Goal: Transaction & Acquisition: Book appointment/travel/reservation

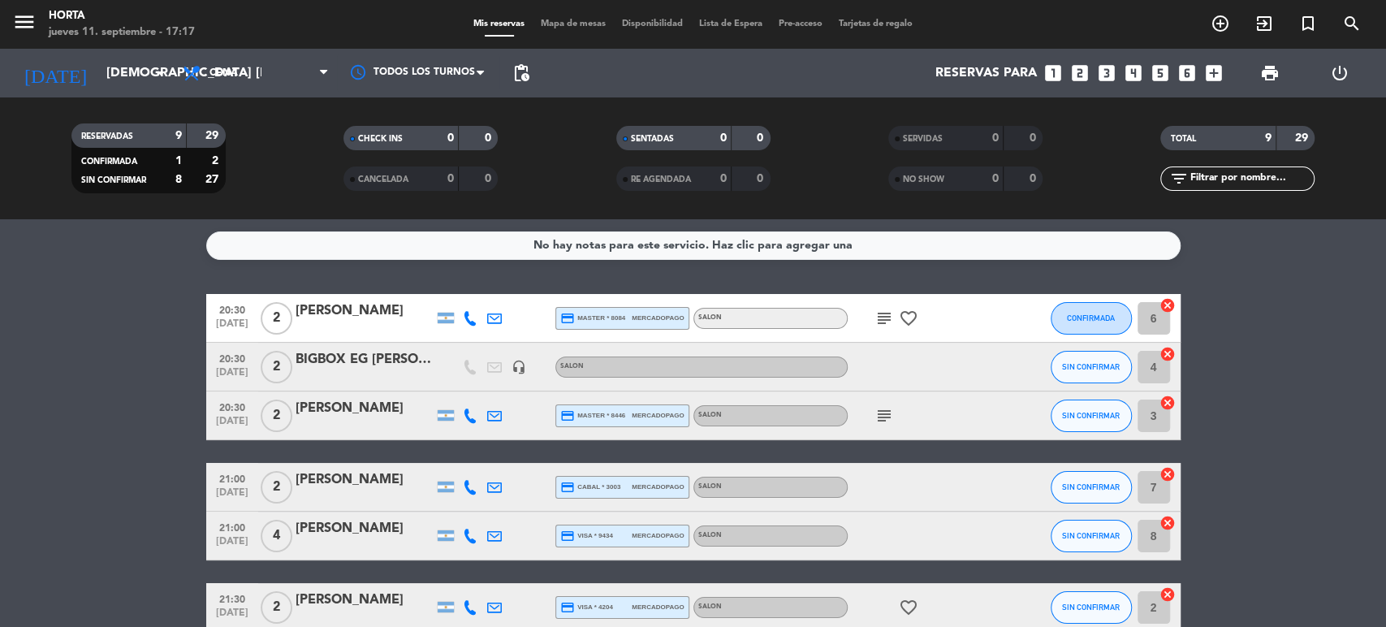
click at [1360, 453] on bookings-row "20:30 [DATE] 2 [PERSON_NAME] credit_card master * 8084 mercadopago SALON subjec…" at bounding box center [693, 559] width 1386 height 530
click at [140, 75] on input "[DEMOGRAPHIC_DATA] [DATE]" at bounding box center [183, 74] width 171 height 32
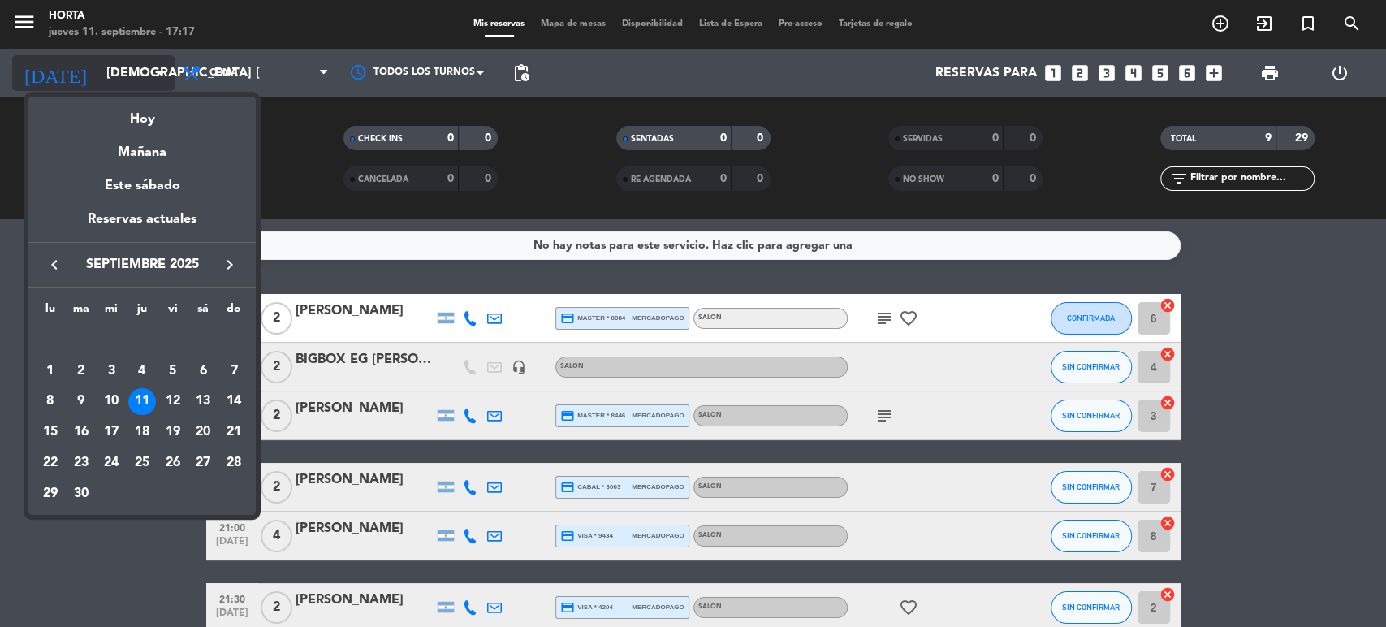
click at [140, 75] on div at bounding box center [693, 313] width 1386 height 627
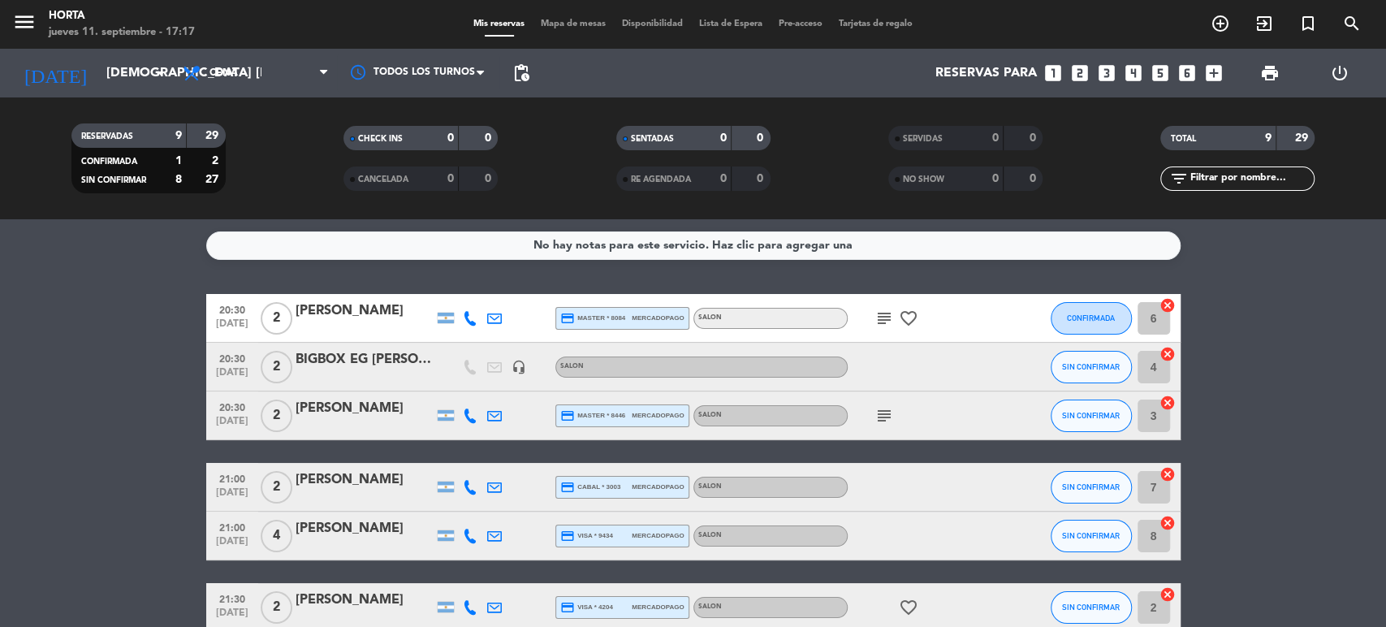
click at [558, 24] on span "Mapa de mesas" at bounding box center [573, 23] width 81 height 9
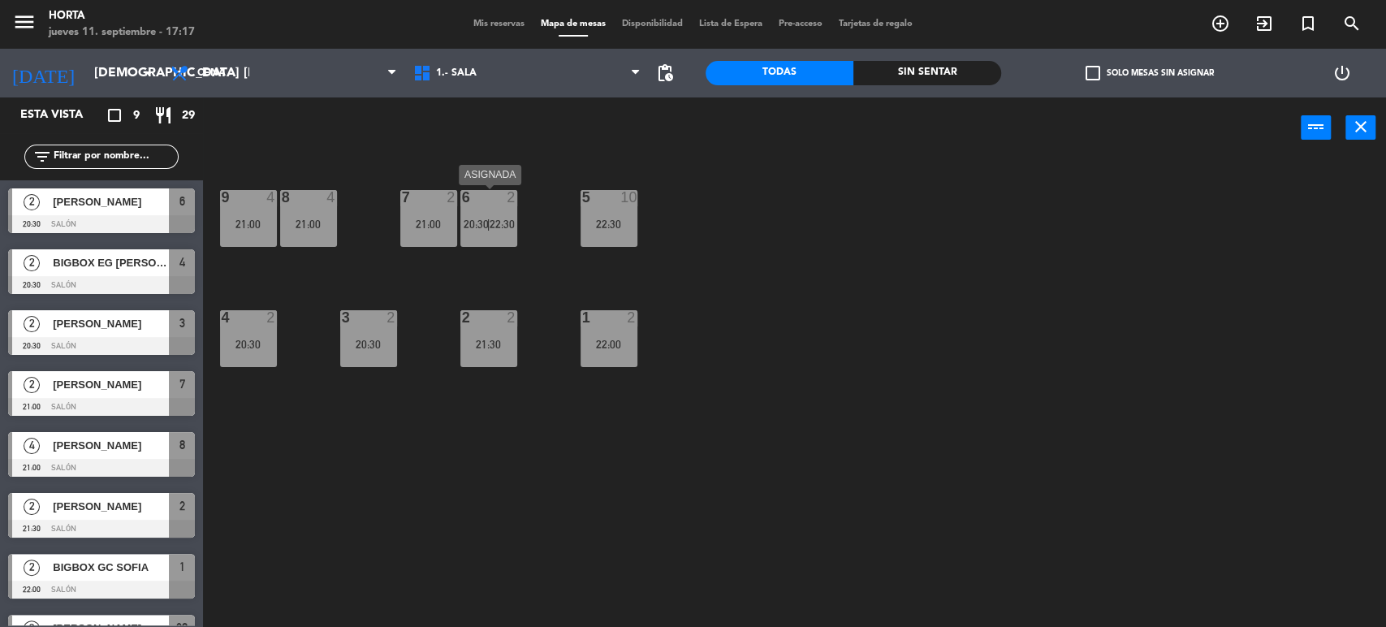
click at [491, 219] on div "22:30" at bounding box center [502, 223] width 24 height 11
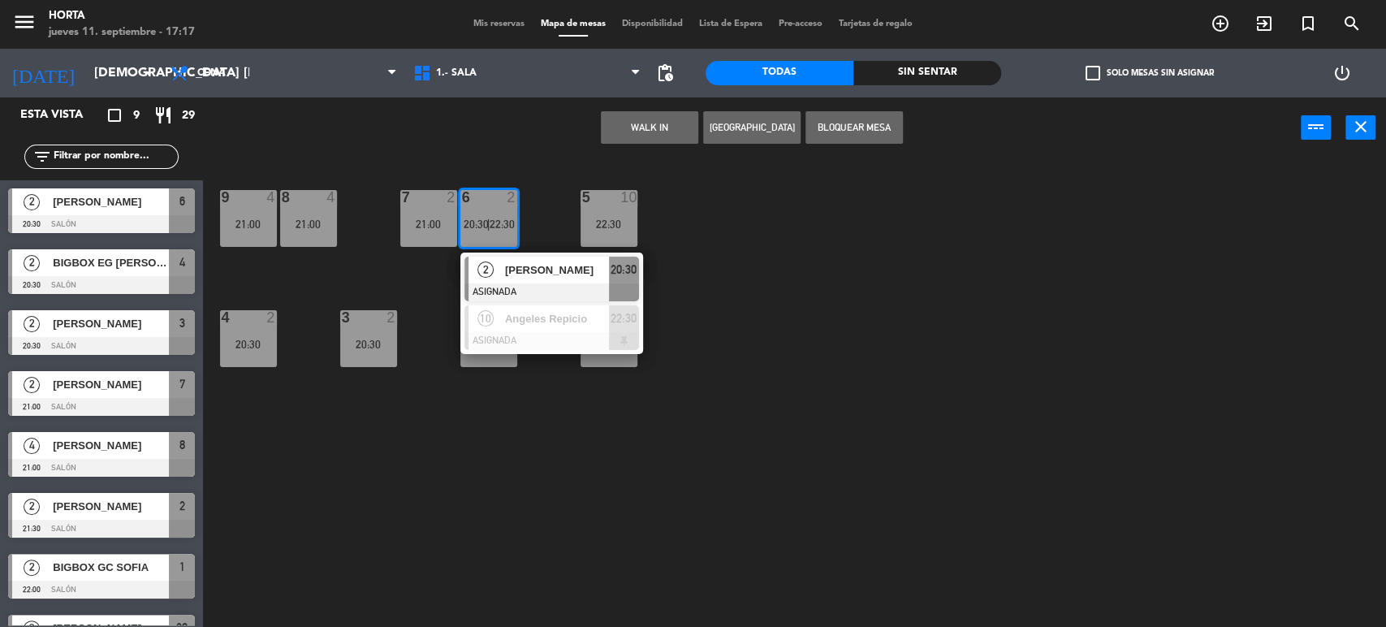
click at [491, 219] on div "22:30" at bounding box center [502, 223] width 24 height 11
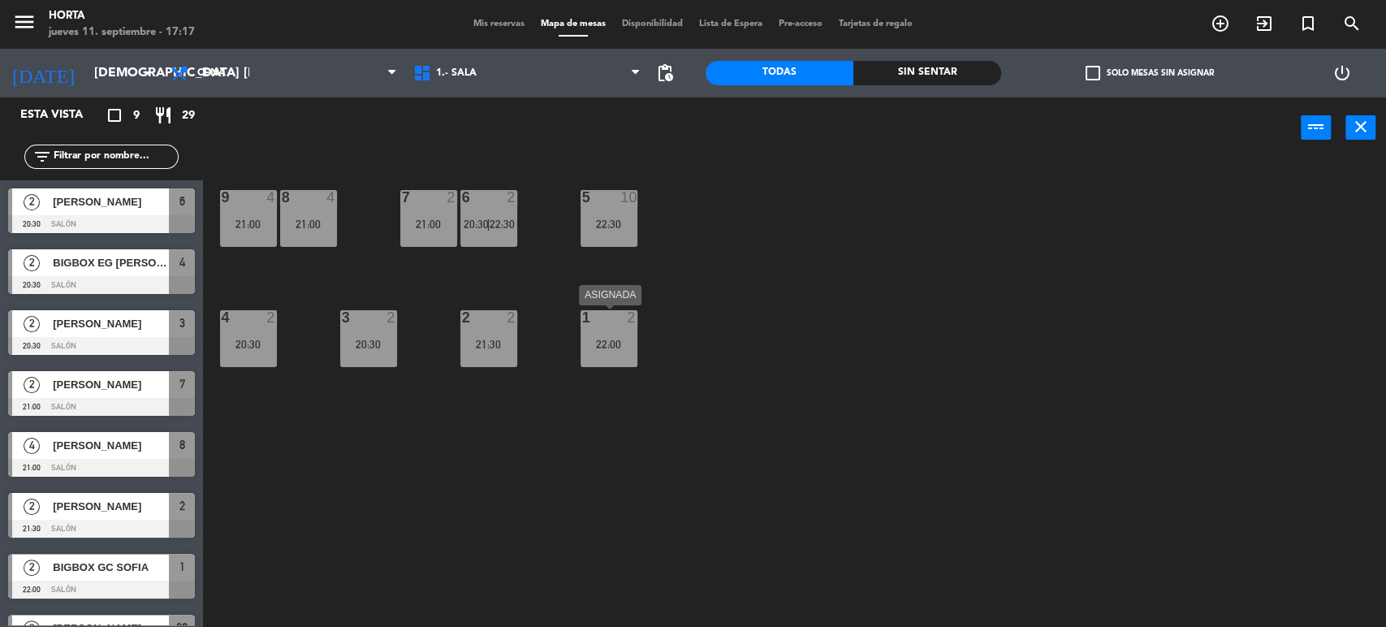
click at [614, 335] on div "1 2 22:00" at bounding box center [609, 338] width 57 height 57
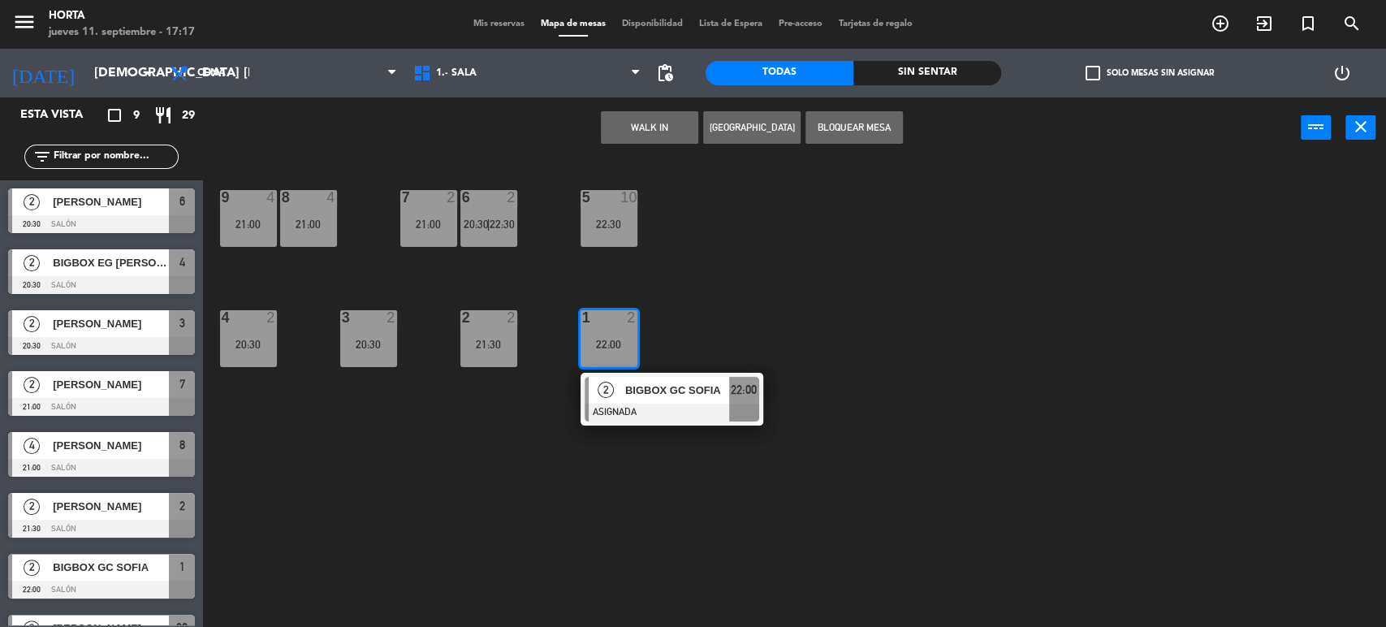
click at [614, 335] on div "1 2 22:00" at bounding box center [609, 338] width 57 height 57
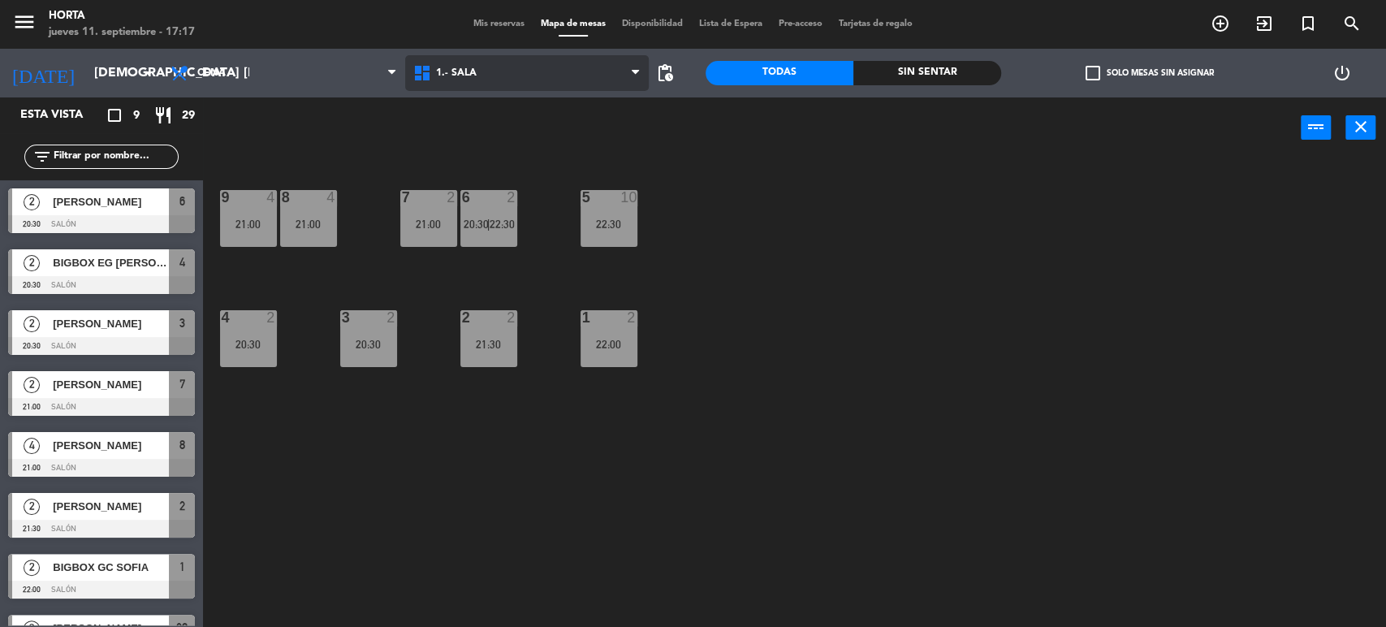
click at [443, 78] on span "1.- Sala" at bounding box center [456, 72] width 41 height 11
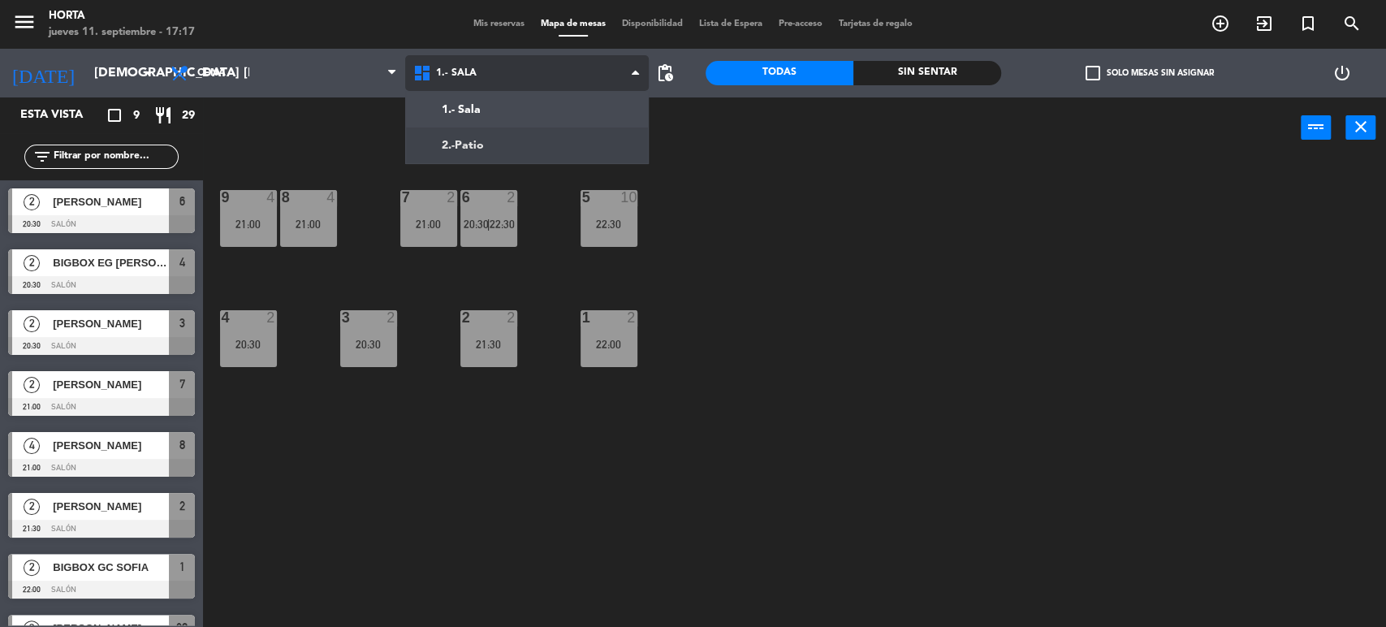
click at [473, 145] on ng-component "menu [PERSON_NAME] jueves 11. septiembre - 17:17 Mis reservas Mapa de mesas Dis…" at bounding box center [693, 314] width 1386 height 629
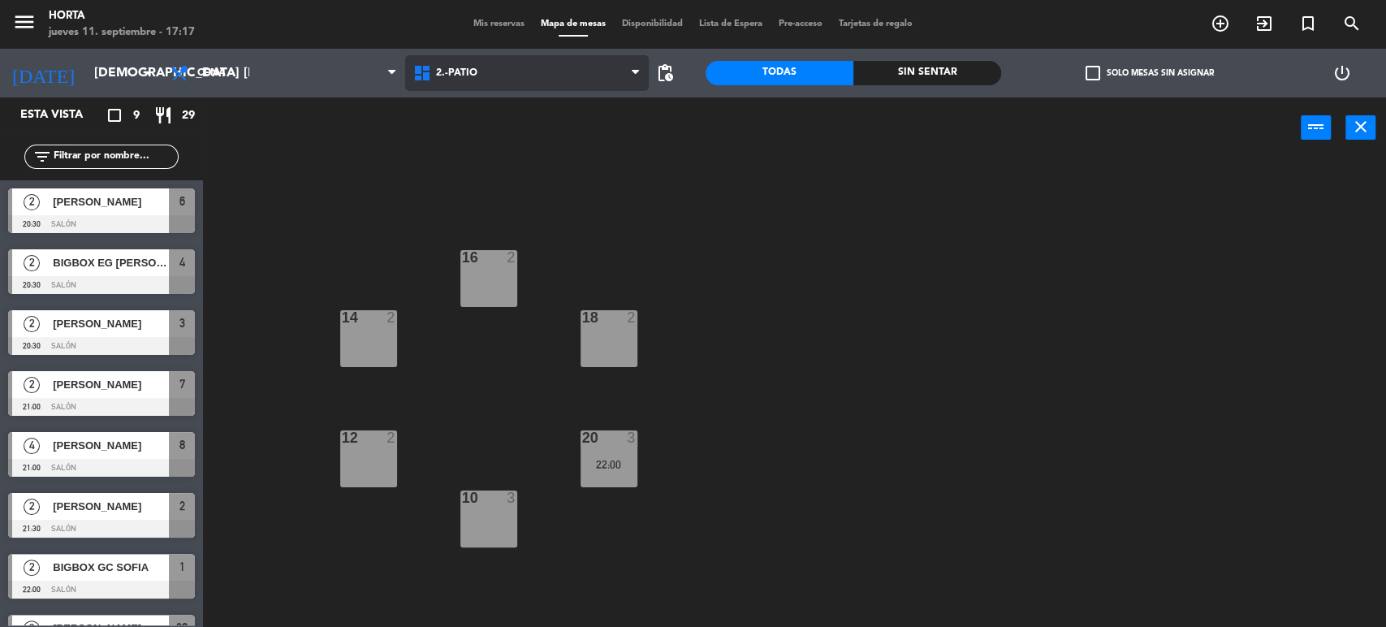
click at [471, 85] on span "2.-Patio" at bounding box center [526, 73] width 243 height 36
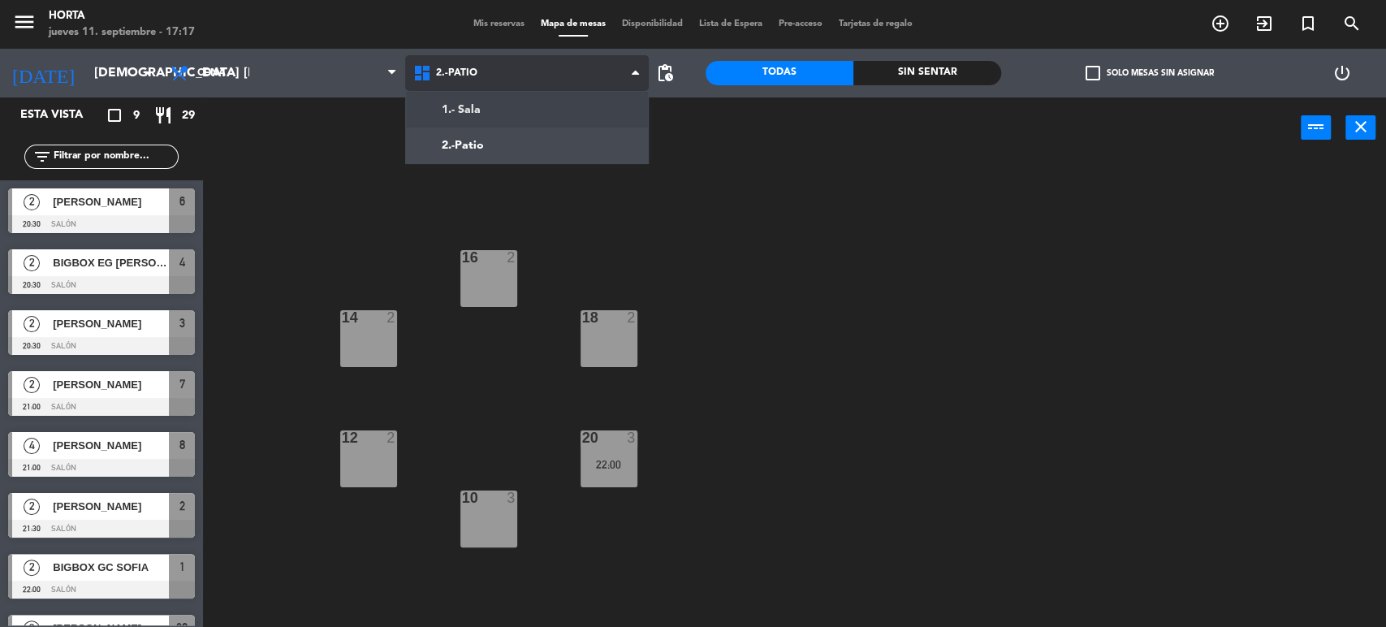
click at [474, 105] on ng-component "menu [PERSON_NAME] jueves 11. septiembre - 17:17 Mis reservas Mapa de mesas Dis…" at bounding box center [693, 314] width 1386 height 629
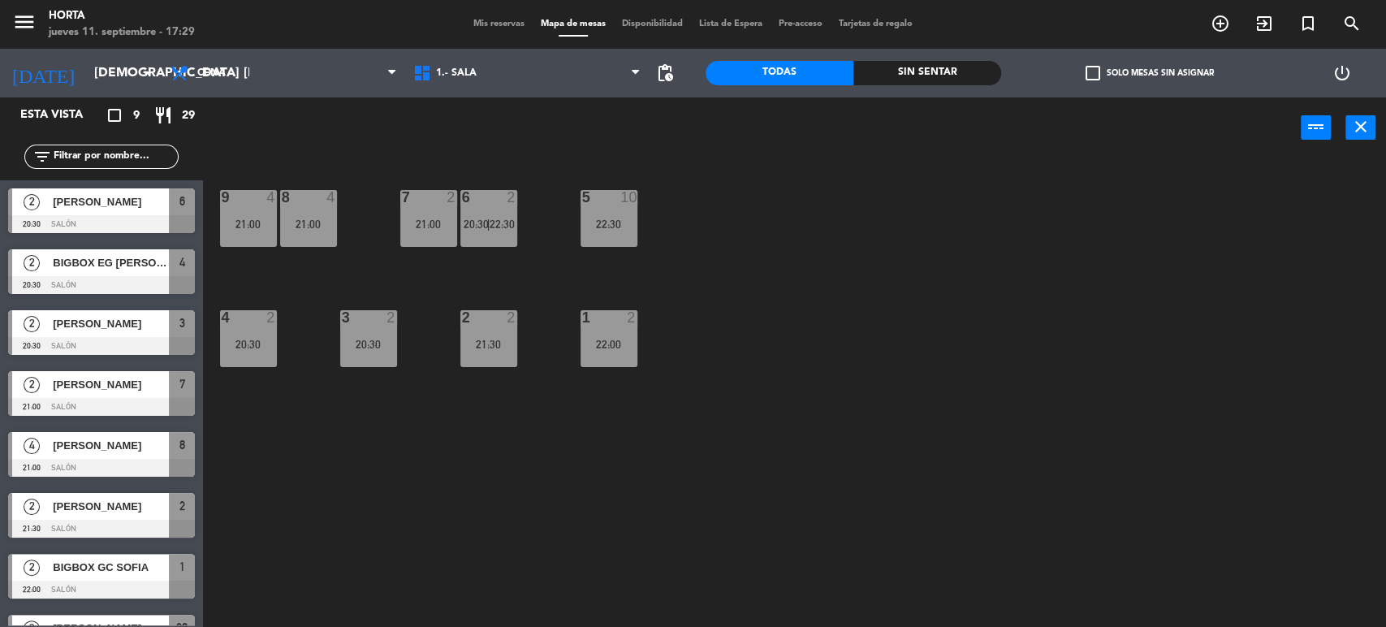
click at [475, 28] on span "Mis reservas" at bounding box center [498, 23] width 67 height 9
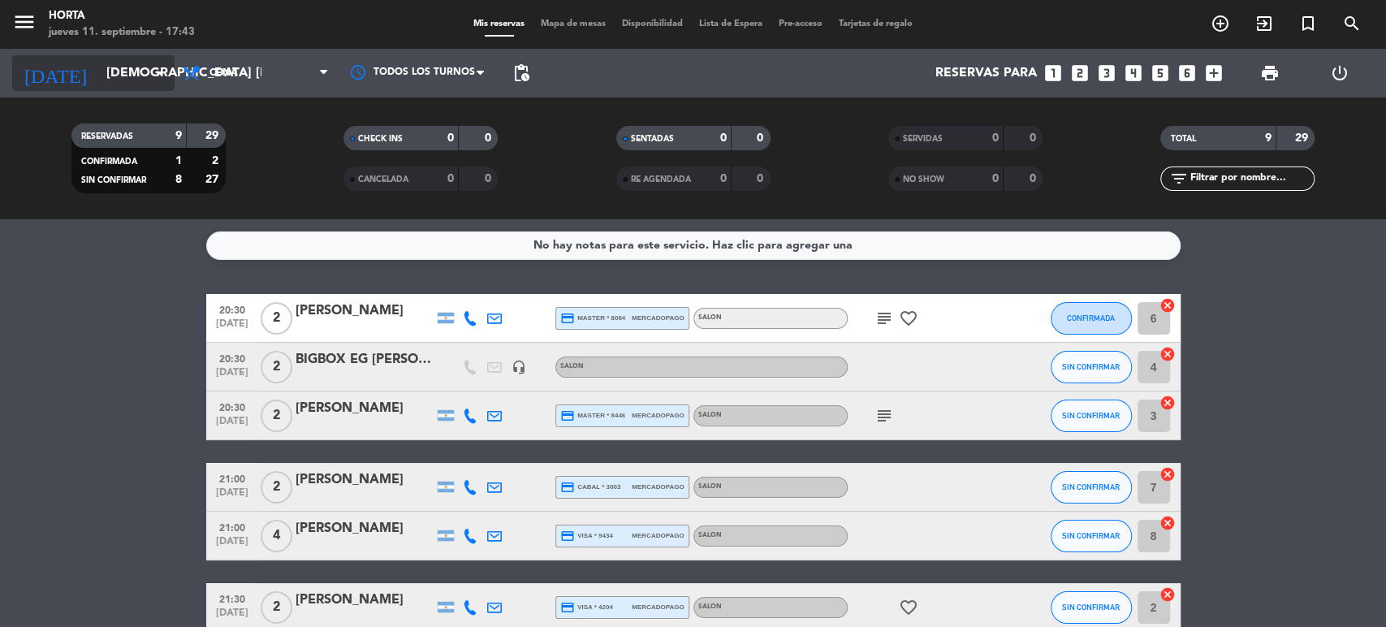
click at [117, 77] on input "[DEMOGRAPHIC_DATA] [DATE]" at bounding box center [183, 74] width 171 height 32
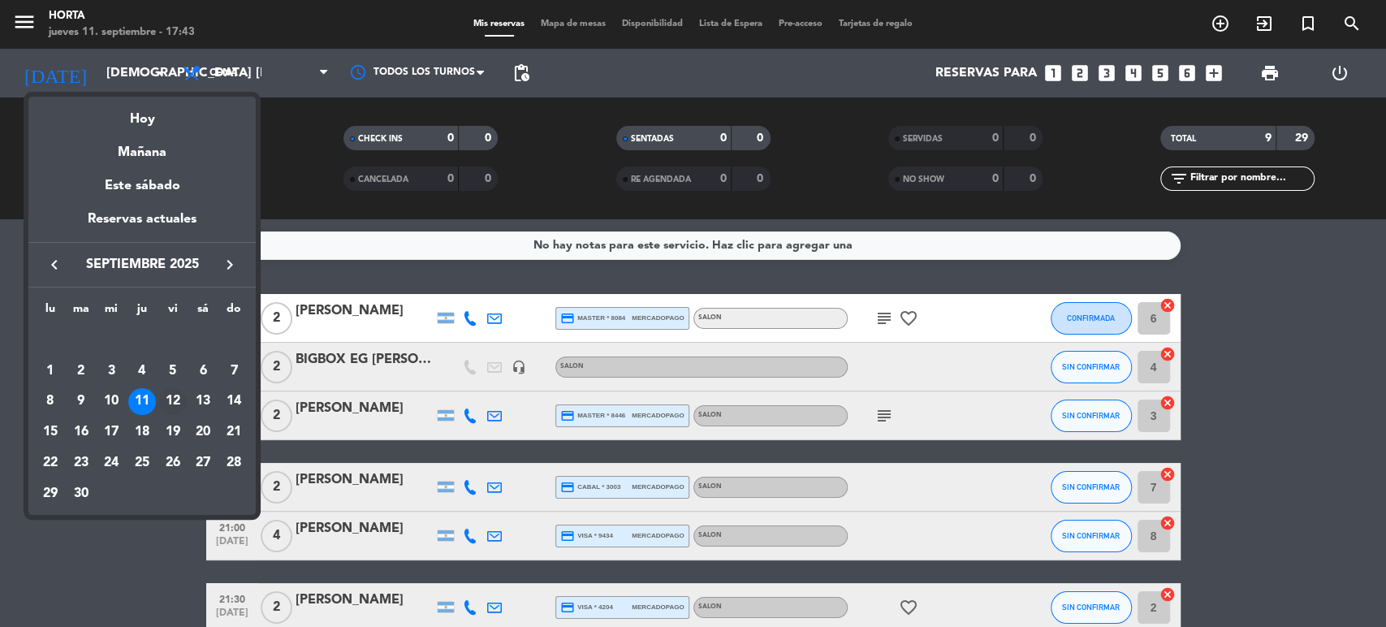
click at [177, 401] on div "12" at bounding box center [173, 402] width 28 height 28
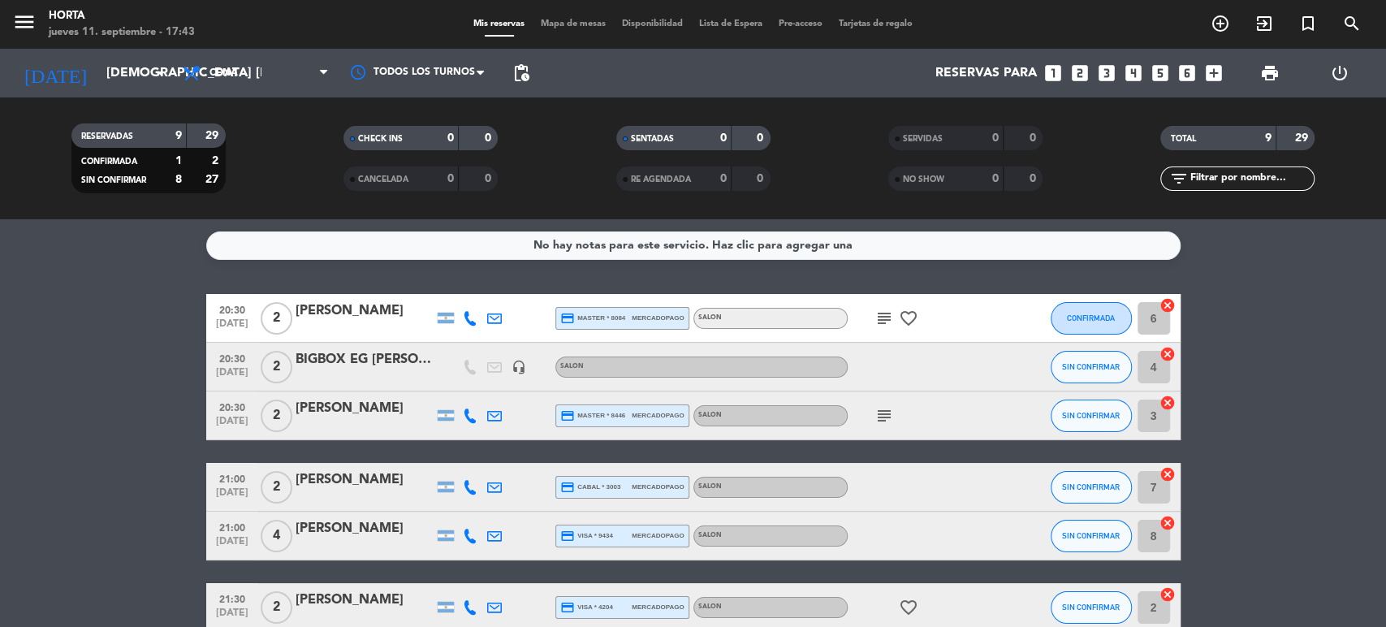
type input "vie. [DATE]"
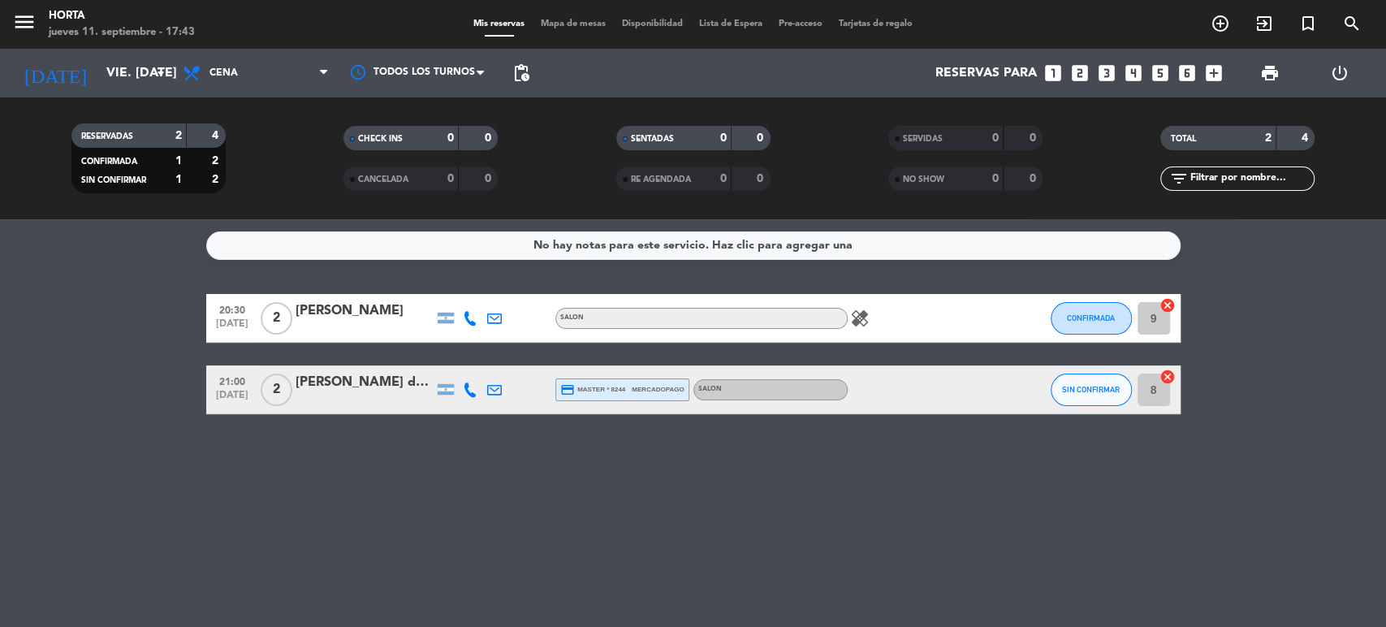
click at [1079, 76] on icon "looks_two" at bounding box center [1080, 73] width 21 height 21
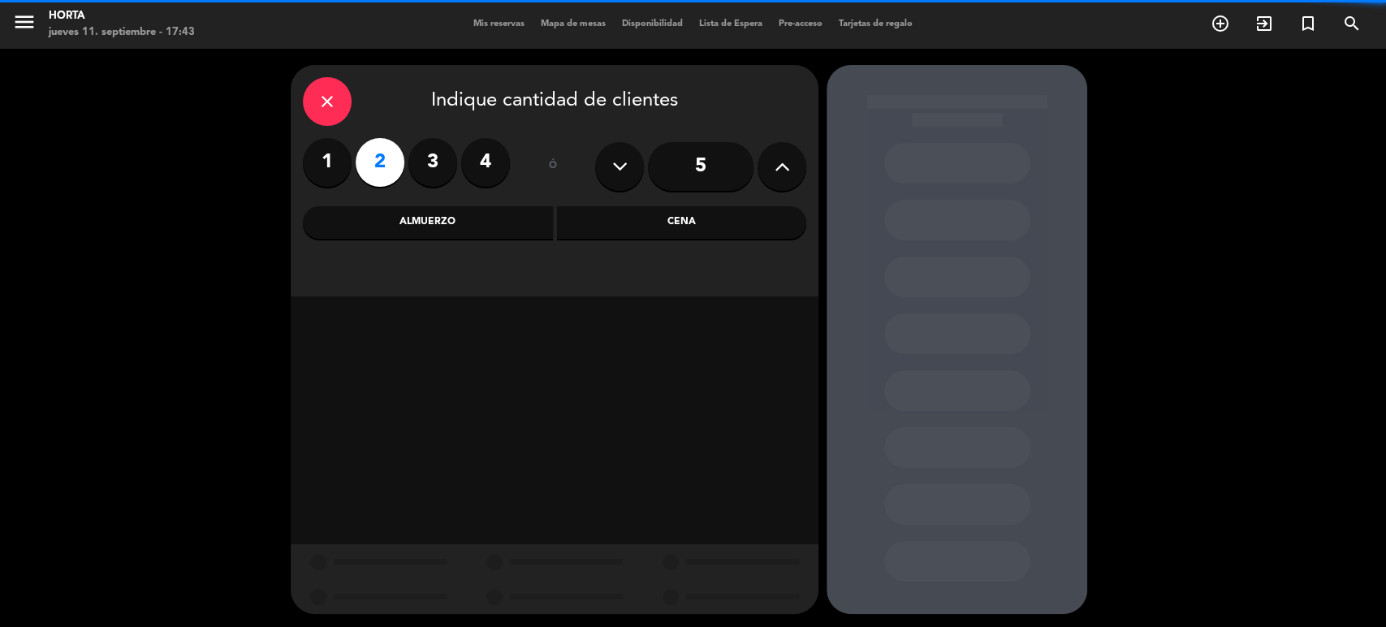
click at [701, 222] on div "Cena" at bounding box center [682, 222] width 250 height 32
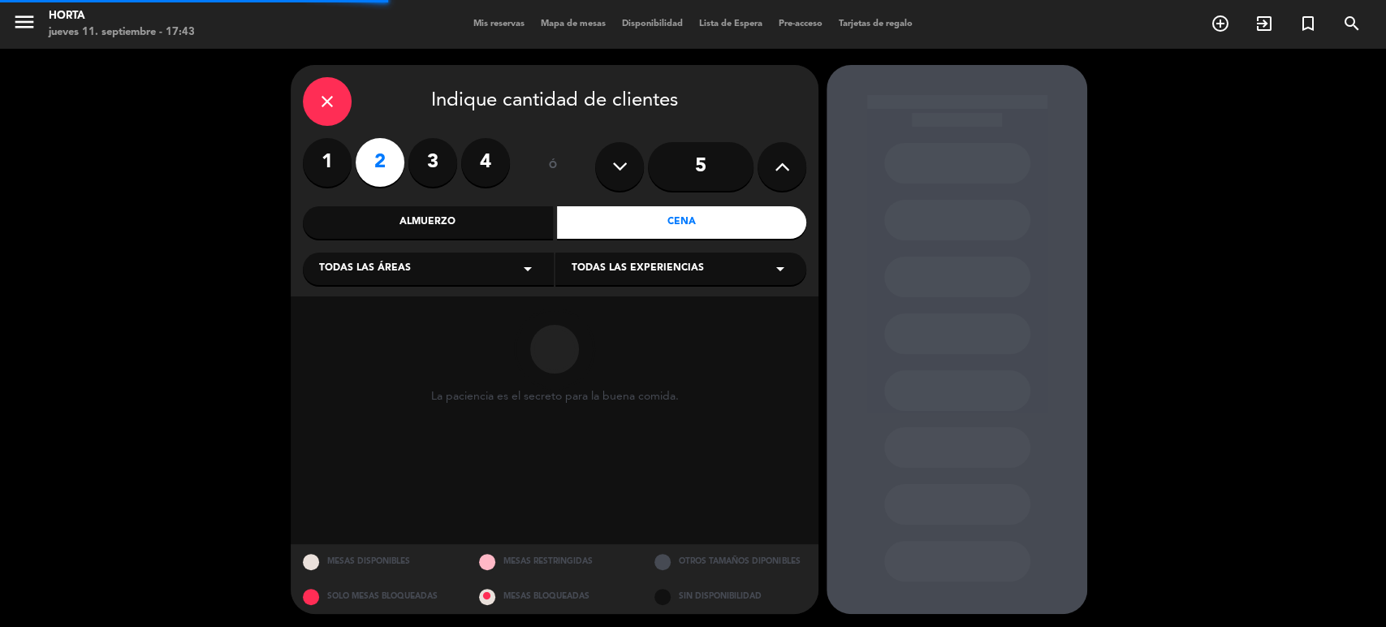
click at [600, 275] on span "Todas las experiencias" at bounding box center [638, 269] width 132 height 16
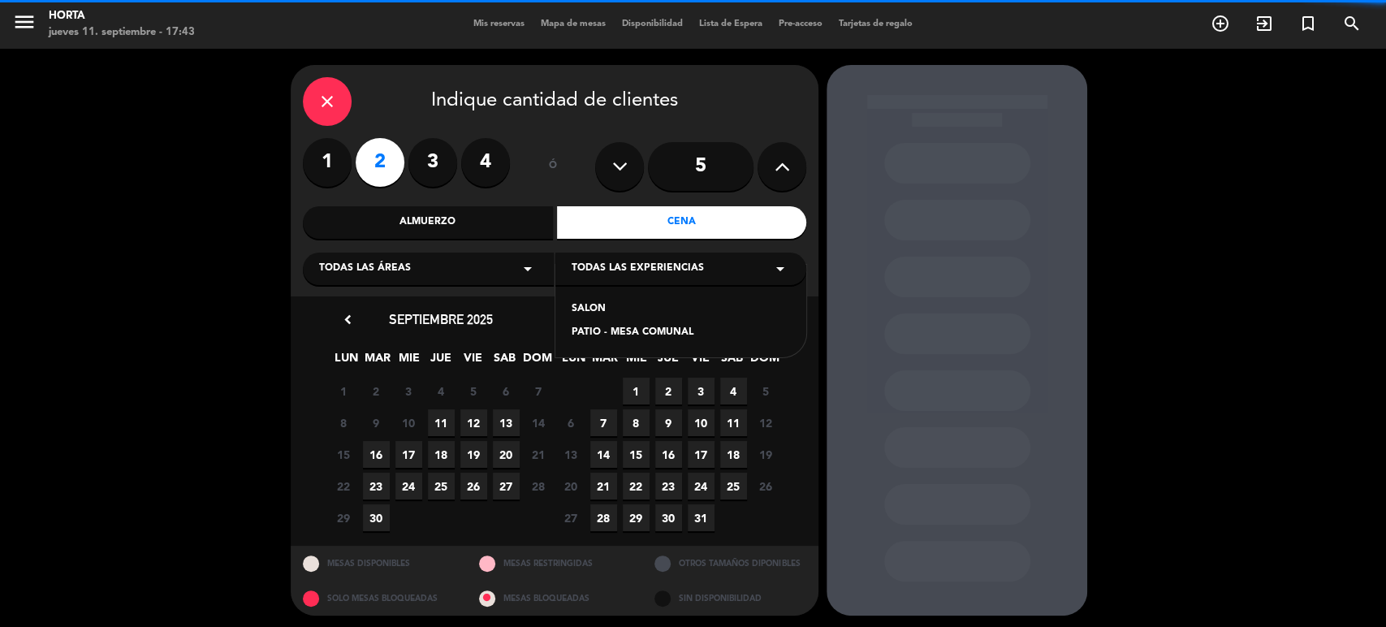
click at [600, 302] on div "SALON" at bounding box center [681, 309] width 218 height 16
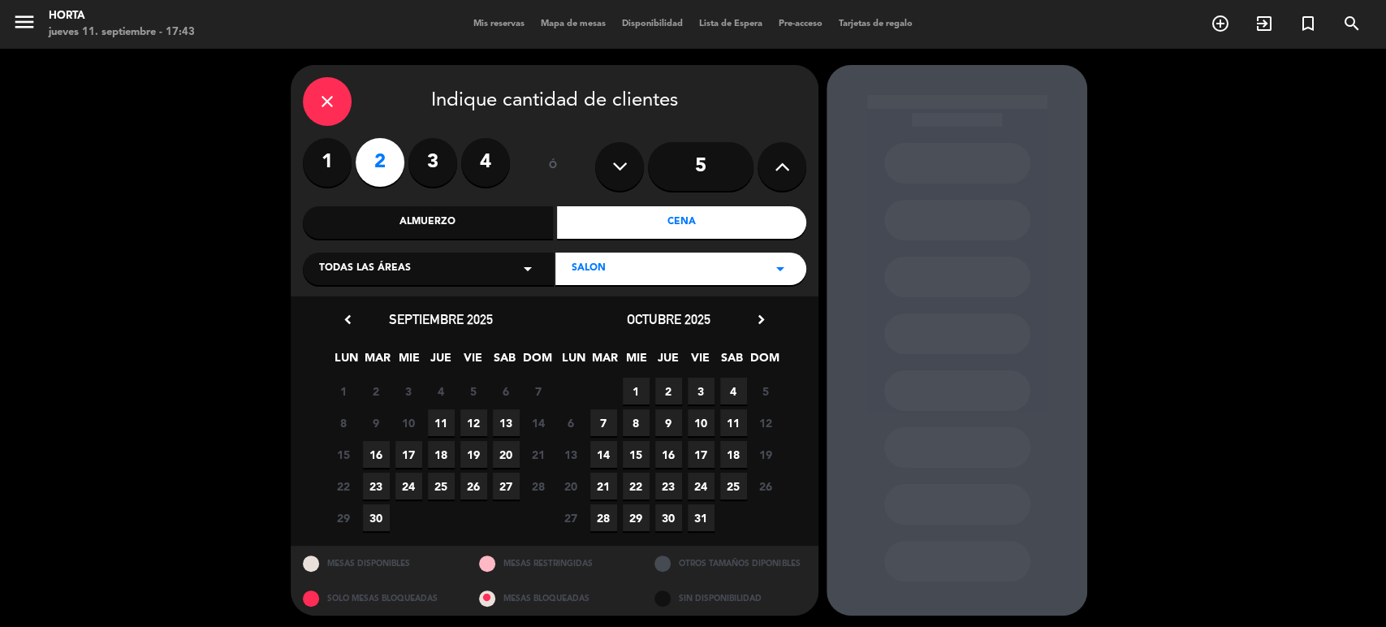
click at [473, 418] on span "12" at bounding box center [473, 422] width 27 height 27
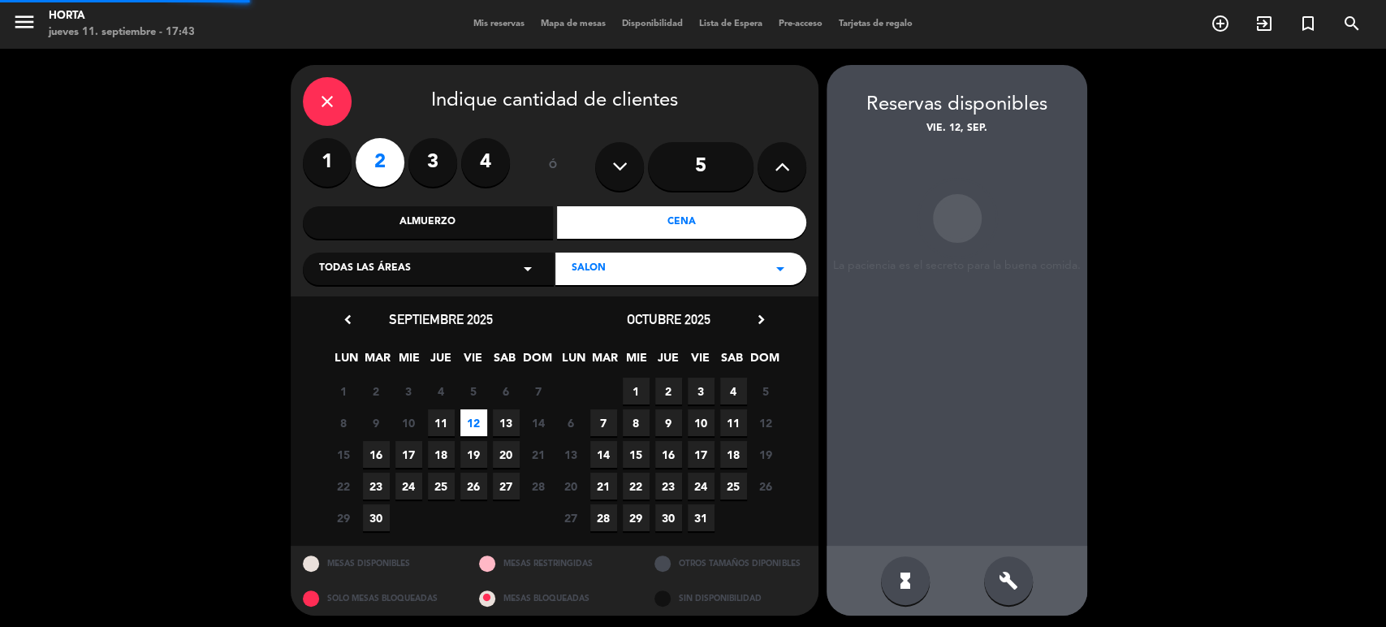
scroll to position [3, 0]
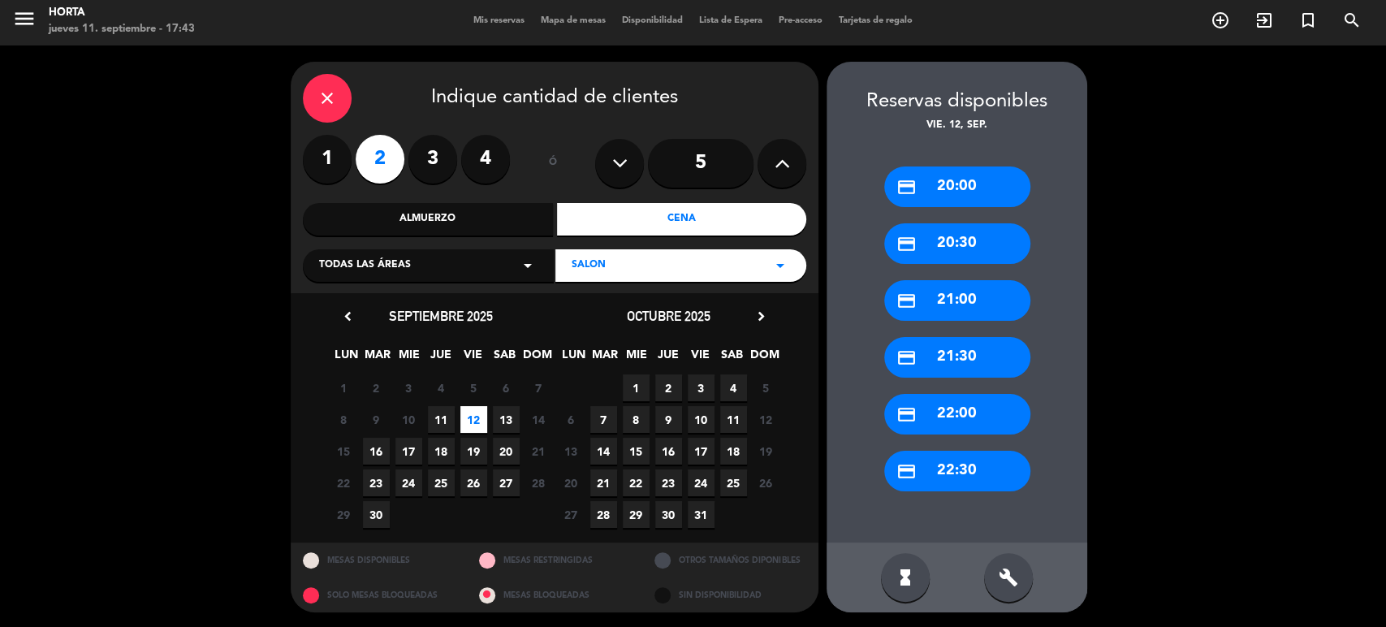
click at [955, 231] on div "credit_card 20:30" at bounding box center [957, 243] width 146 height 41
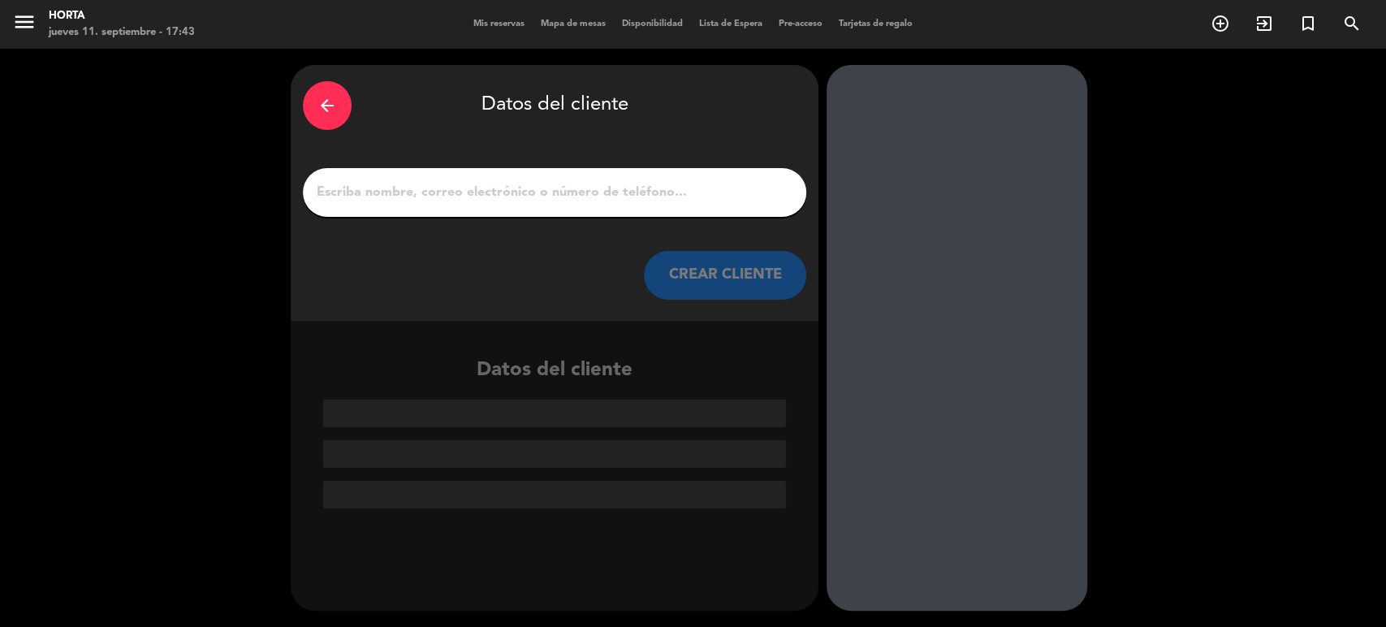
scroll to position [0, 0]
click at [565, 193] on input "1" at bounding box center [554, 192] width 479 height 23
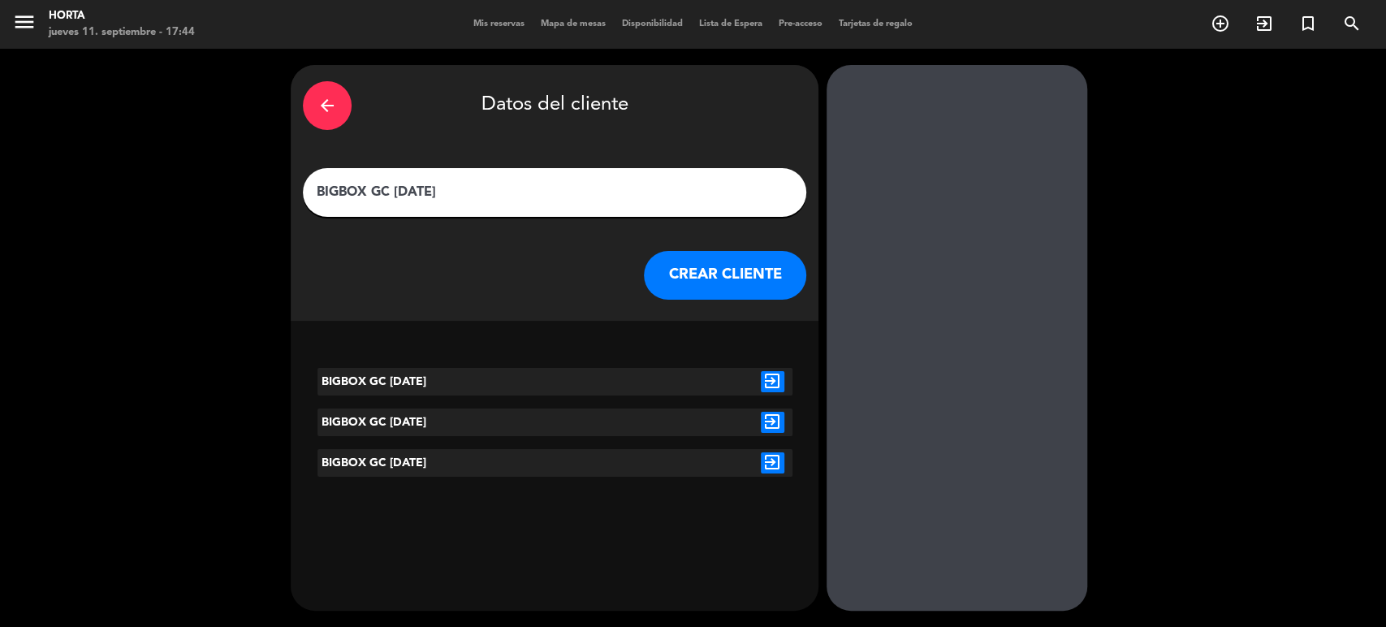
type input "BIGBOX GC [DATE]"
click at [695, 284] on button "CREAR CLIENTE" at bounding box center [725, 275] width 162 height 49
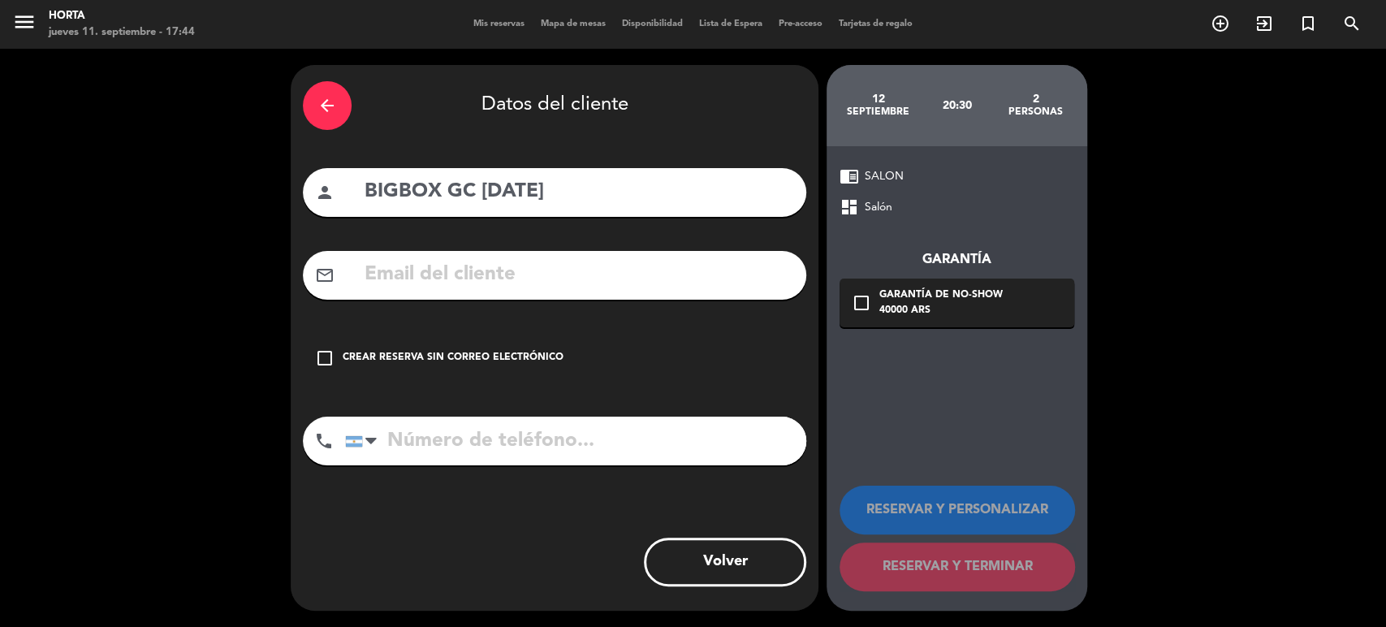
click at [470, 348] on div "check_box_outline_blank Crear reserva sin correo electrónico" at bounding box center [555, 358] width 504 height 49
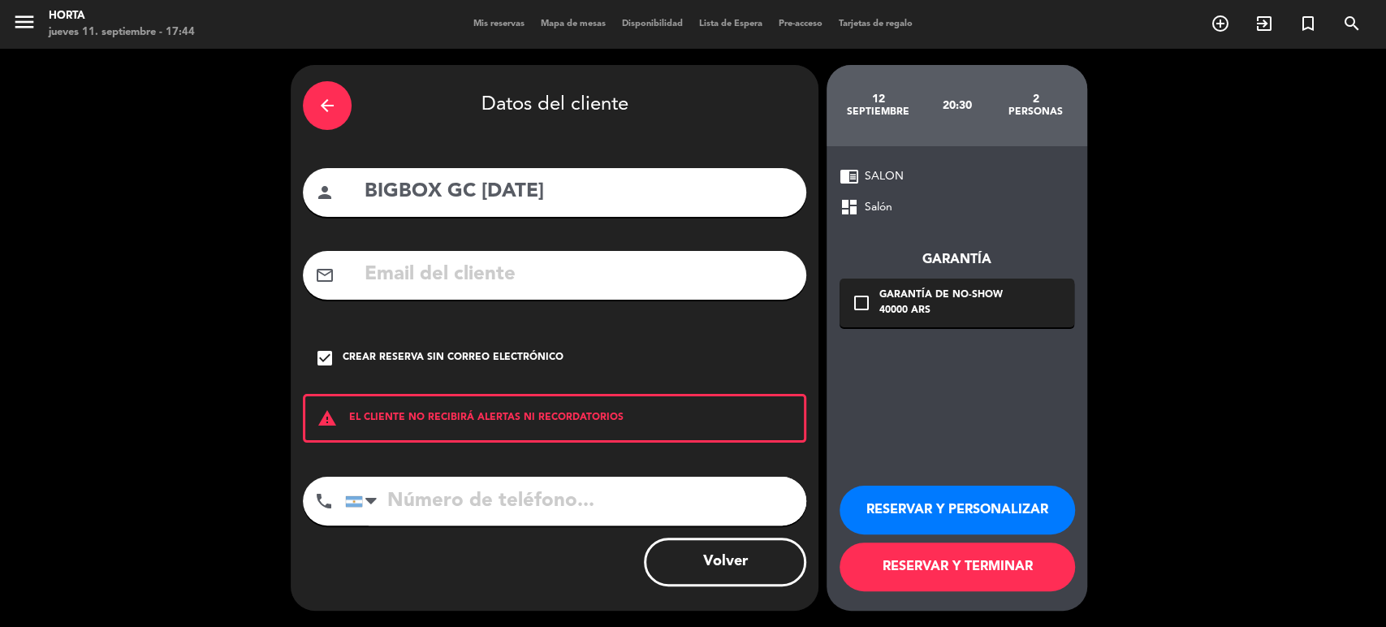
click at [1040, 576] on button "RESERVAR Y TERMINAR" at bounding box center [958, 567] width 236 height 49
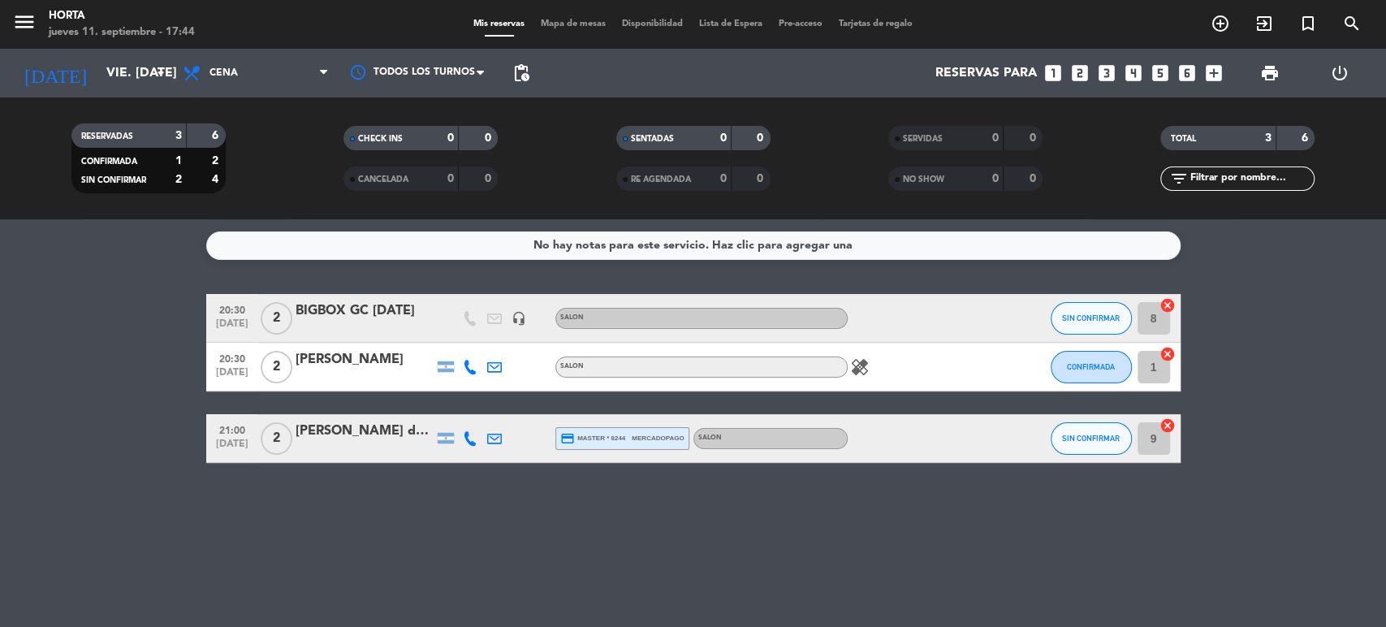
click at [1079, 70] on icon "looks_two" at bounding box center [1080, 73] width 21 height 21
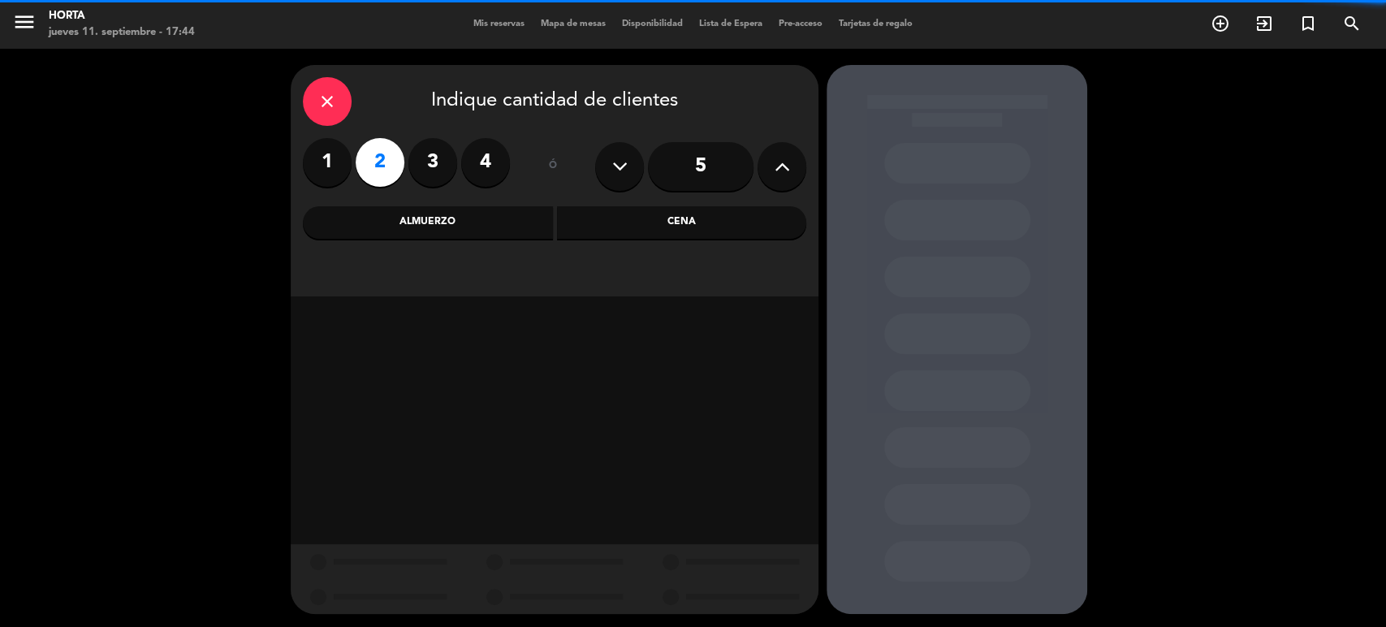
click at [643, 232] on div "Cena" at bounding box center [682, 222] width 250 height 32
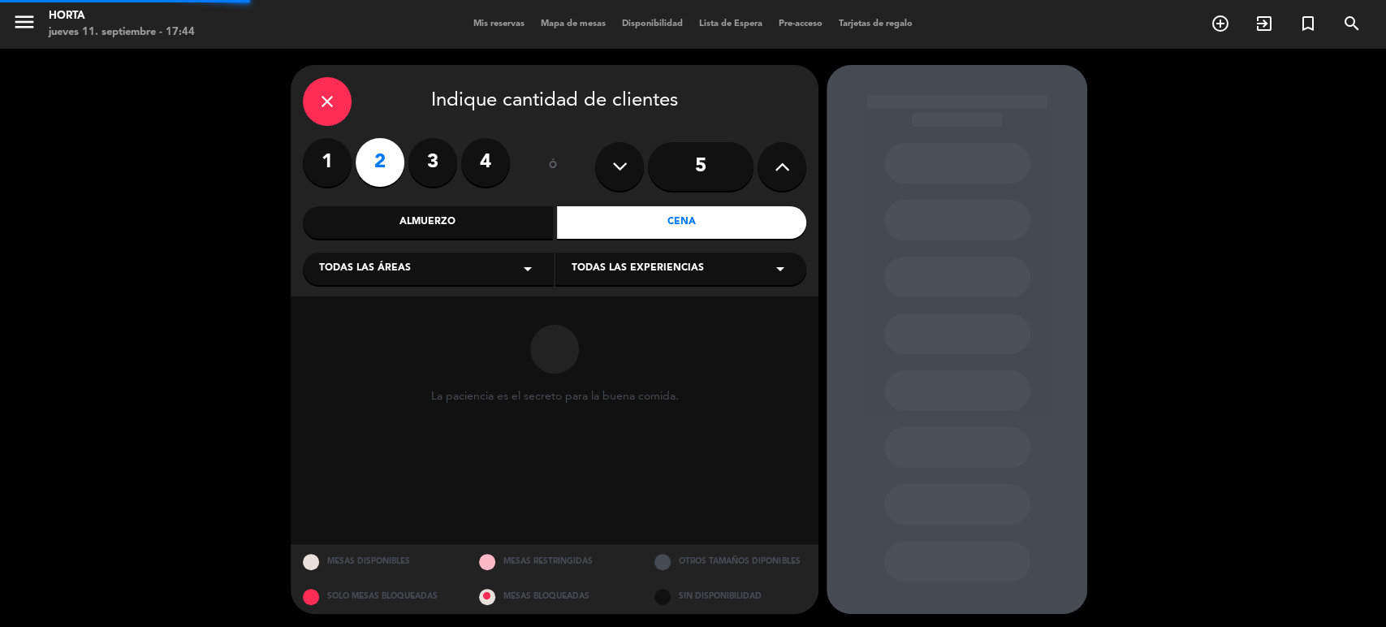
click at [637, 259] on div "Todas las experiencias arrow_drop_down" at bounding box center [681, 269] width 251 height 32
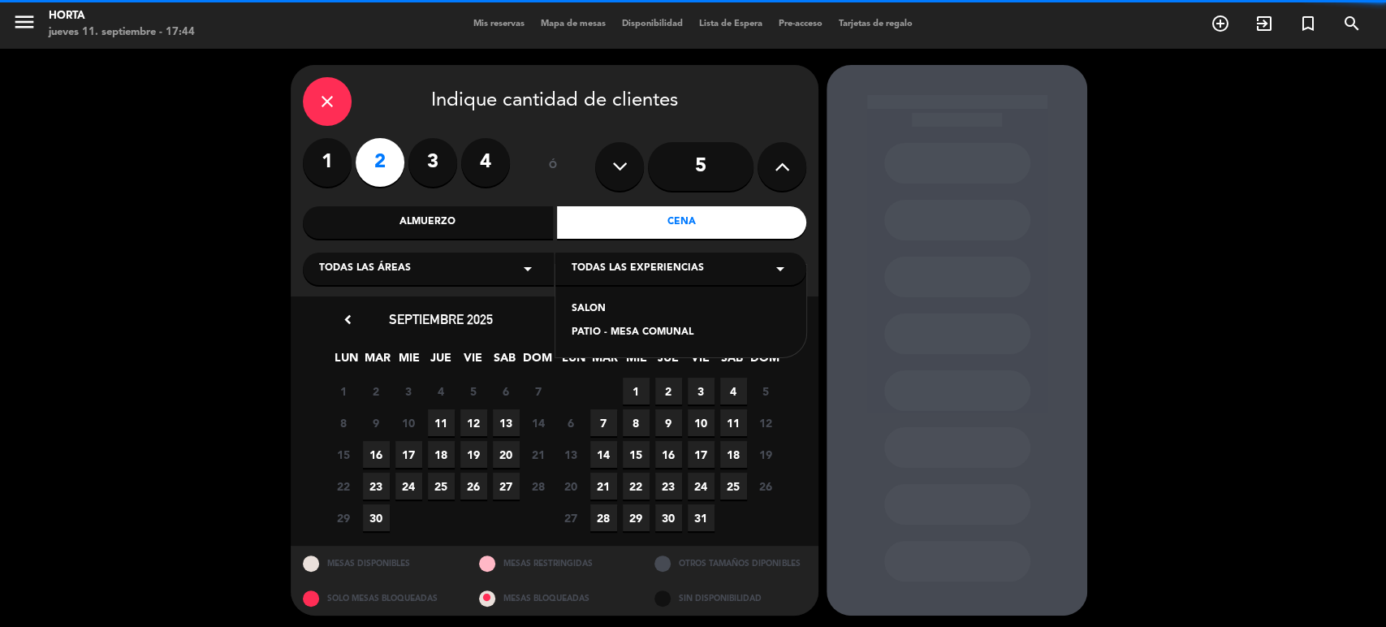
click at [619, 306] on div "SALON" at bounding box center [681, 309] width 218 height 16
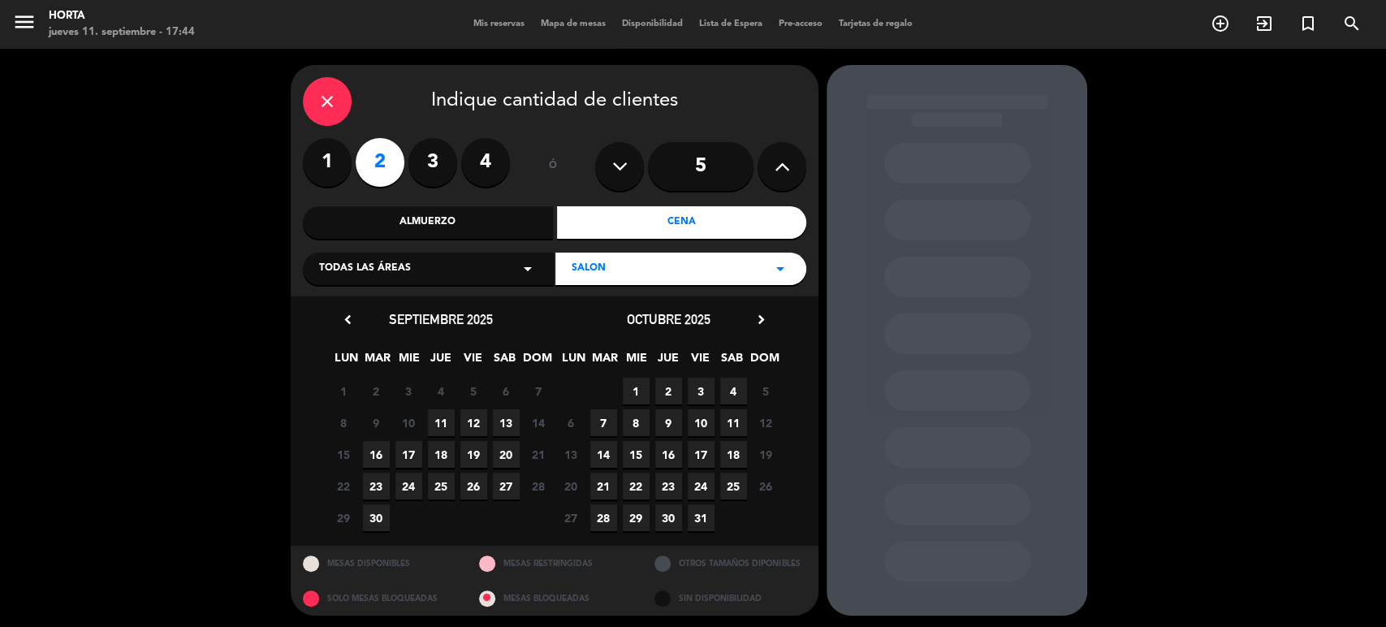
click at [469, 425] on span "12" at bounding box center [473, 422] width 27 height 27
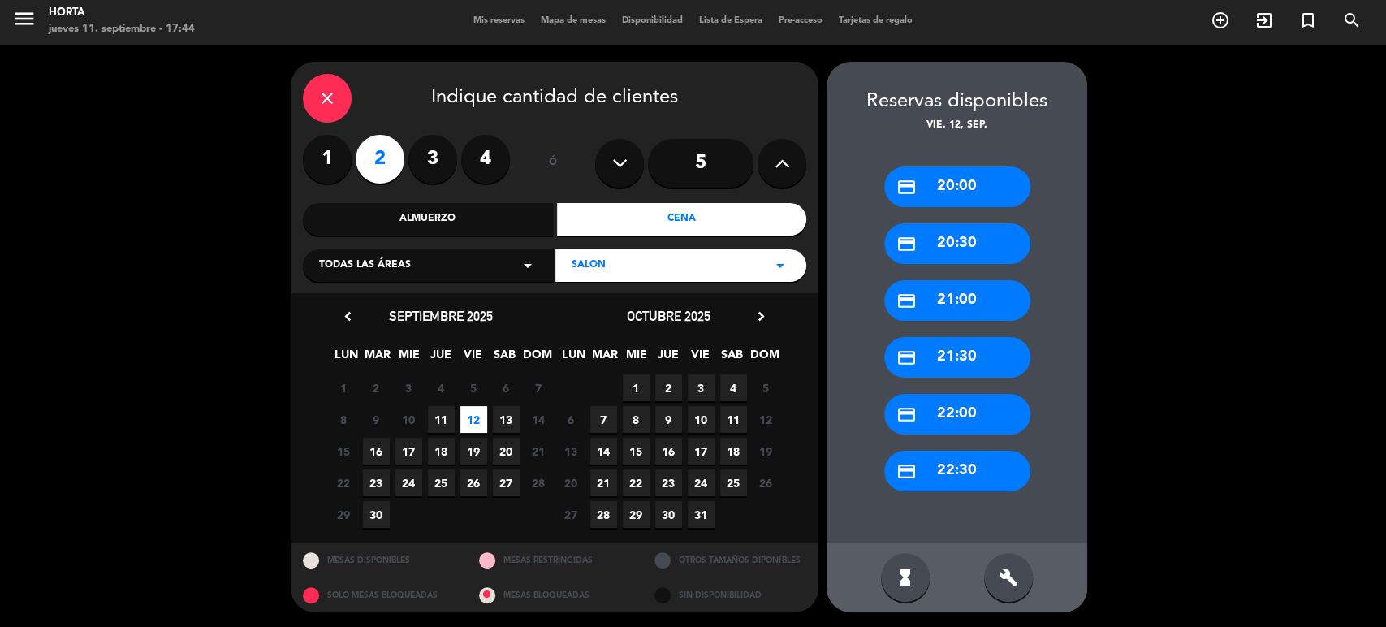
click at [967, 246] on div "credit_card 20:30" at bounding box center [957, 243] width 146 height 41
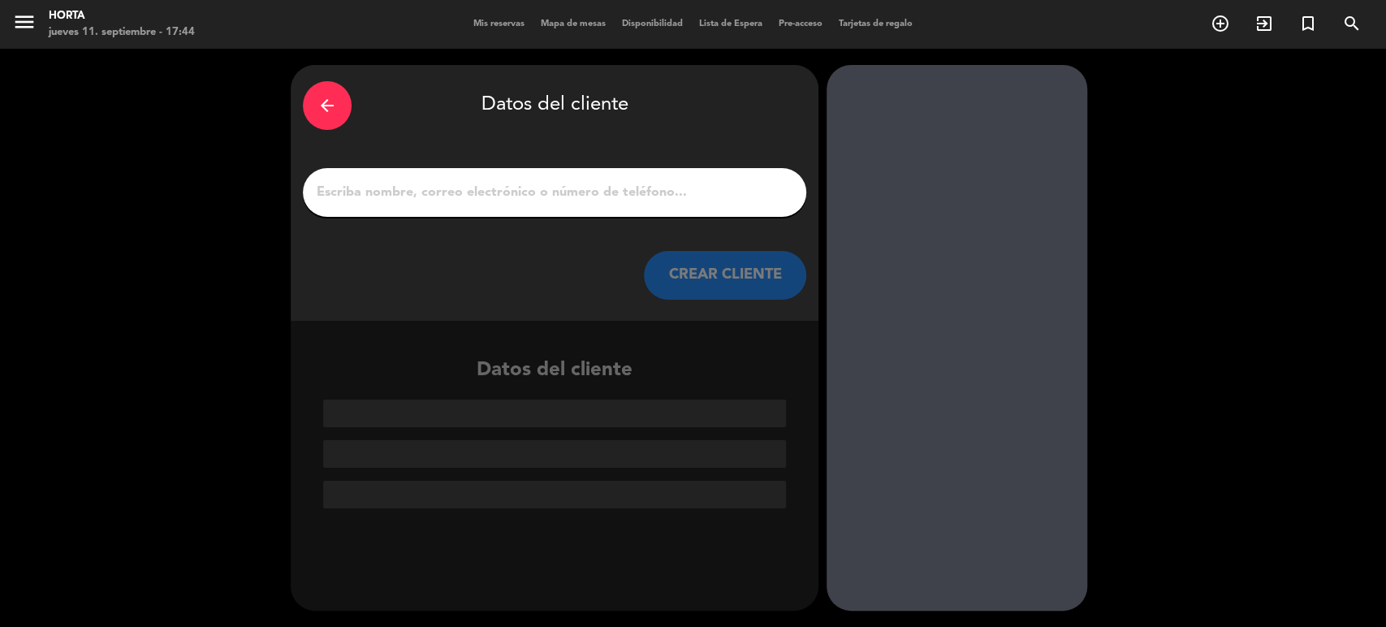
click at [755, 197] on input "1" at bounding box center [554, 192] width 479 height 23
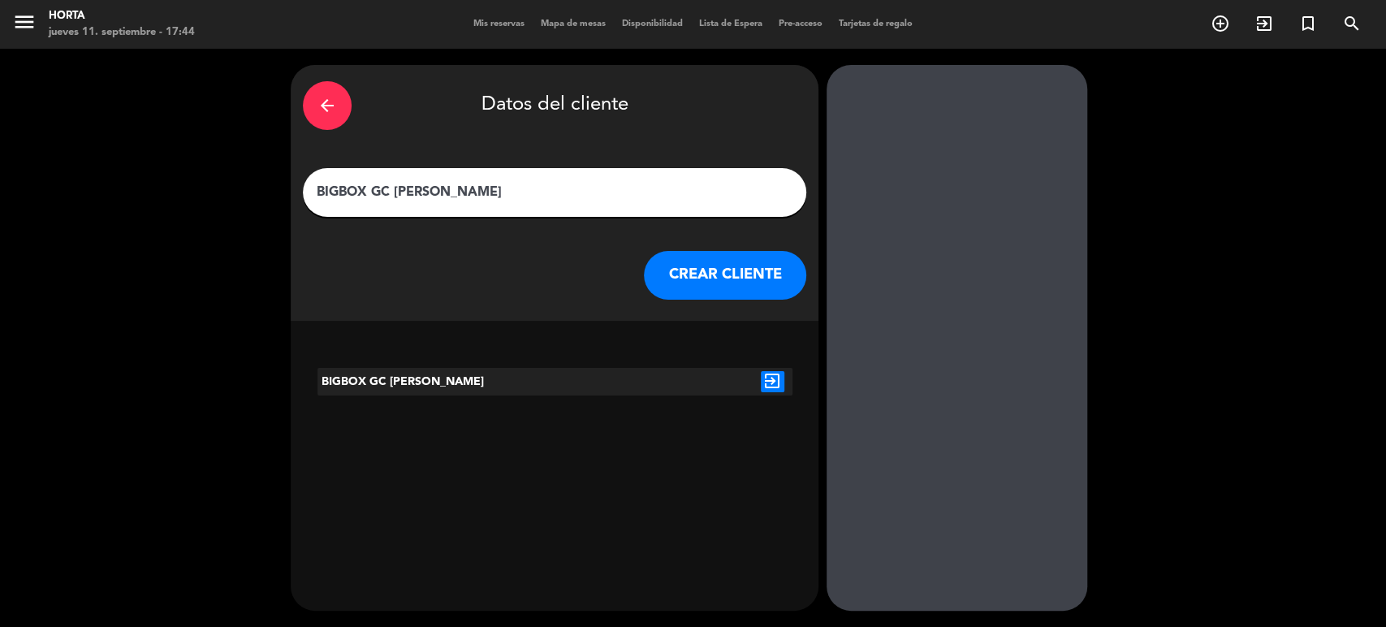
type input "BIGBOX GC [PERSON_NAME]"
click at [748, 266] on button "CREAR CLIENTE" at bounding box center [725, 275] width 162 height 49
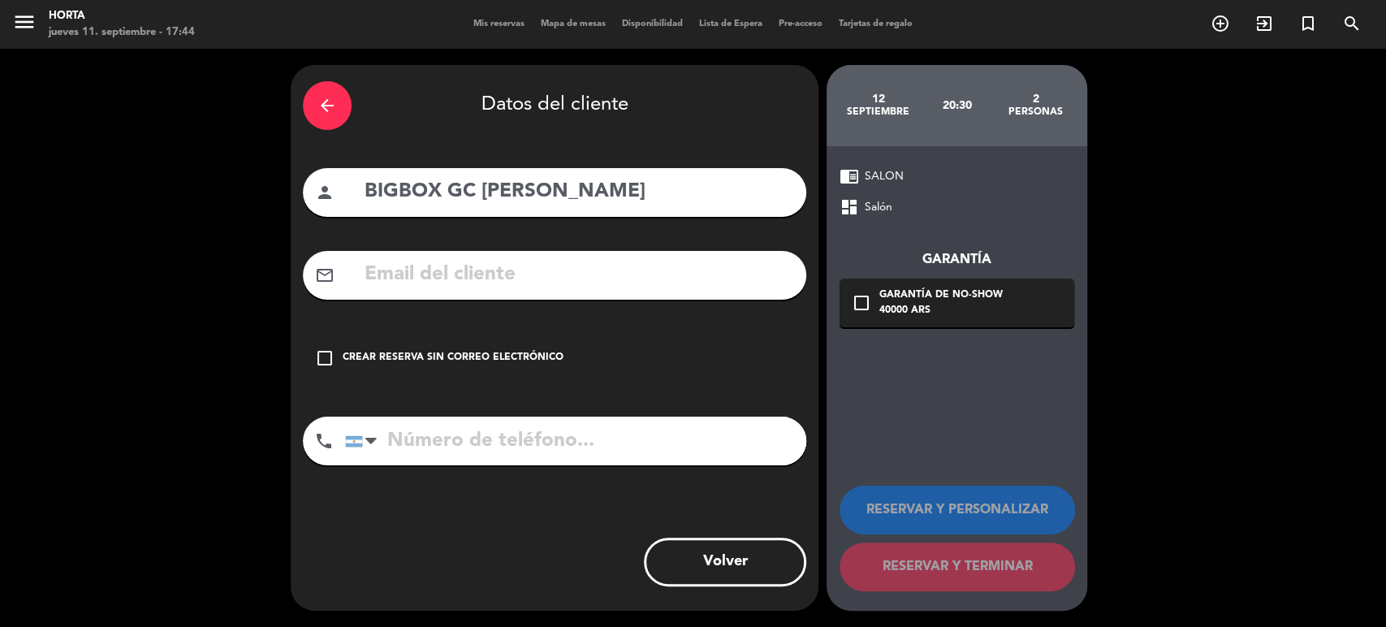
click at [494, 363] on div "Crear reserva sin correo electrónico" at bounding box center [453, 358] width 221 height 16
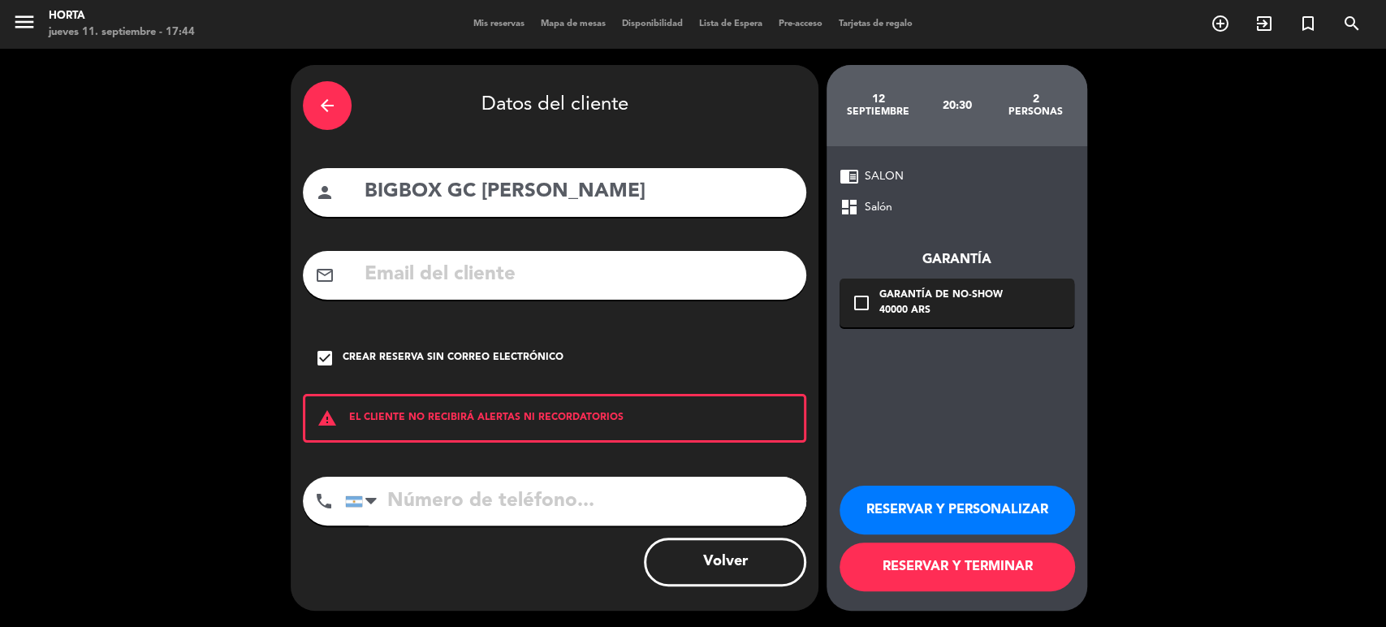
click at [971, 569] on button "RESERVAR Y TERMINAR" at bounding box center [958, 567] width 236 height 49
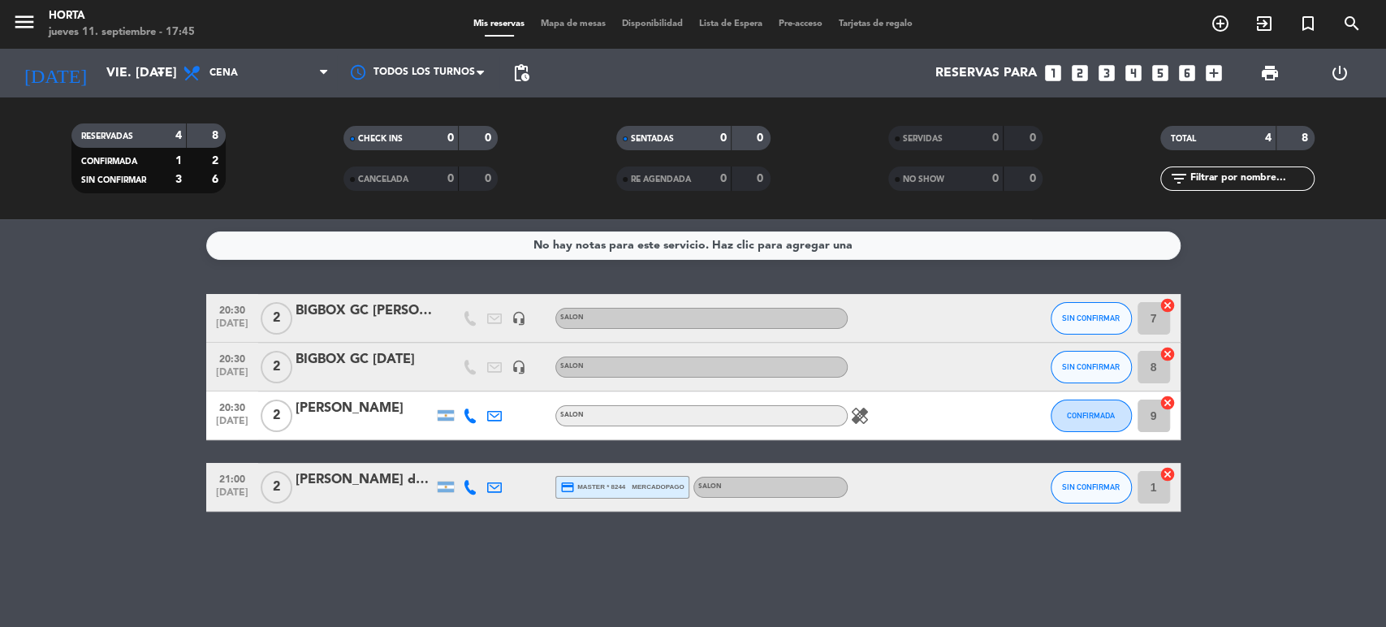
click at [1074, 70] on icon "looks_two" at bounding box center [1080, 73] width 21 height 21
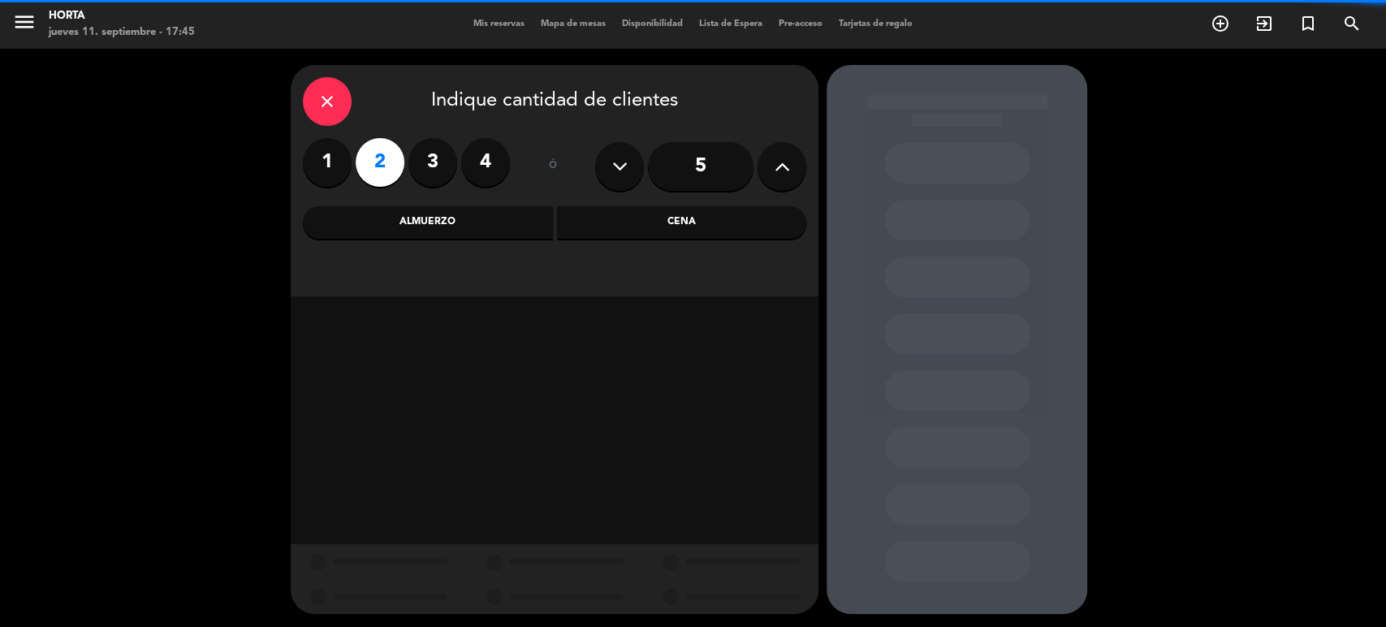
click at [636, 223] on div "Cena" at bounding box center [682, 222] width 250 height 32
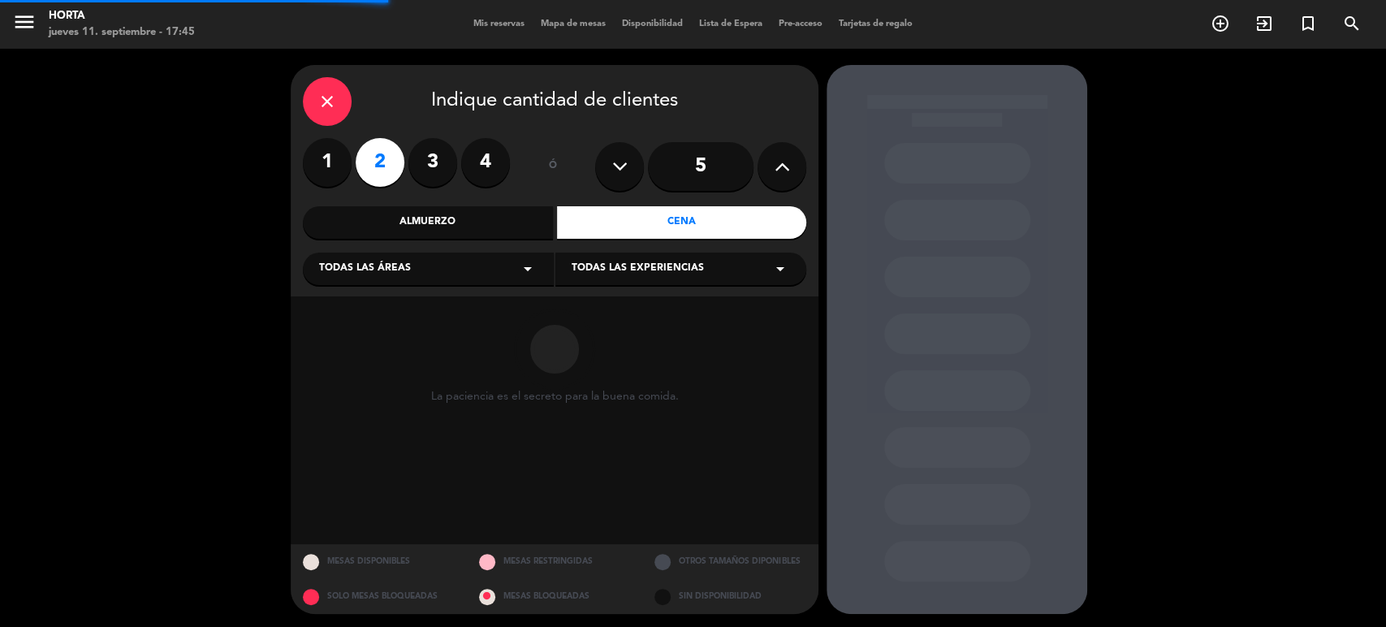
click at [608, 273] on span "Todas las experiencias" at bounding box center [638, 269] width 132 height 16
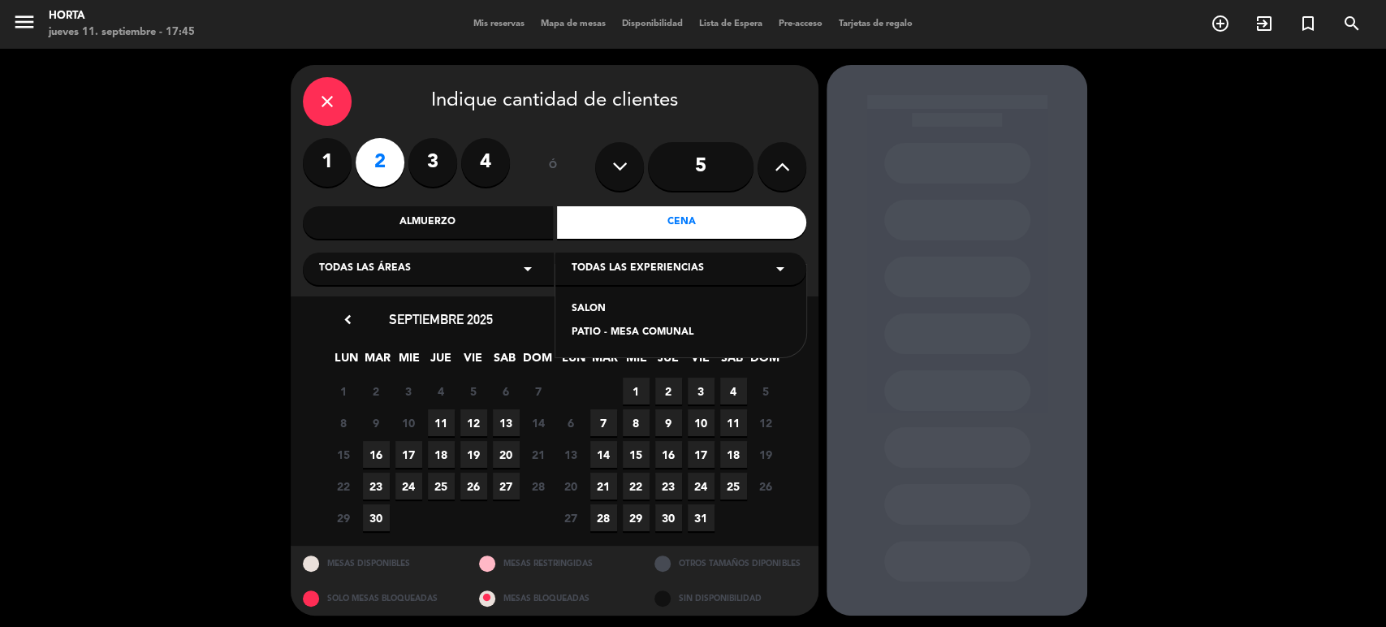
click at [603, 310] on div "SALON" at bounding box center [681, 309] width 218 height 16
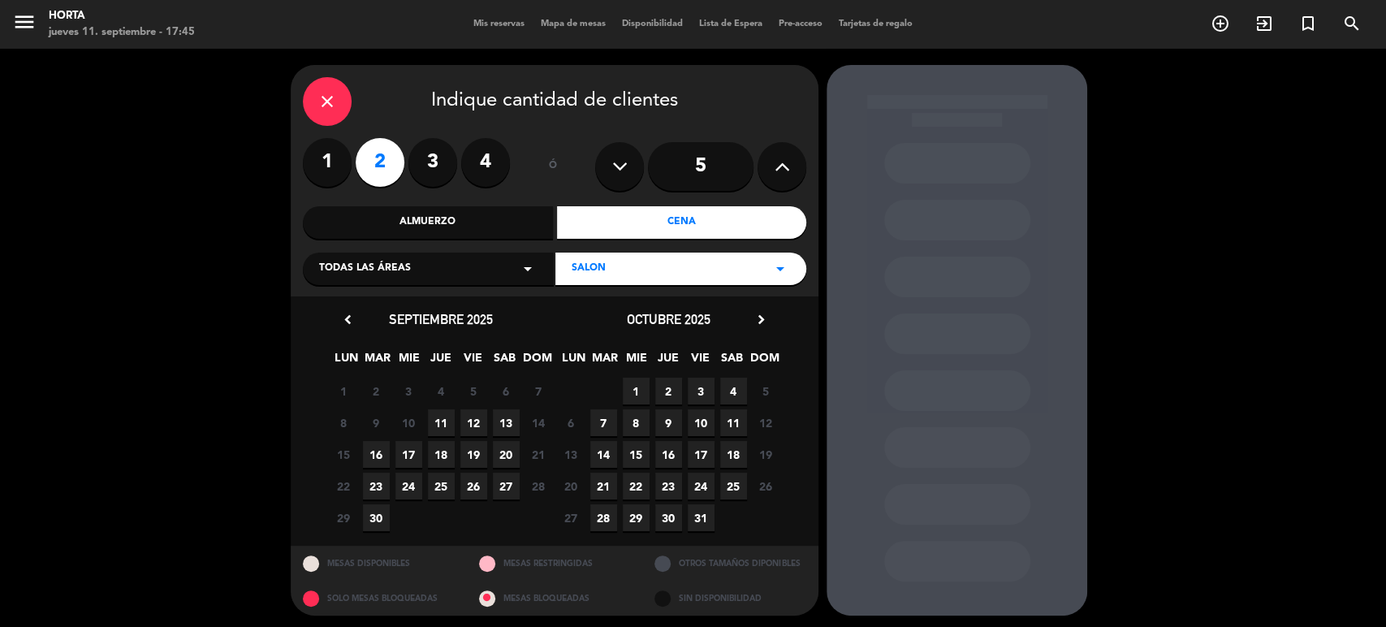
click at [475, 424] on span "12" at bounding box center [473, 422] width 27 height 27
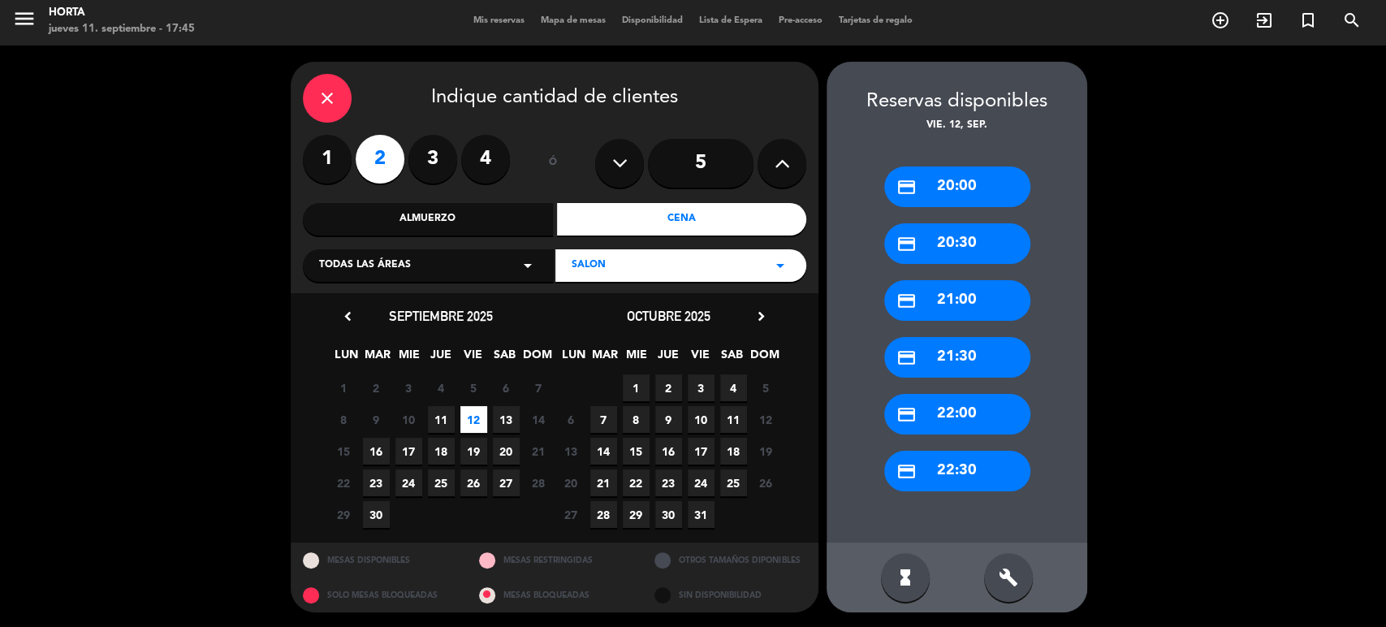
click at [975, 421] on div "credit_card 22:00" at bounding box center [957, 414] width 146 height 41
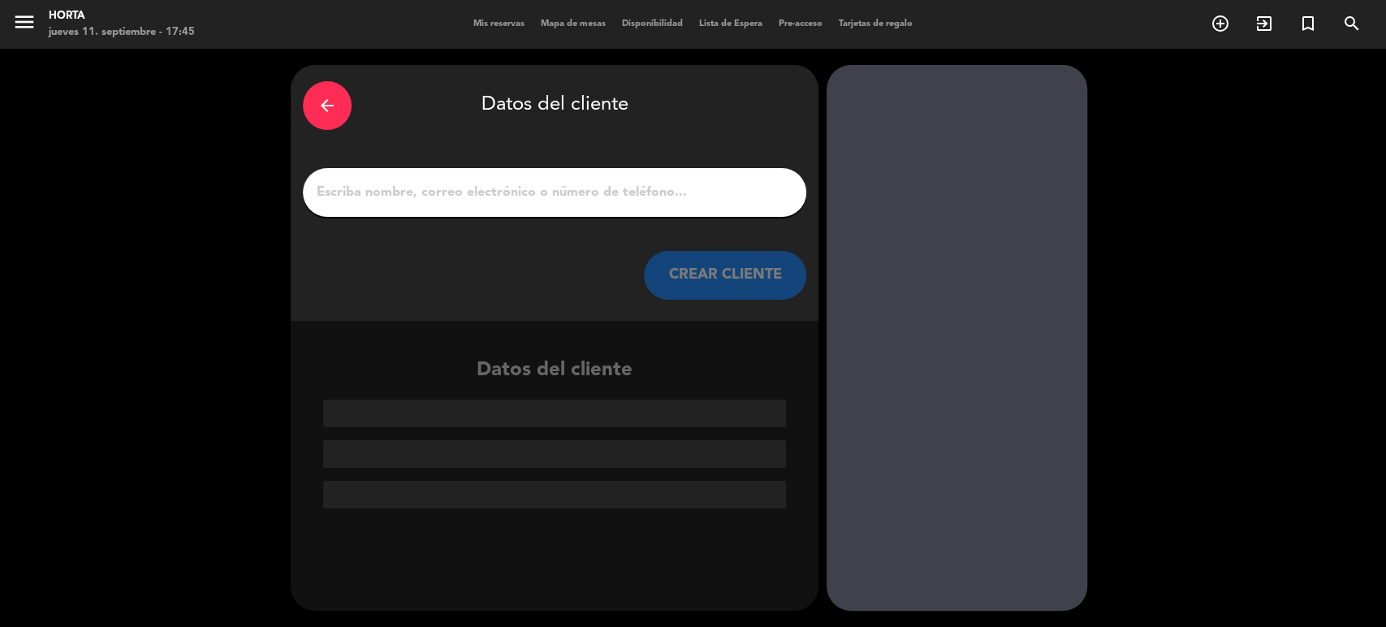
scroll to position [0, 0]
click at [569, 201] on input "1" at bounding box center [554, 192] width 479 height 23
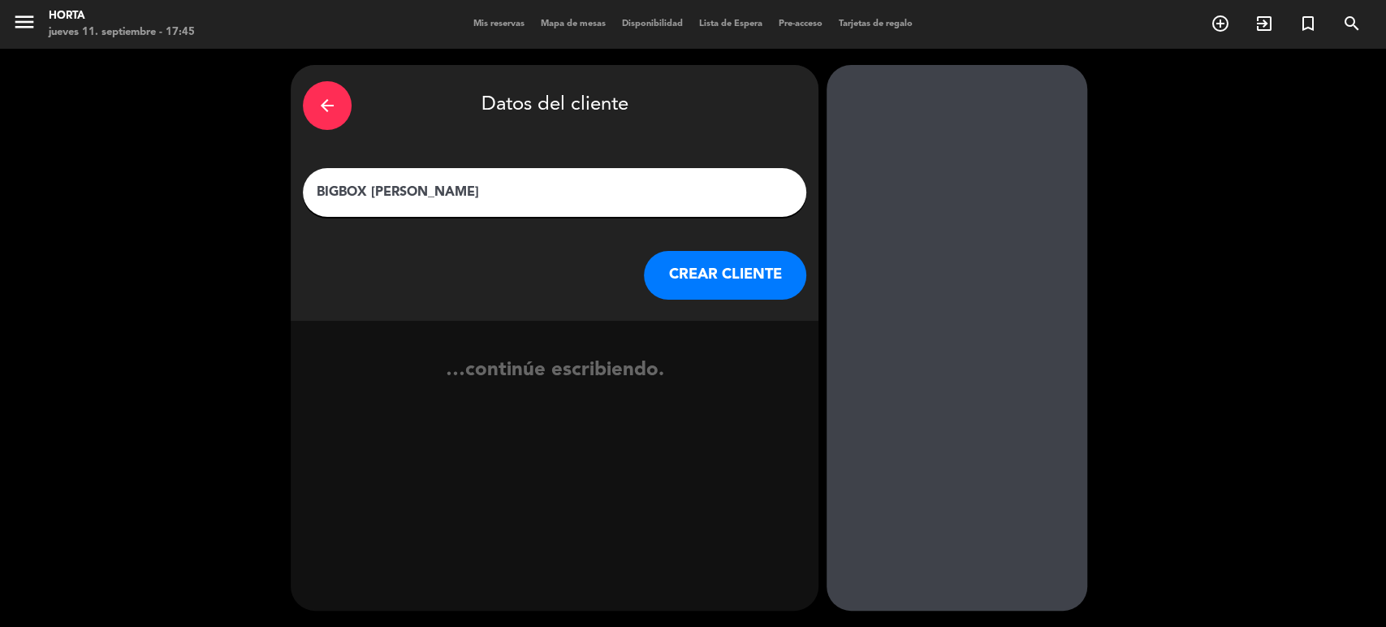
type input "BIGBOX [PERSON_NAME]"
click at [661, 269] on button "CREAR CLIENTE" at bounding box center [725, 275] width 162 height 49
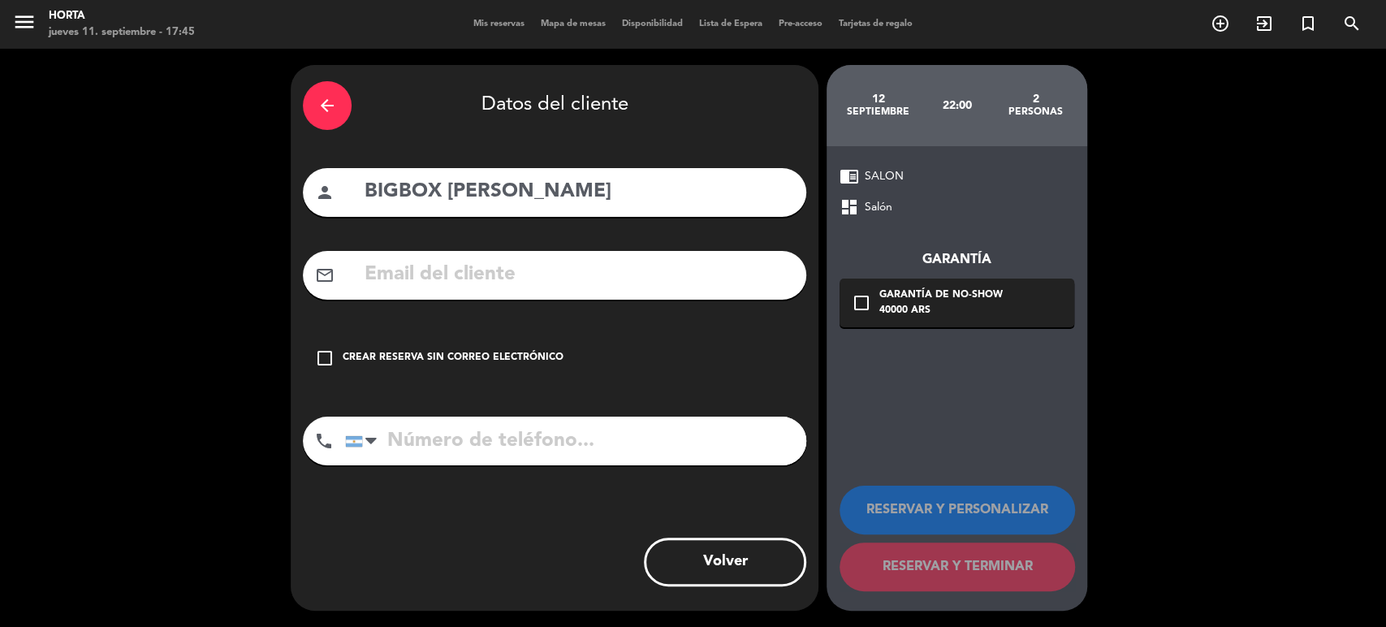
click at [495, 357] on div "Crear reserva sin correo electrónico" at bounding box center [453, 358] width 221 height 16
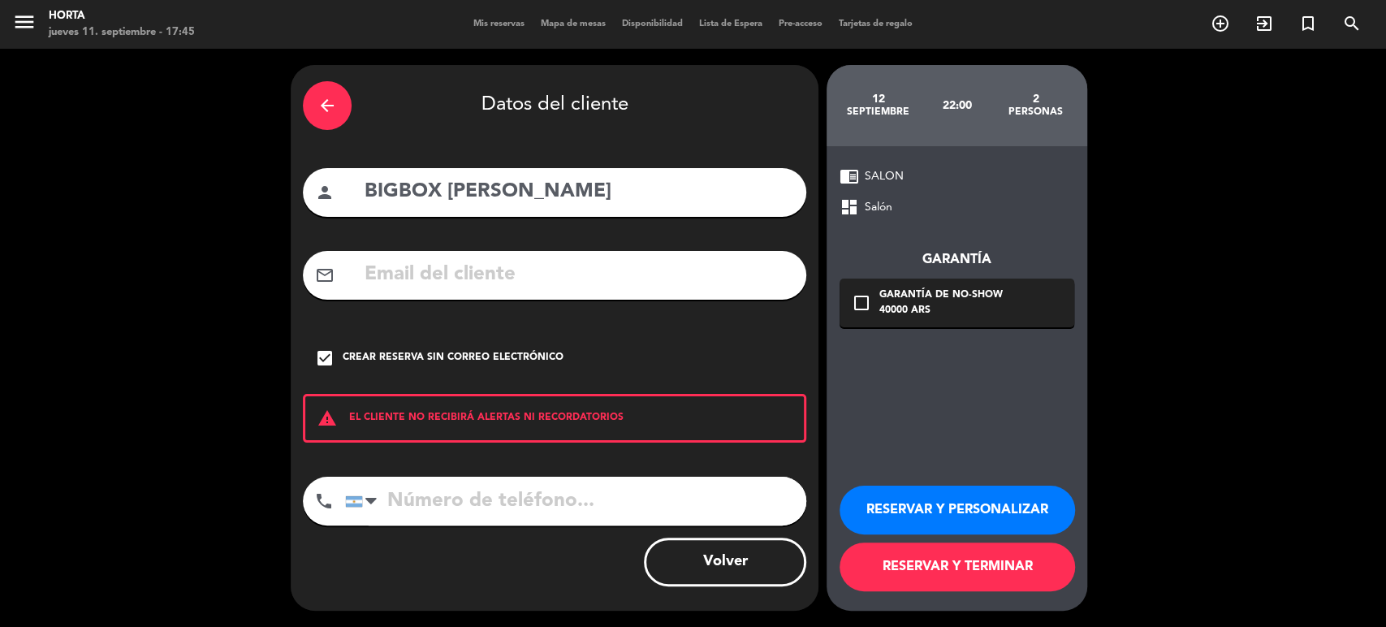
click at [1007, 557] on button "RESERVAR Y TERMINAR" at bounding box center [958, 567] width 236 height 49
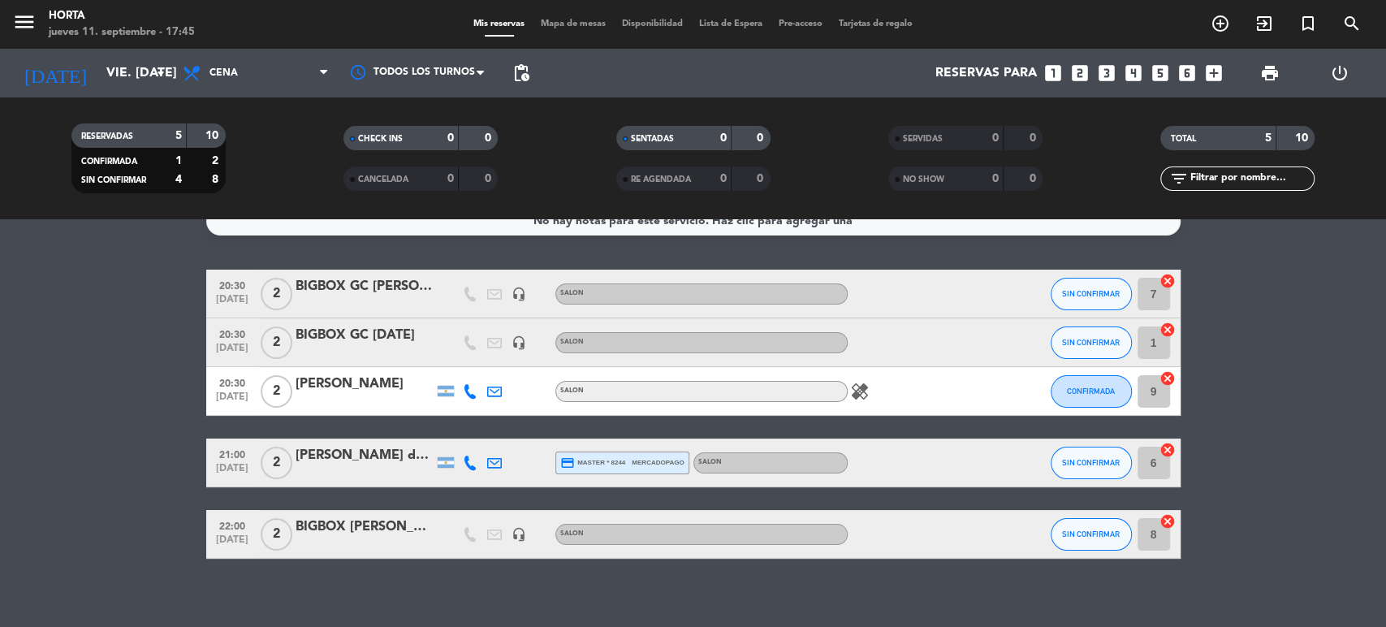
scroll to position [37, 0]
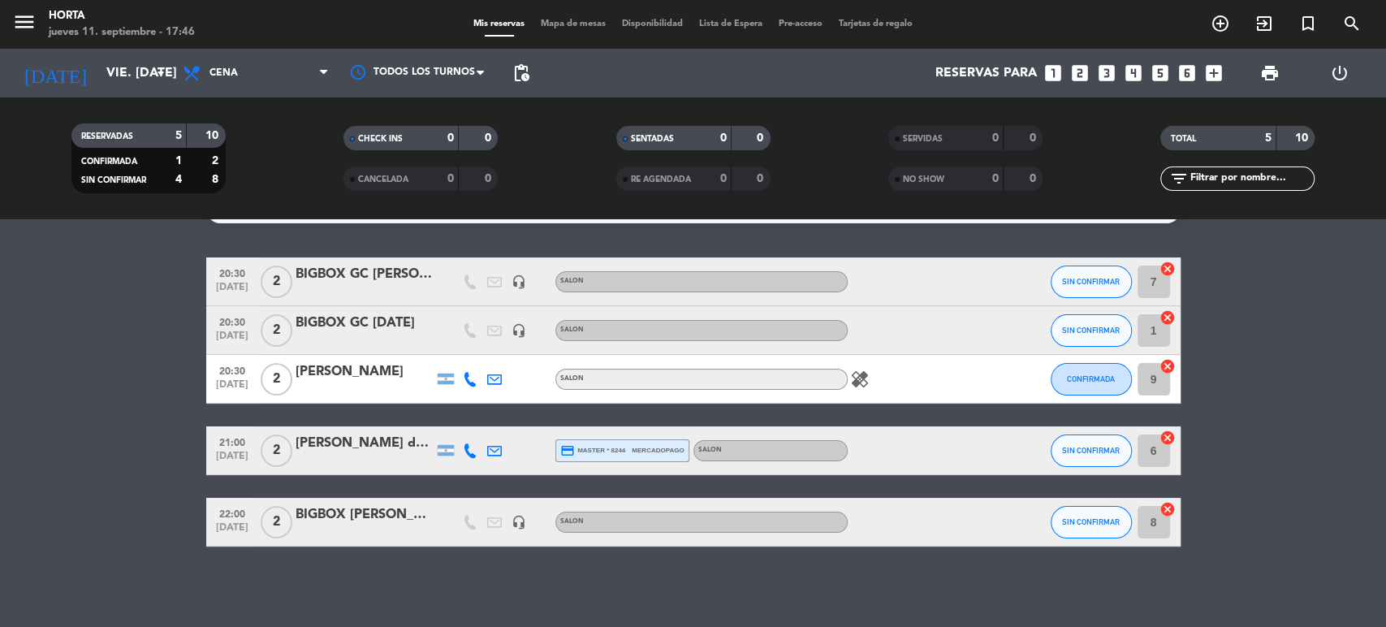
click at [1081, 70] on icon "looks_two" at bounding box center [1080, 73] width 21 height 21
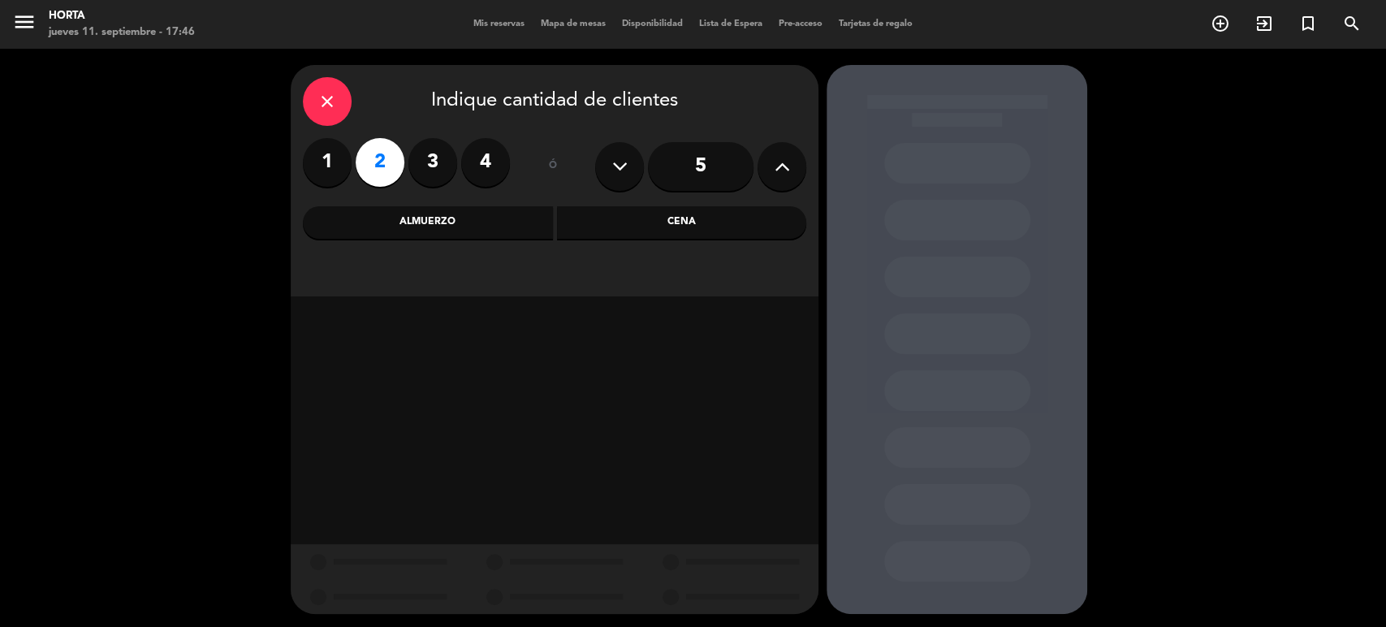
click at [703, 226] on div "Cena" at bounding box center [682, 222] width 250 height 32
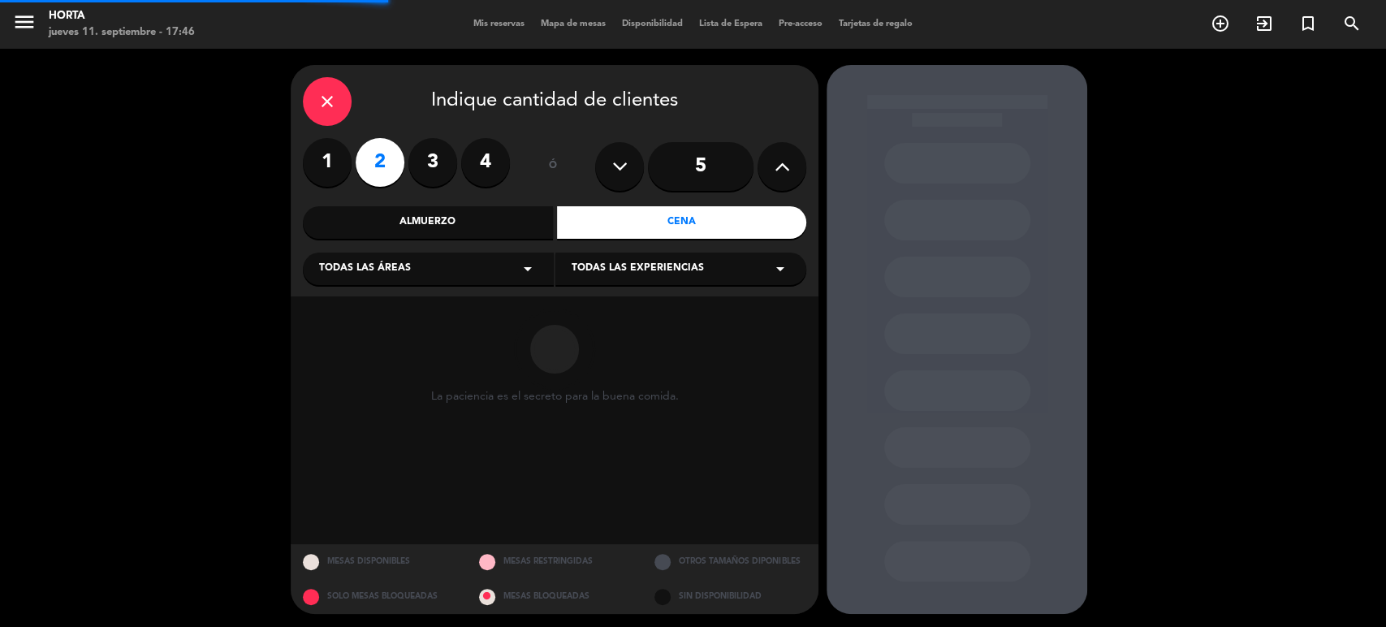
click at [656, 265] on span "Todas las experiencias" at bounding box center [638, 269] width 132 height 16
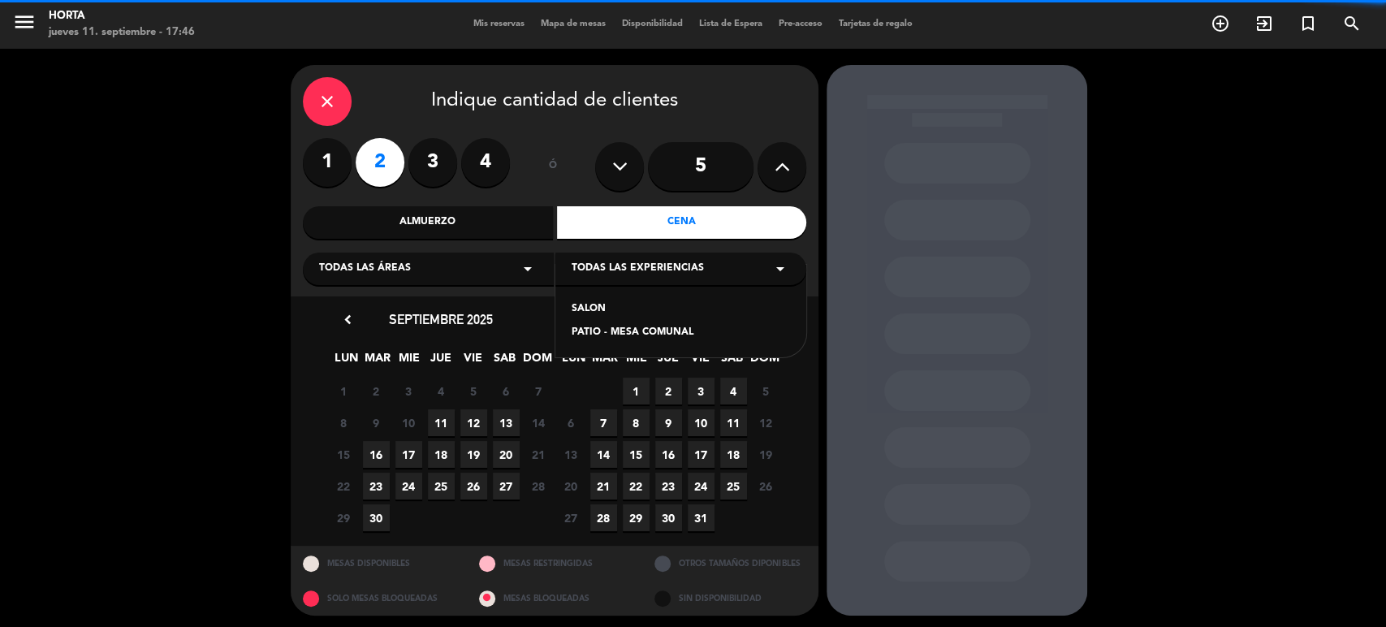
click at [641, 308] on div "SALON" at bounding box center [681, 309] width 218 height 16
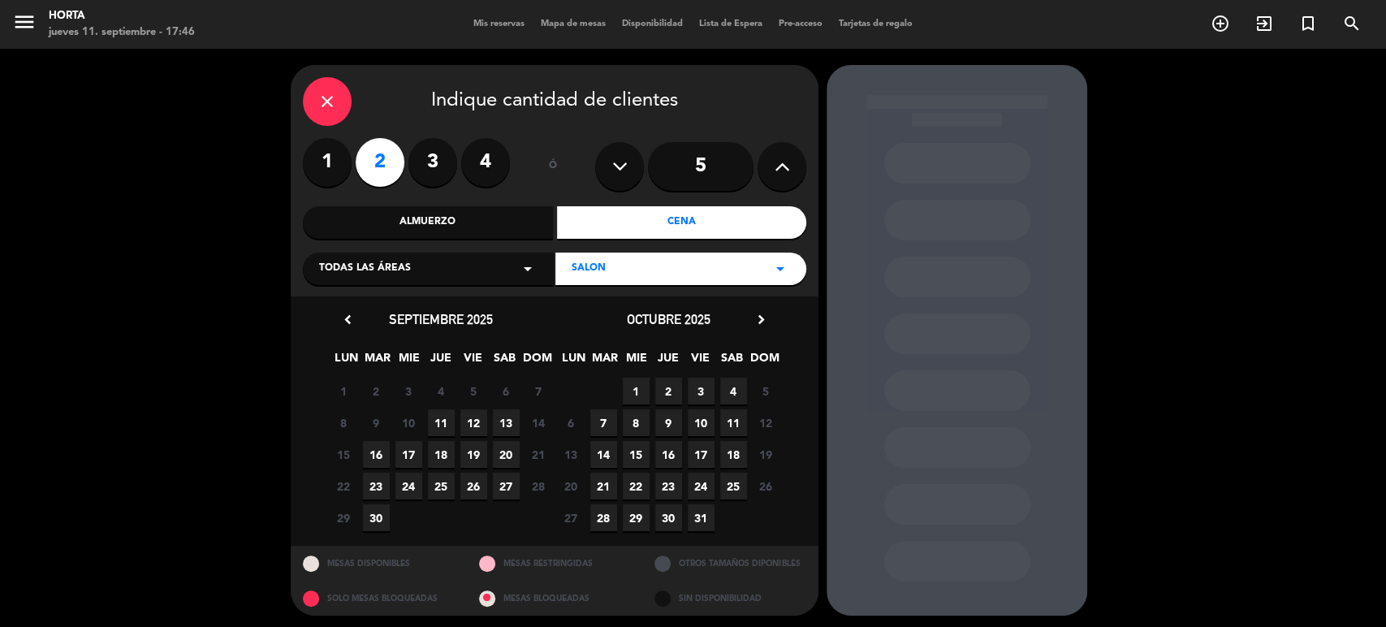
click at [473, 418] on span "12" at bounding box center [473, 422] width 27 height 27
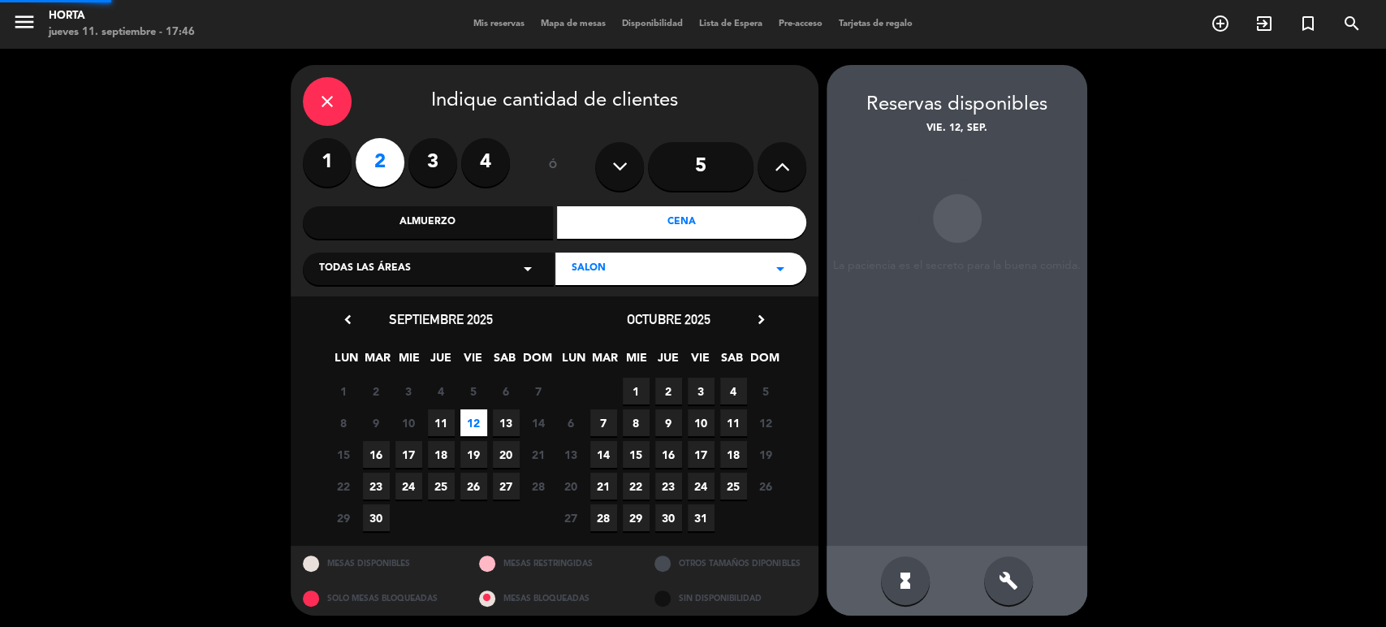
scroll to position [3, 0]
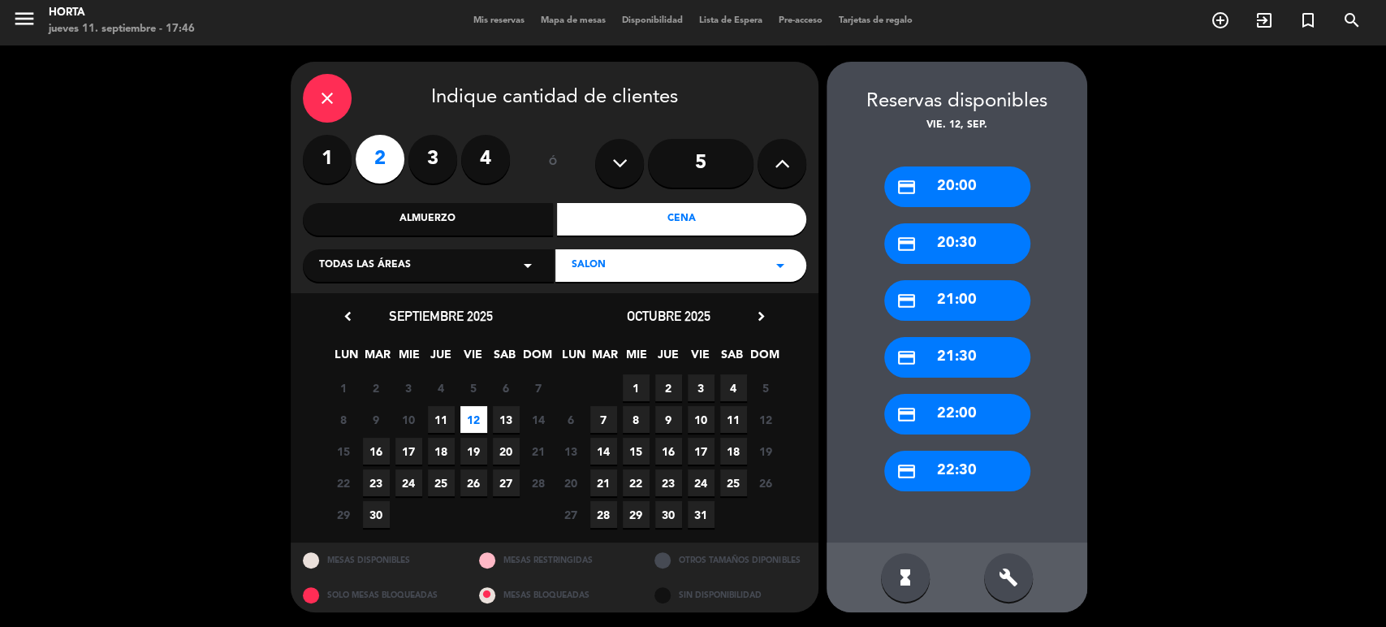
click at [992, 419] on div "credit_card 22:00" at bounding box center [957, 414] width 146 height 41
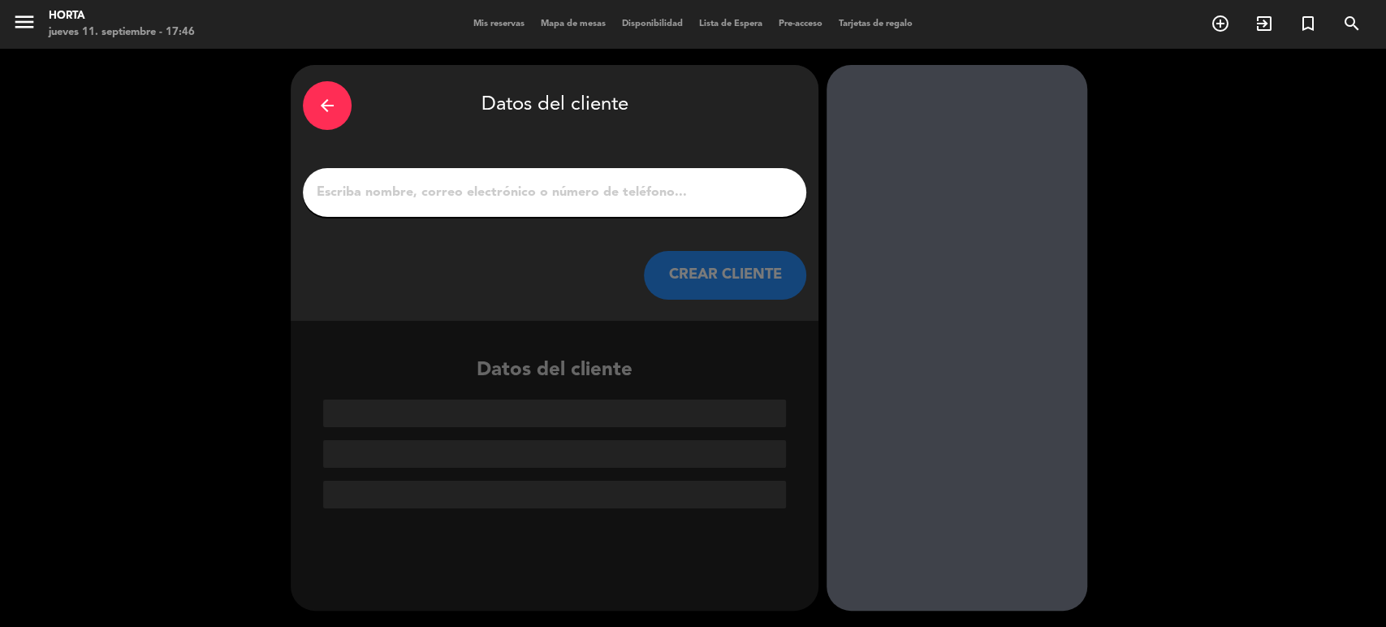
click at [520, 197] on input "1" at bounding box center [554, 192] width 479 height 23
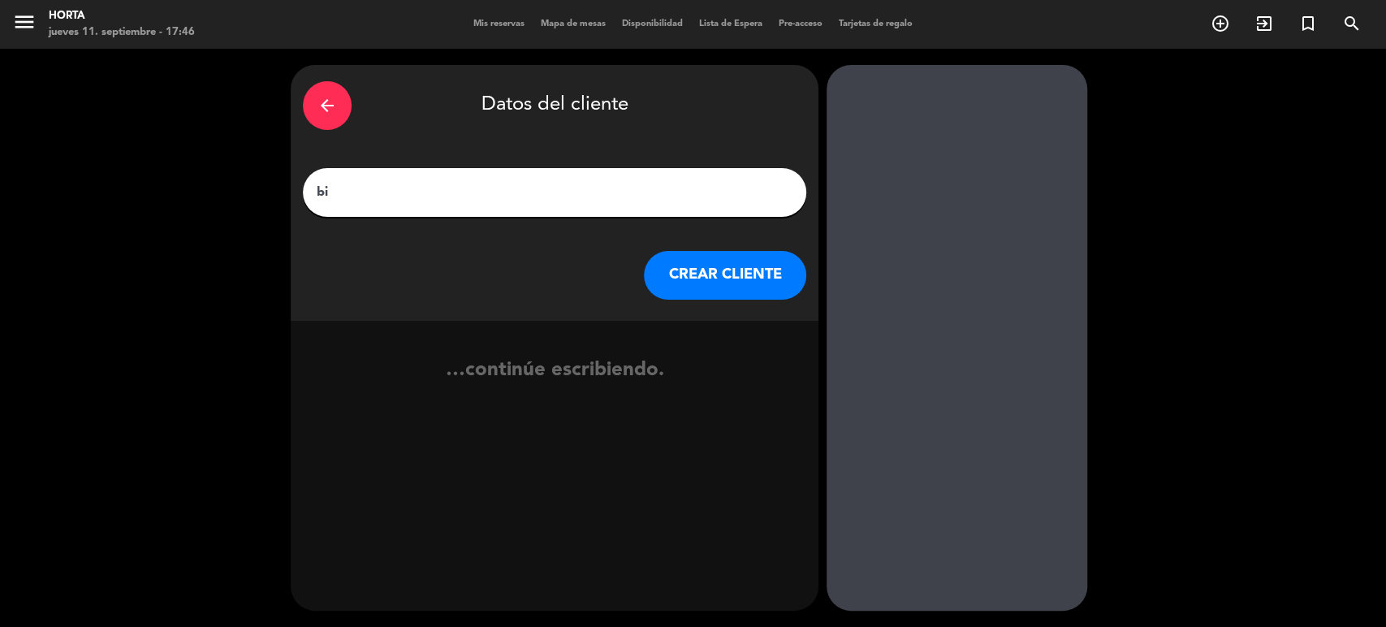
type input "b"
type input "BIGBOX EG MARIO"
click at [691, 285] on button "CREAR CLIENTE" at bounding box center [725, 275] width 162 height 49
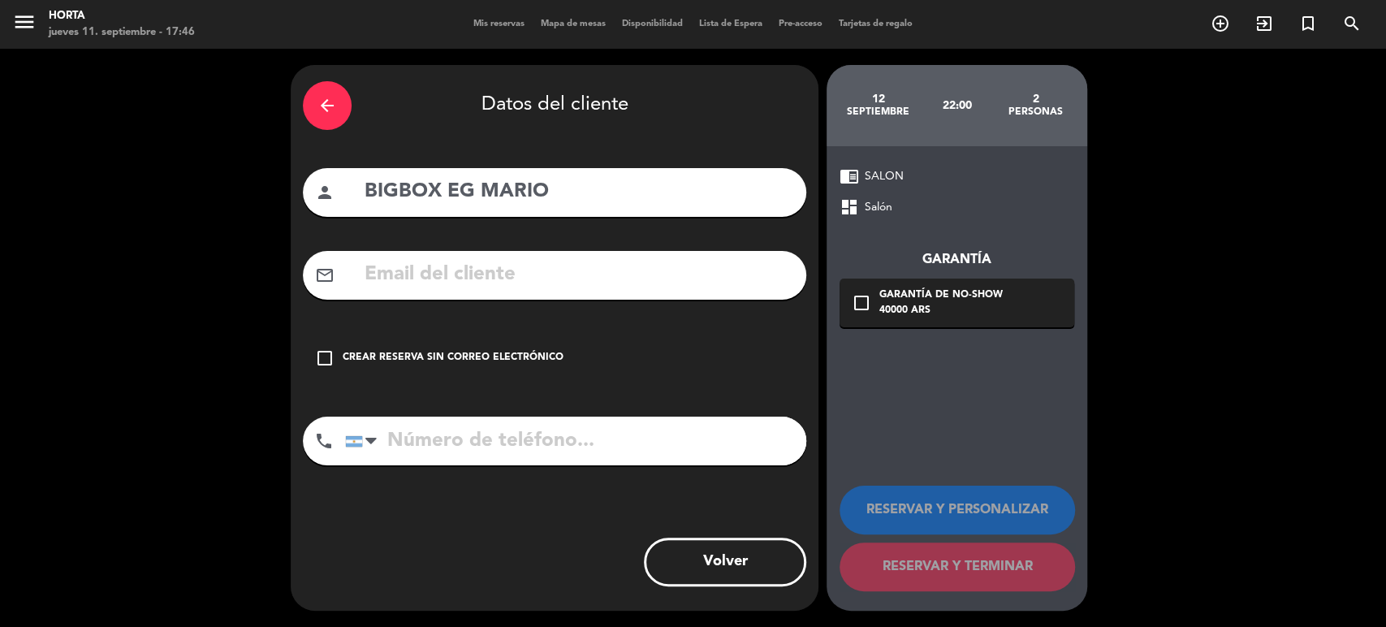
click at [531, 360] on div "Crear reserva sin correo electrónico" at bounding box center [453, 358] width 221 height 16
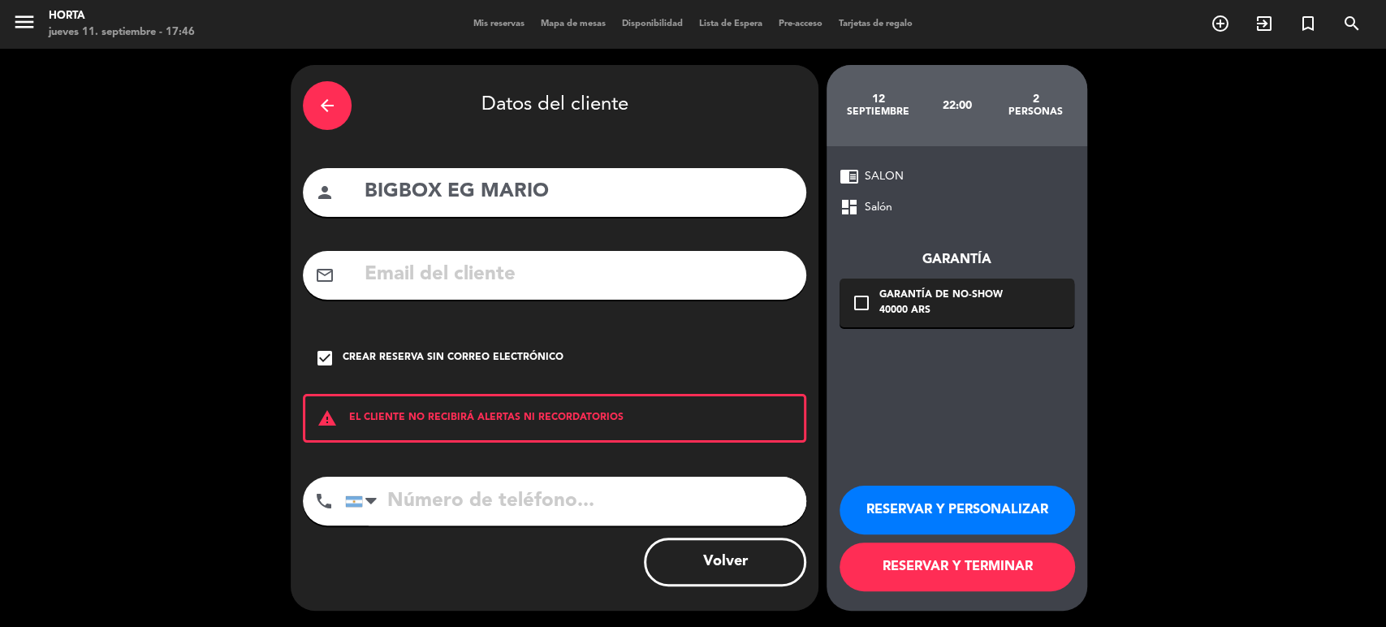
click at [980, 560] on button "RESERVAR Y TERMINAR" at bounding box center [958, 567] width 236 height 49
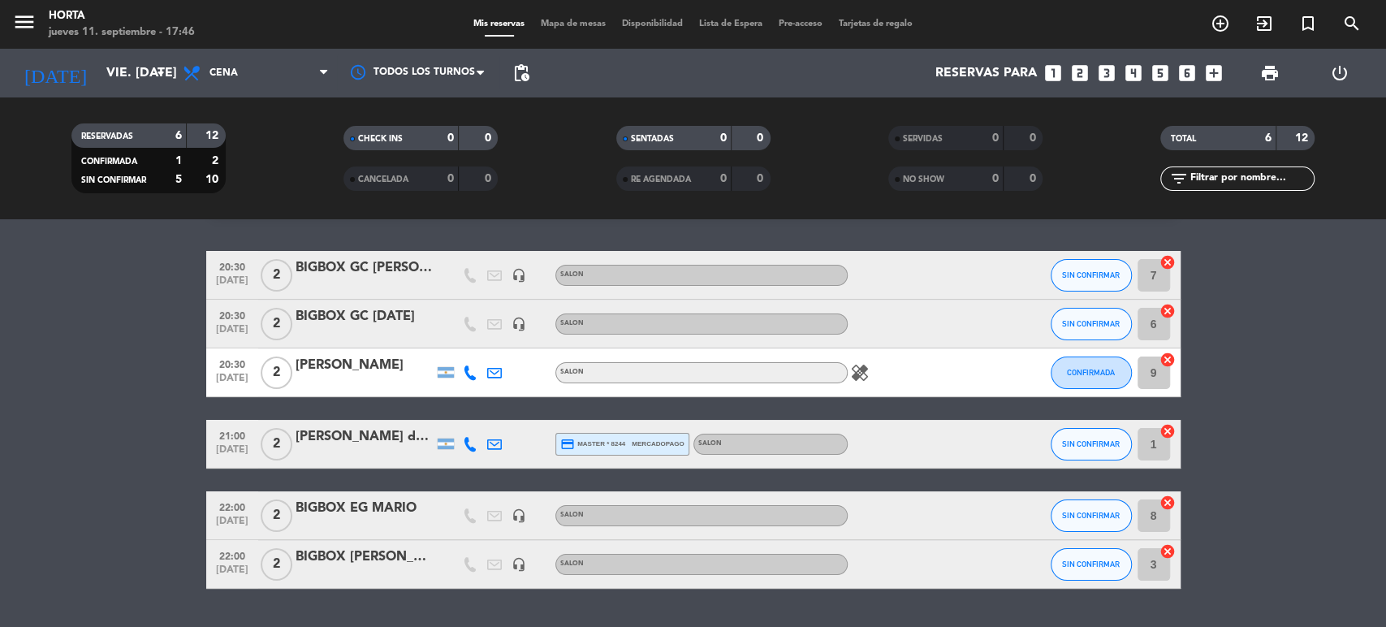
scroll to position [85, 0]
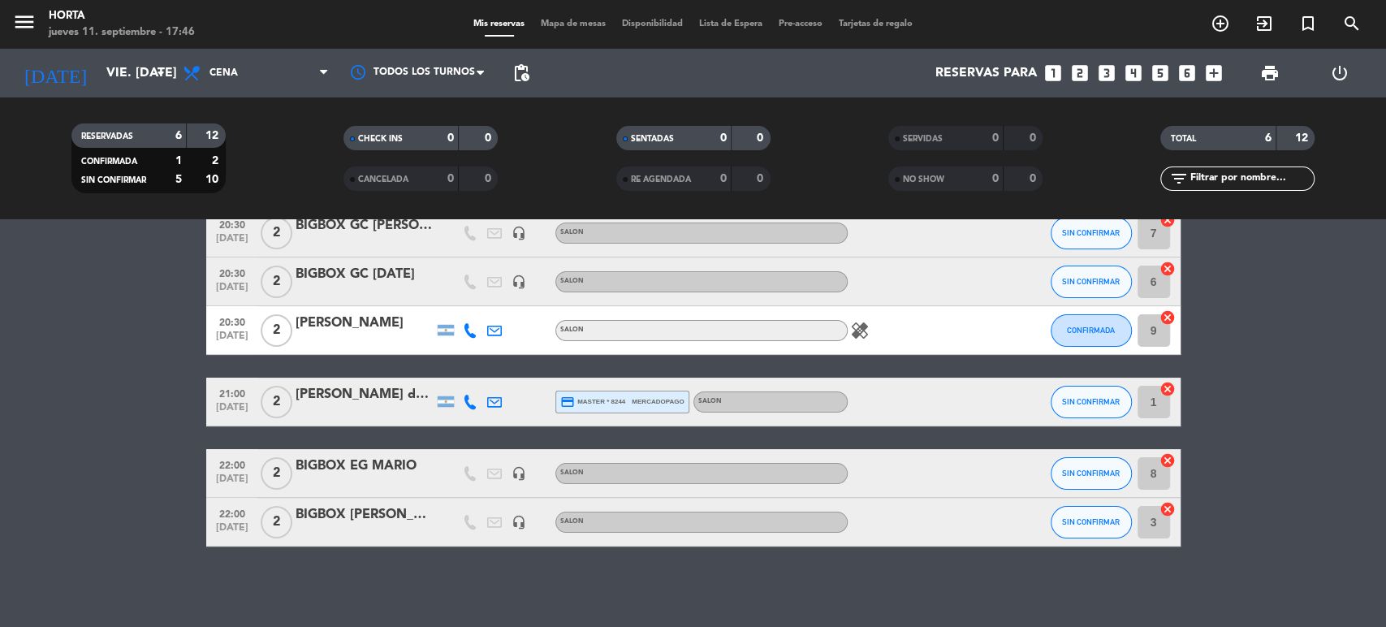
click at [27, 508] on bookings-row "20:30 [DATE] 2 BIGBOX GC [PERSON_NAME] headset_mic SALON SIN CONFIRMAR 7 cancel…" at bounding box center [693, 378] width 1386 height 338
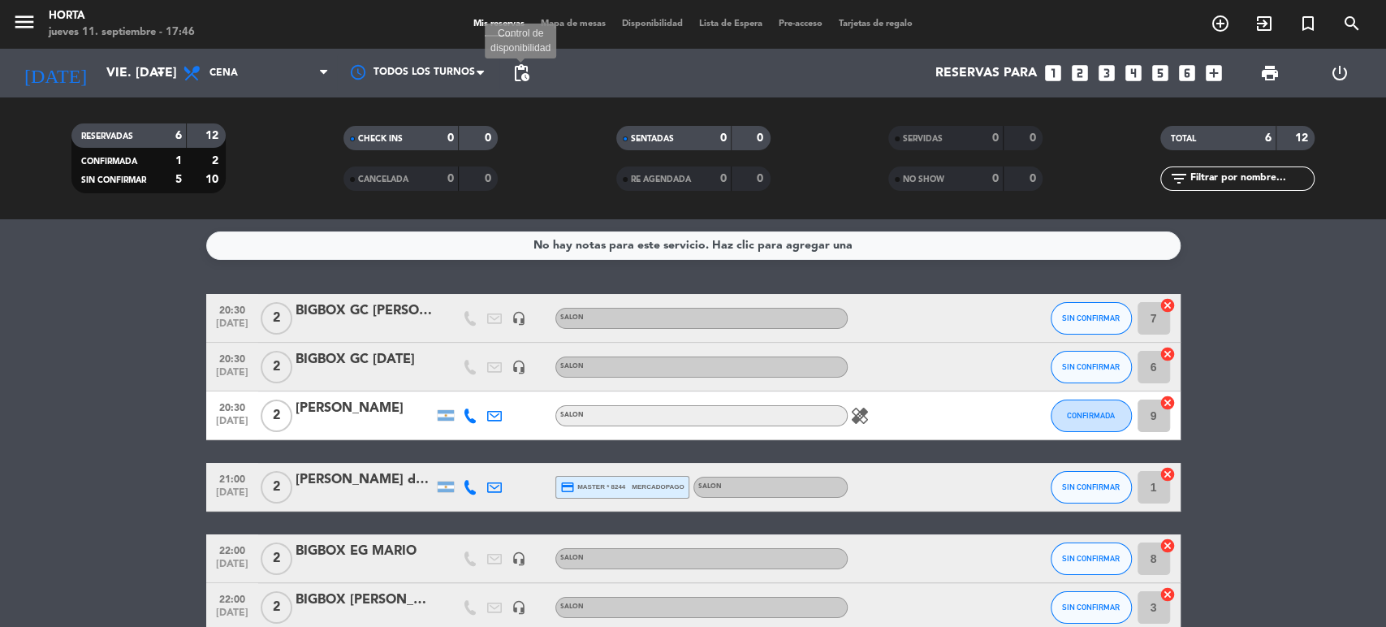
click at [522, 80] on span "pending_actions" at bounding box center [521, 72] width 19 height 19
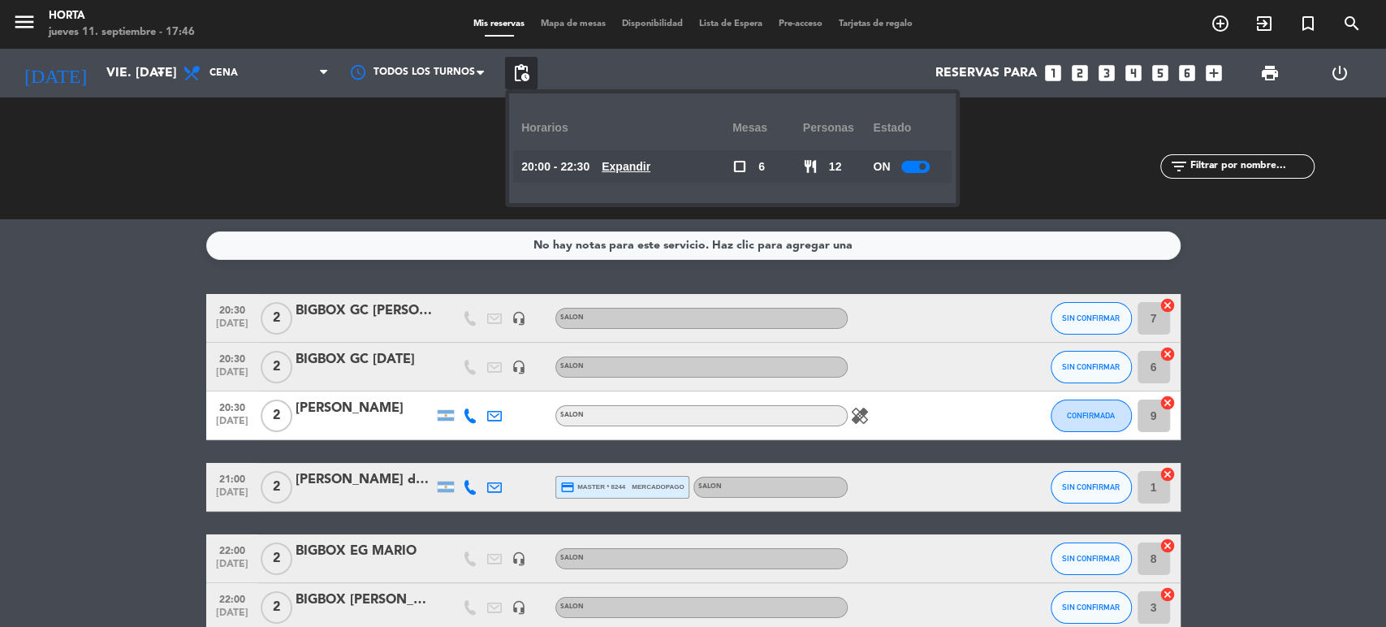
click at [651, 168] on u "Expandir" at bounding box center [626, 166] width 49 height 13
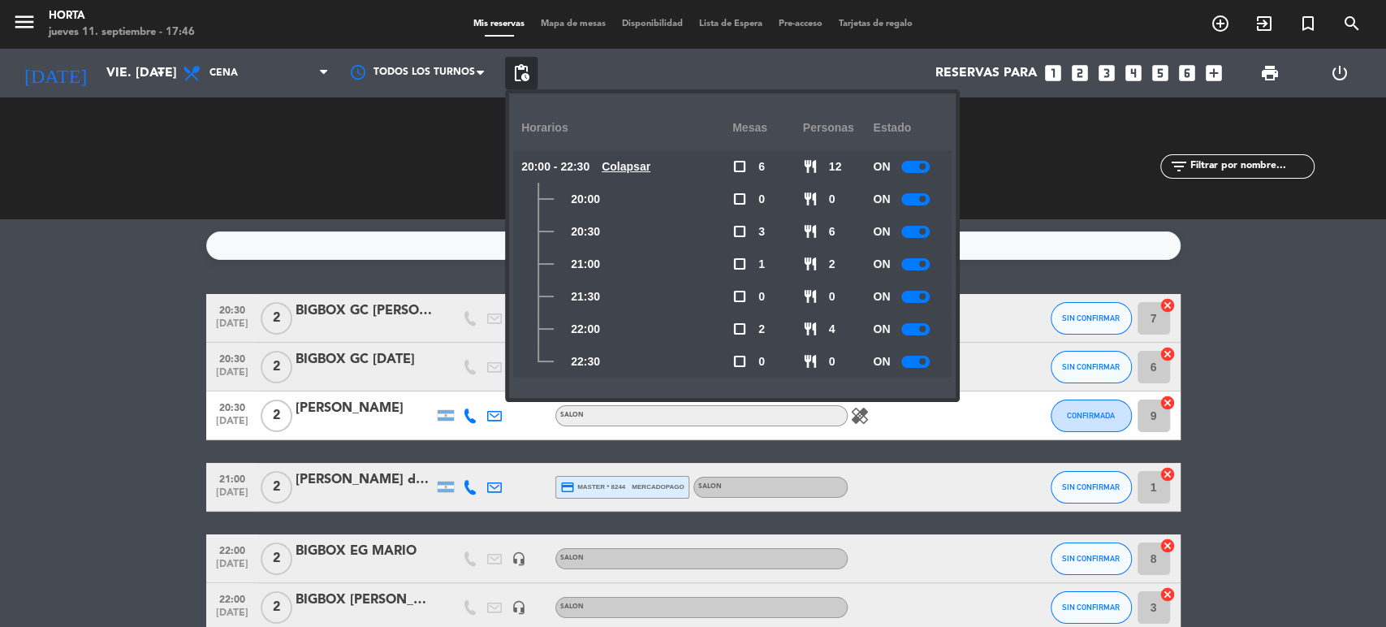
click at [30, 357] on bookings-row "20:30 [DATE] 2 BIGBOX GC [PERSON_NAME] headset_mic SALON SIN CONFIRMAR 7 cancel…" at bounding box center [693, 463] width 1386 height 338
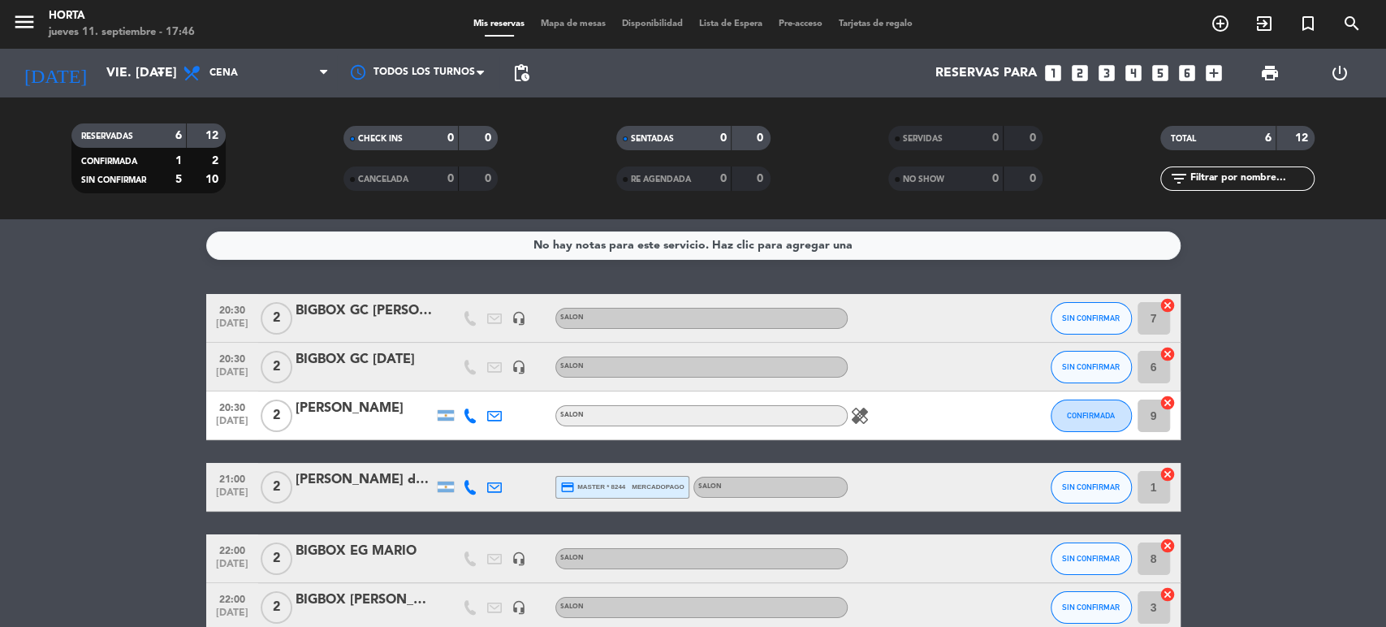
click at [100, 93] on div "[DATE] vie. [DATE] arrow_drop_down" at bounding box center [93, 73] width 162 height 49
click at [110, 86] on input "vie. [DATE]" at bounding box center [183, 74] width 171 height 32
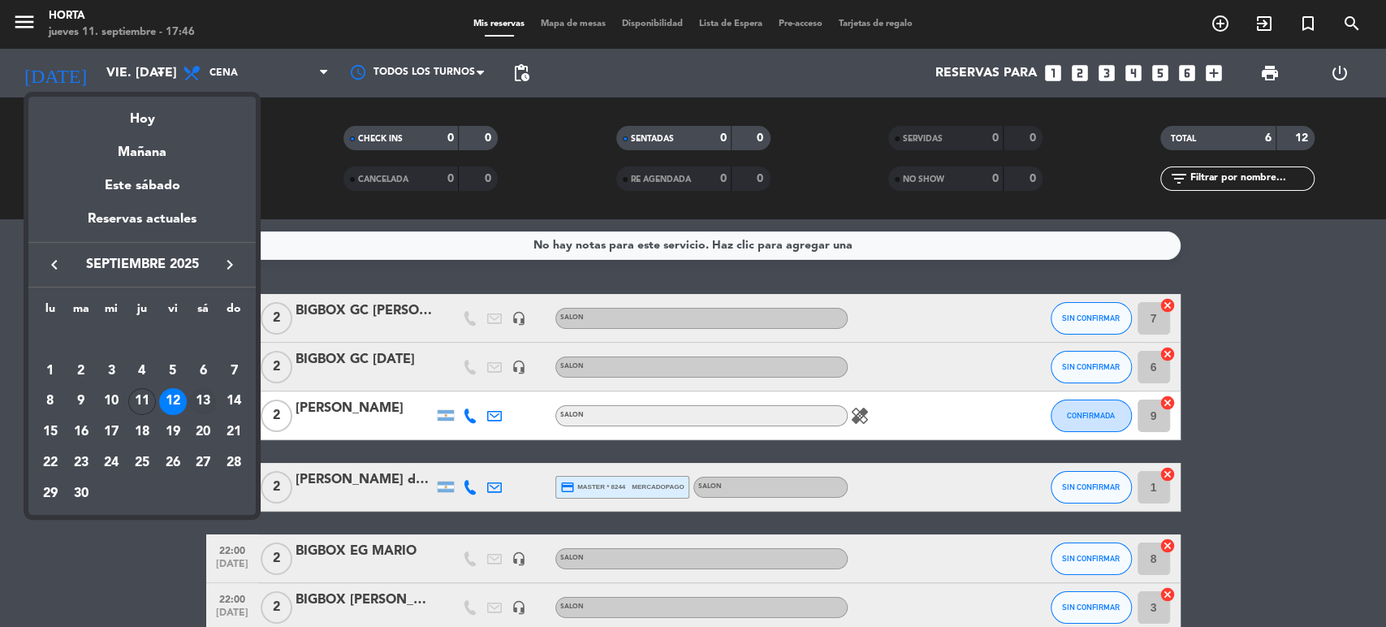
click at [198, 404] on div "13" at bounding box center [203, 402] width 28 height 28
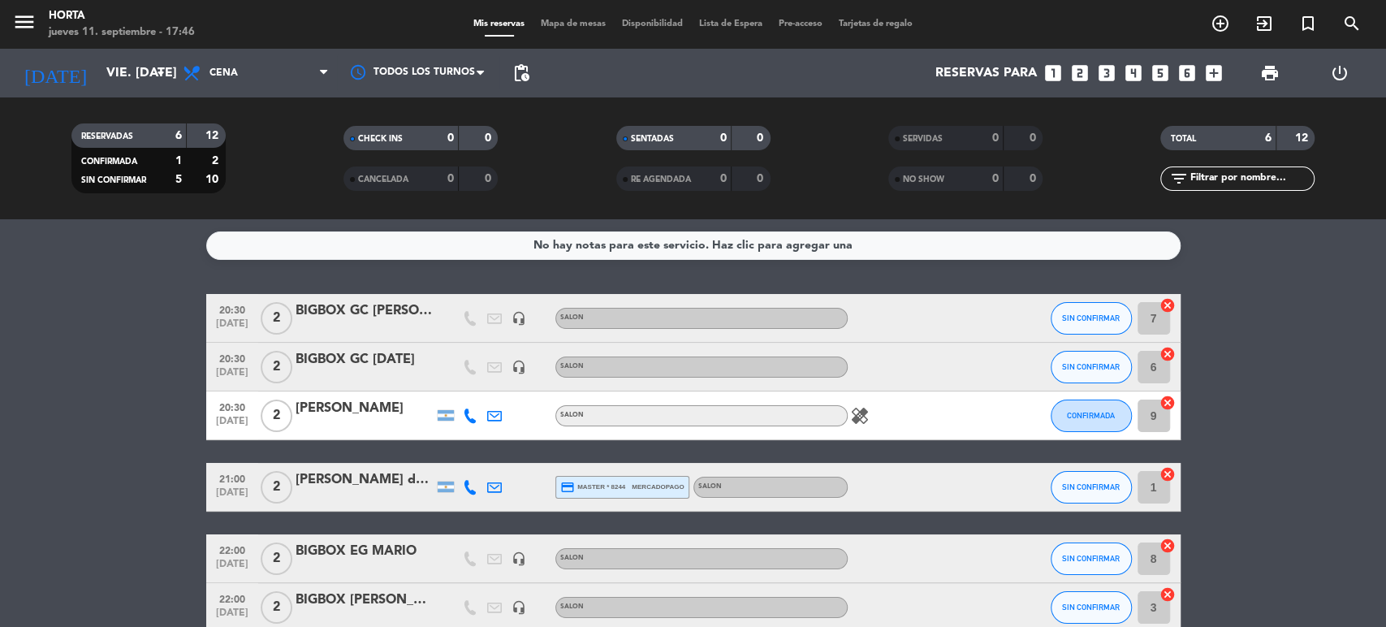
type input "sáb. [DATE]"
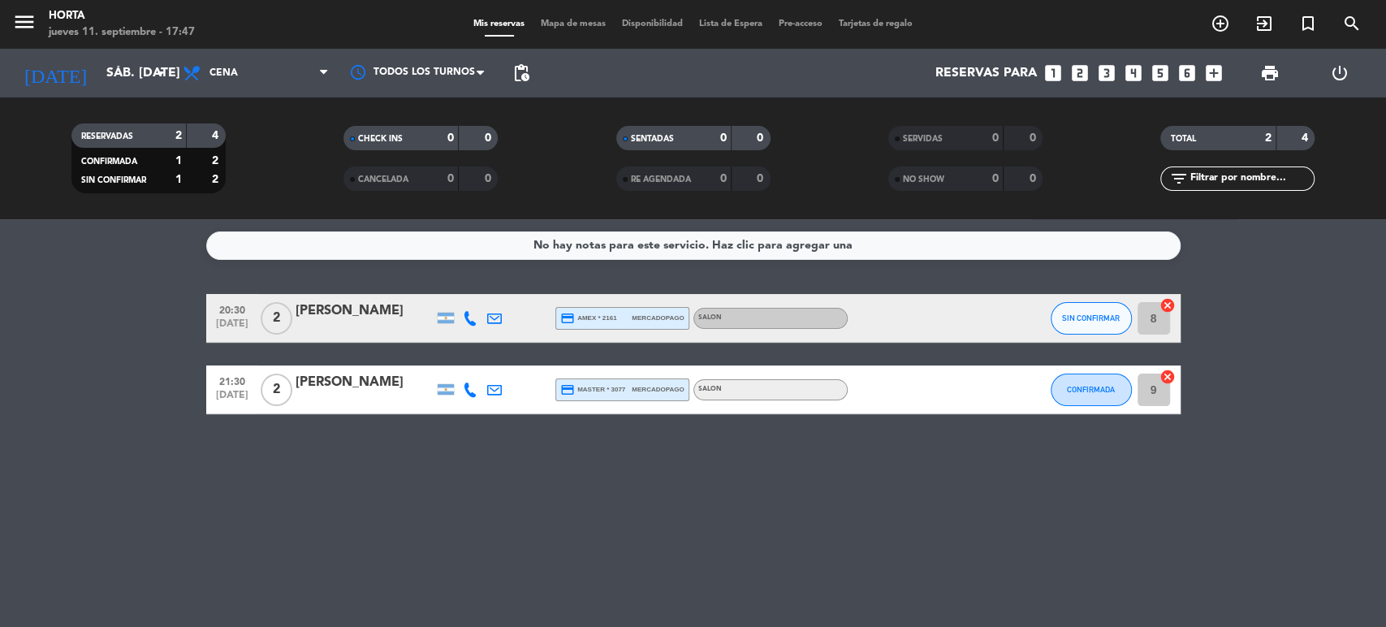
click at [1079, 69] on icon "looks_two" at bounding box center [1080, 73] width 21 height 21
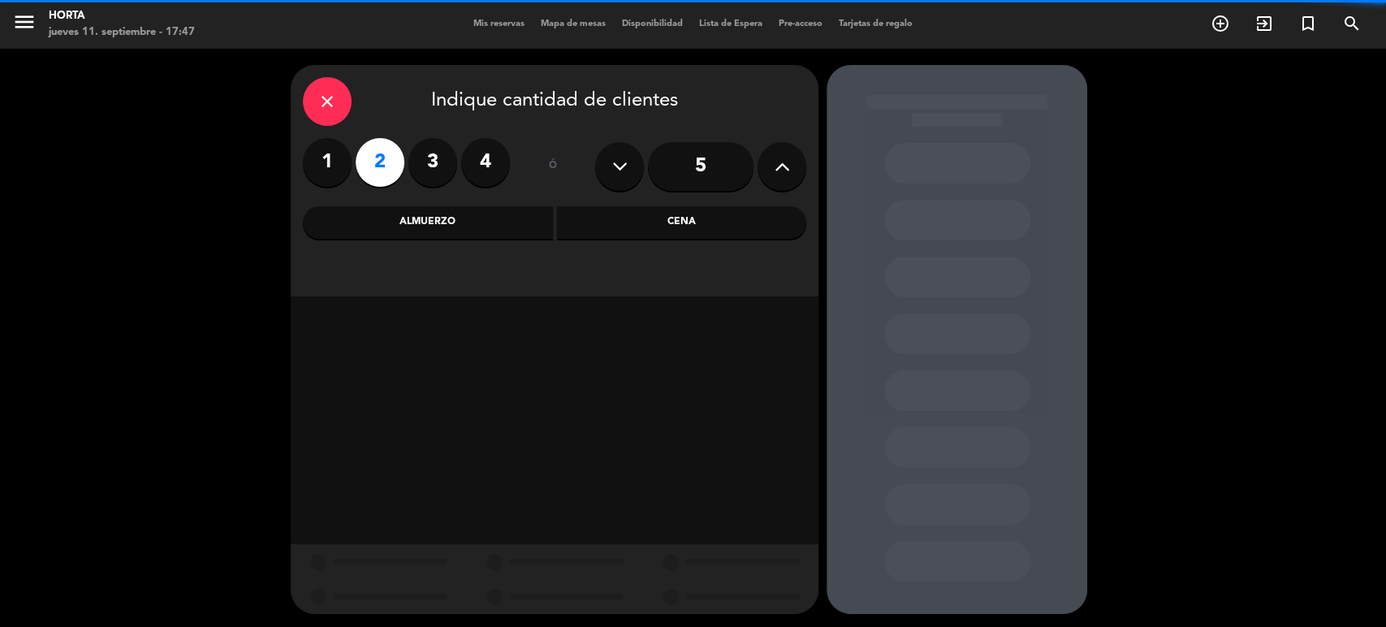
click at [692, 227] on div "Cena" at bounding box center [682, 222] width 250 height 32
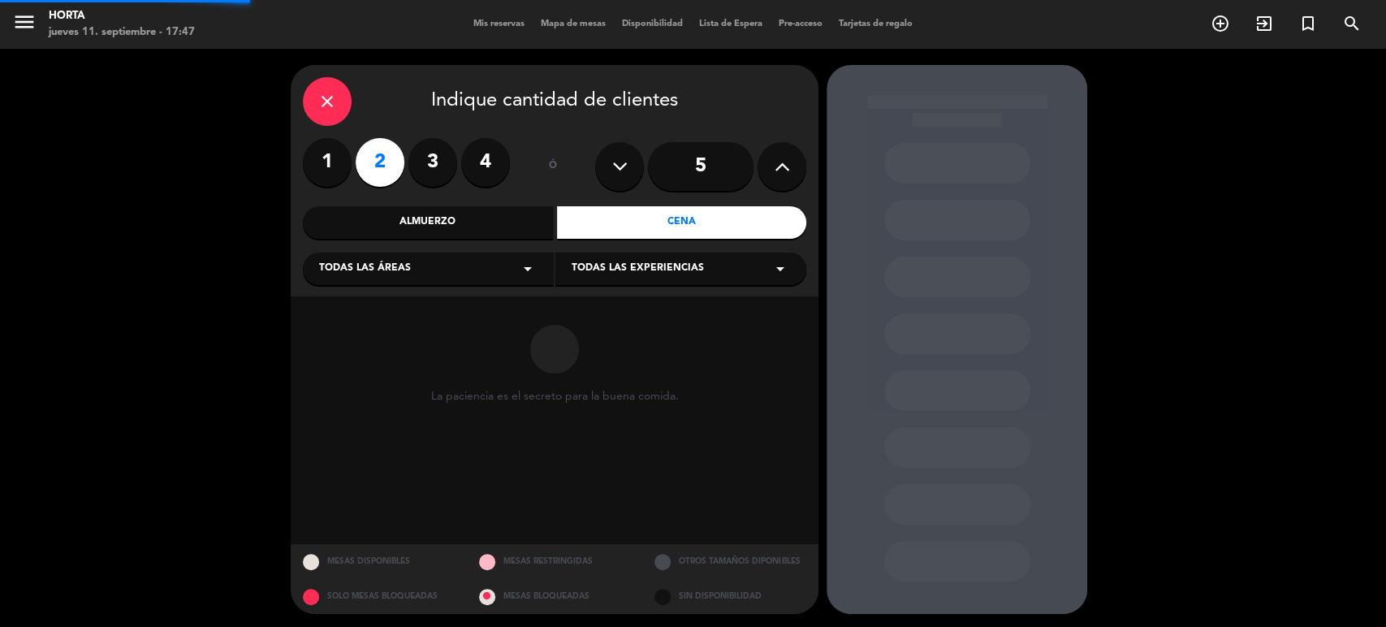
click at [649, 265] on span "Todas las experiencias" at bounding box center [638, 269] width 132 height 16
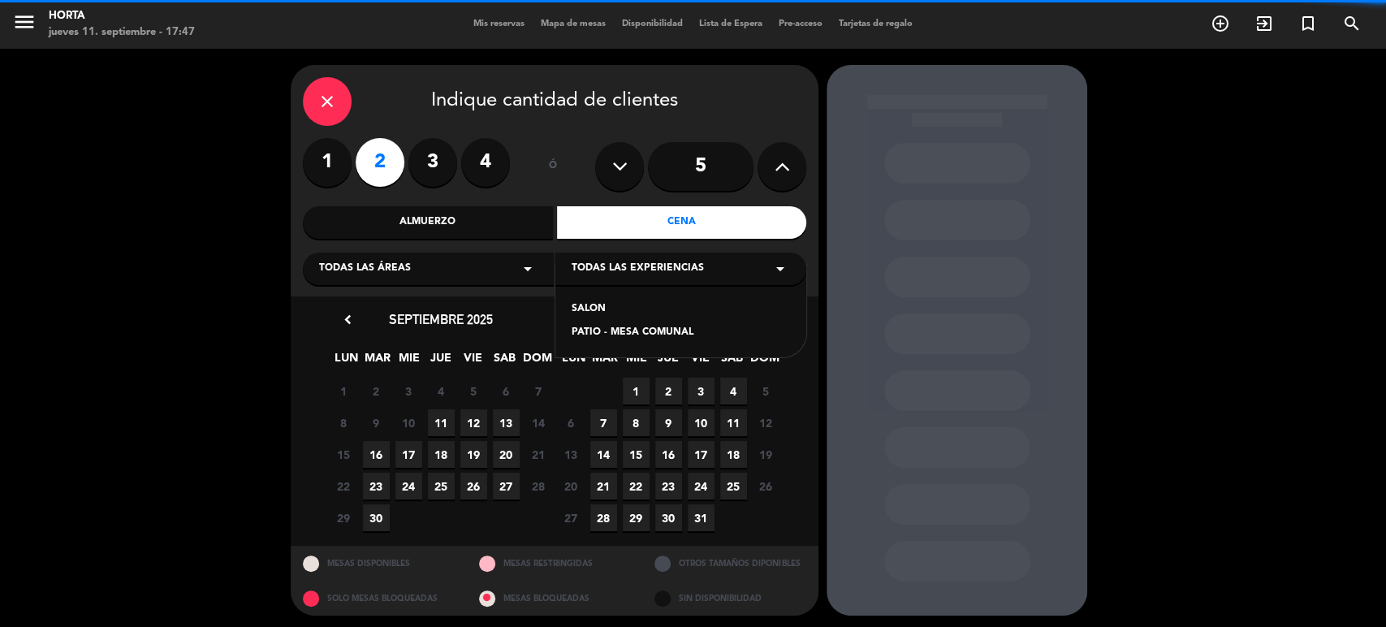
click at [612, 317] on div "[GEOGRAPHIC_DATA]" at bounding box center [681, 311] width 251 height 93
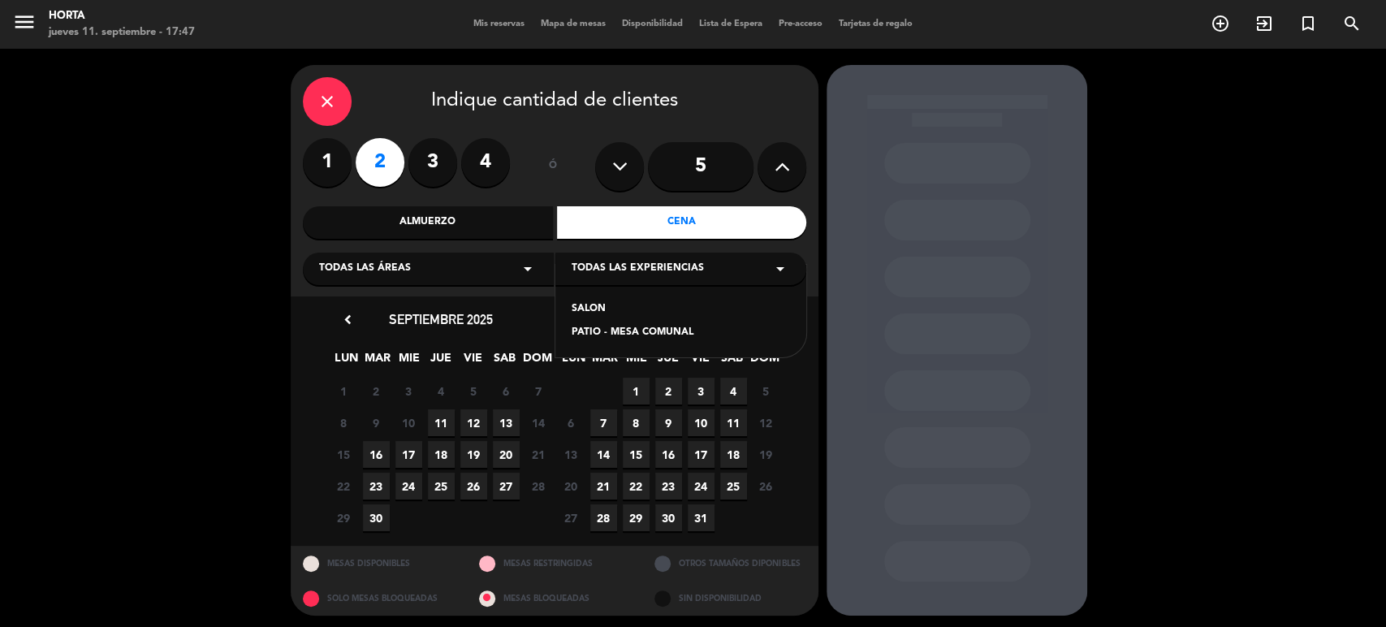
click at [610, 314] on div "SALON" at bounding box center [681, 309] width 218 height 16
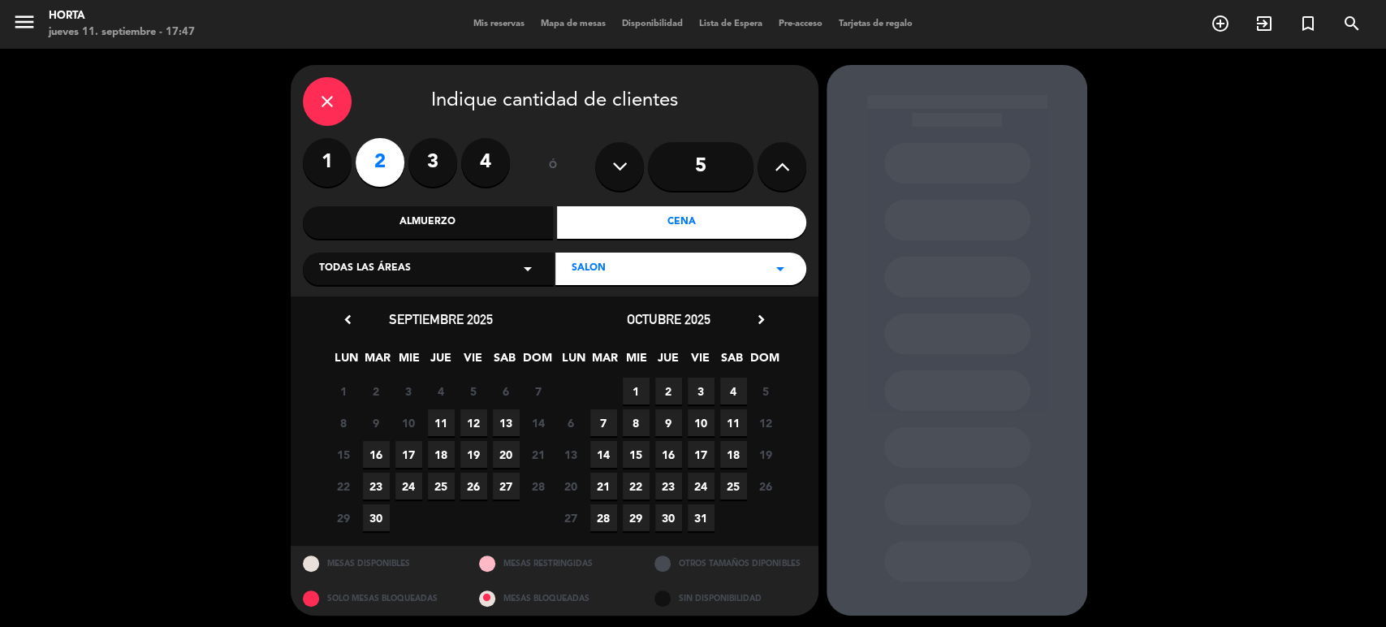
click at [515, 417] on span "13" at bounding box center [506, 422] width 27 height 27
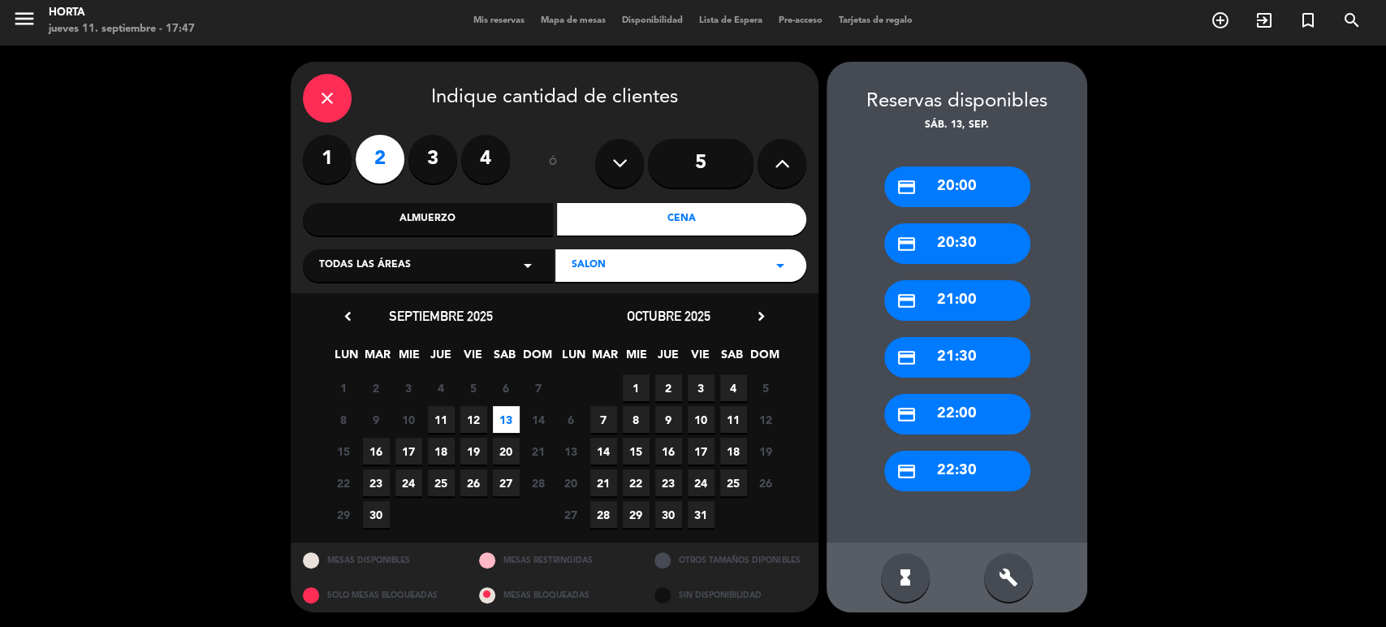
click at [919, 244] on div "credit_card 20:30" at bounding box center [957, 243] width 146 height 41
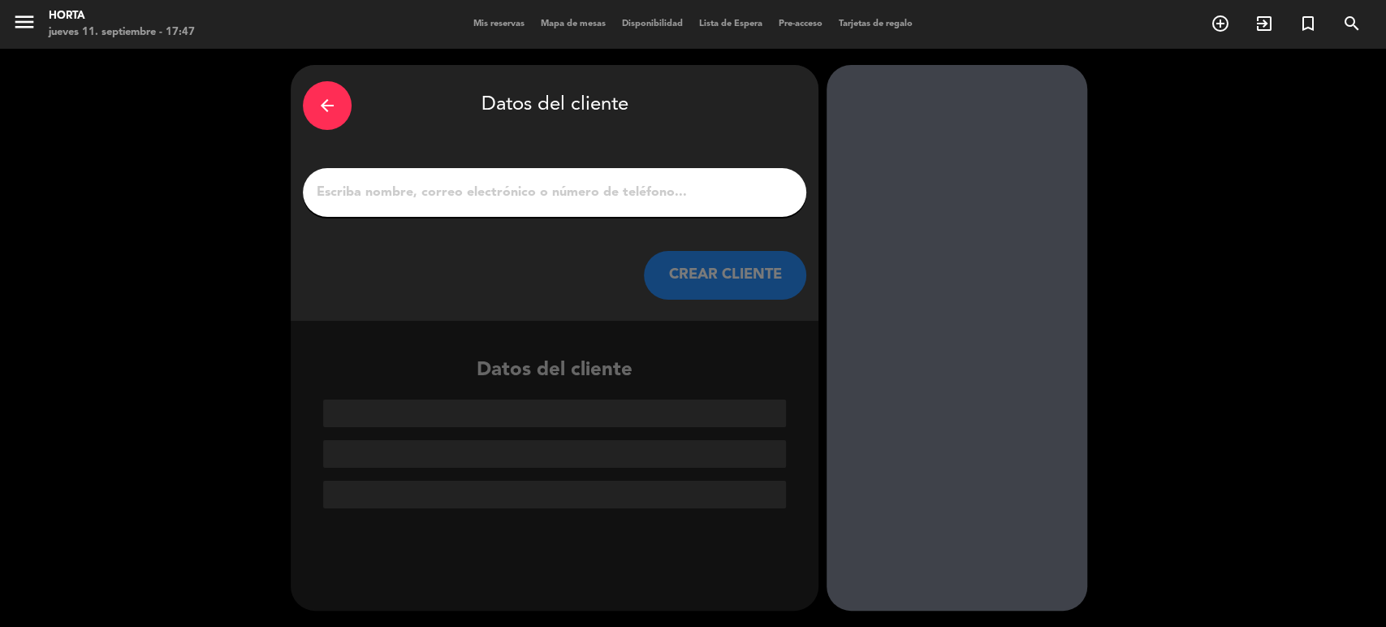
scroll to position [0, 0]
click at [526, 191] on input "1" at bounding box center [554, 192] width 479 height 23
click at [593, 192] on input "1" at bounding box center [554, 192] width 479 height 23
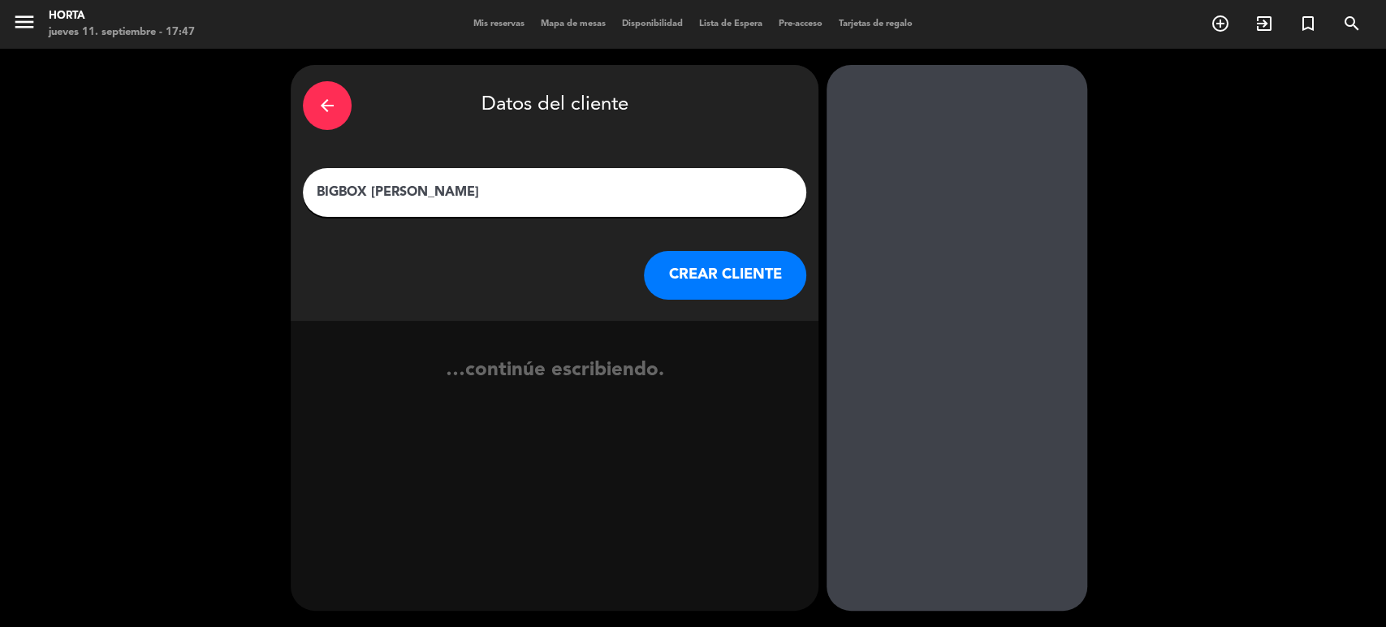
type input "BIGBOX [PERSON_NAME]"
click at [702, 290] on button "CREAR CLIENTE" at bounding box center [725, 275] width 162 height 49
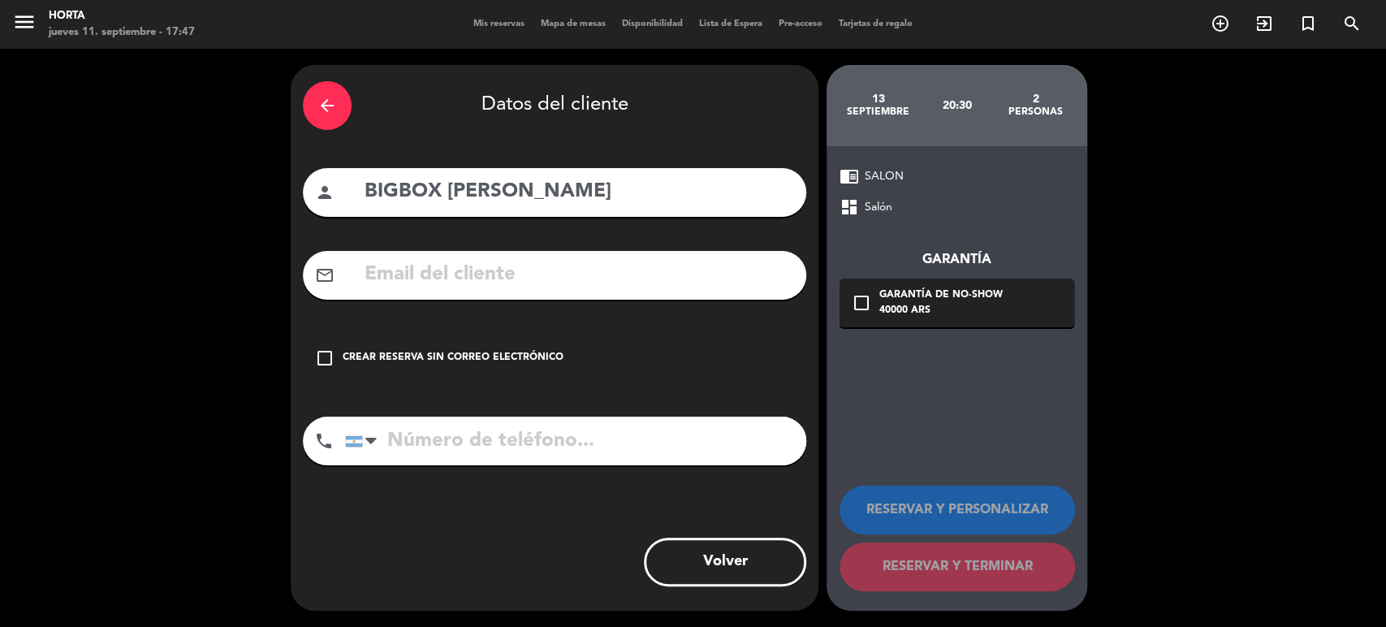
click at [563, 362] on div "check_box_outline_blank Crear reserva sin correo electrónico" at bounding box center [555, 358] width 504 height 49
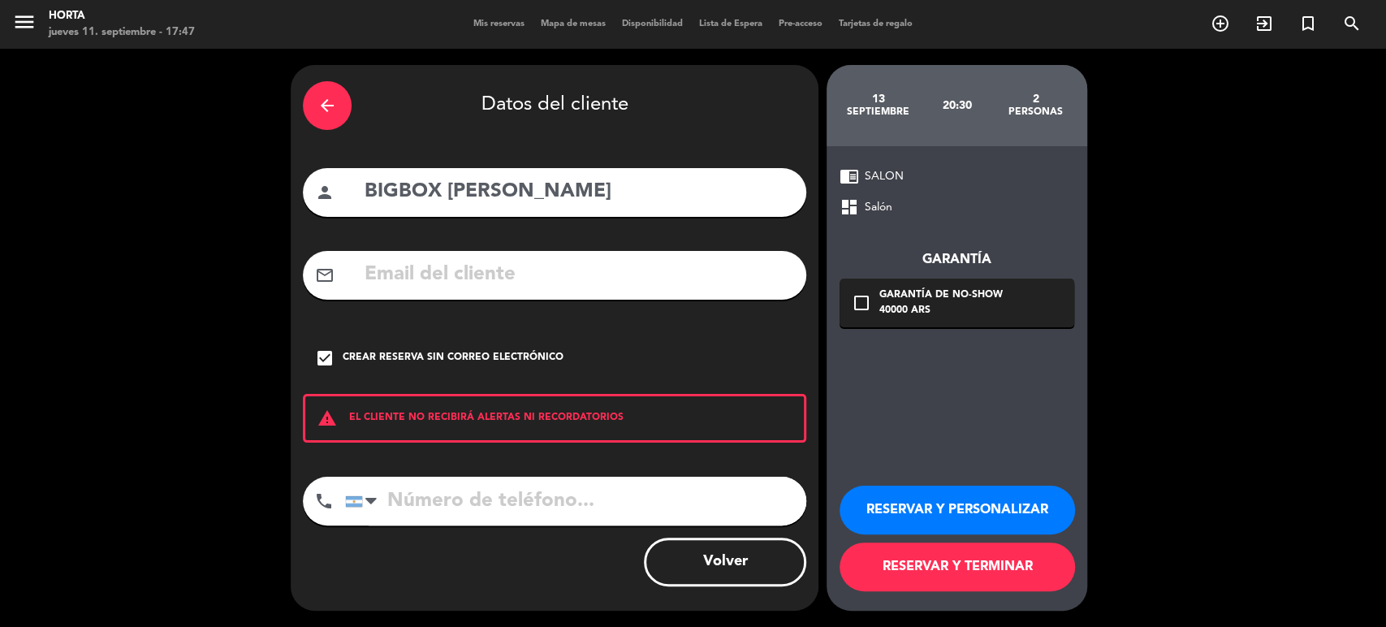
click at [972, 572] on button "RESERVAR Y TERMINAR" at bounding box center [958, 567] width 236 height 49
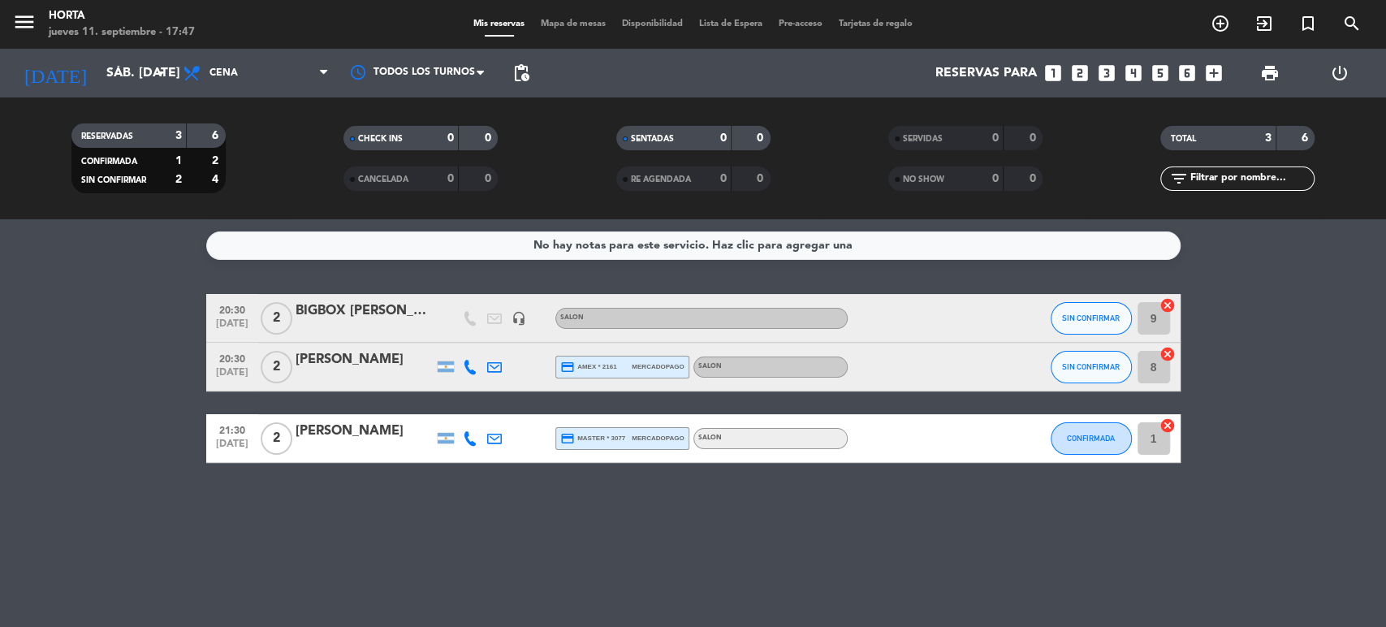
click at [1079, 74] on icon "looks_two" at bounding box center [1080, 73] width 21 height 21
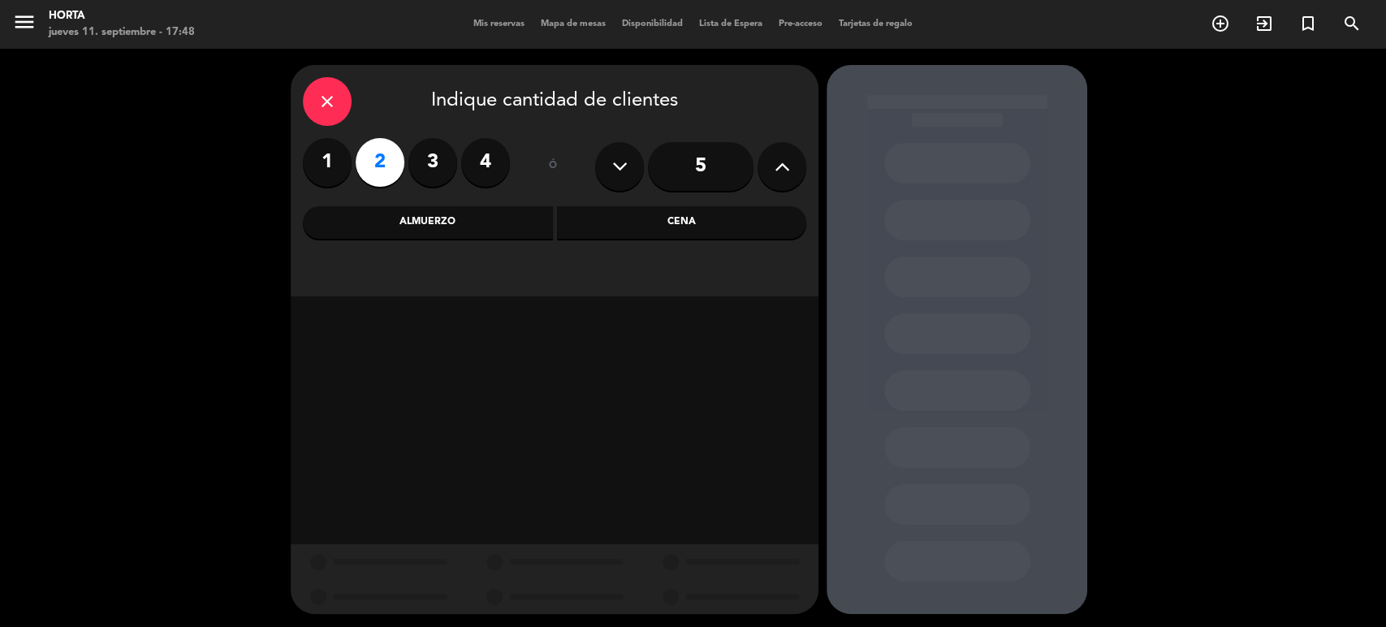
click at [715, 215] on div "Cena" at bounding box center [682, 222] width 250 height 32
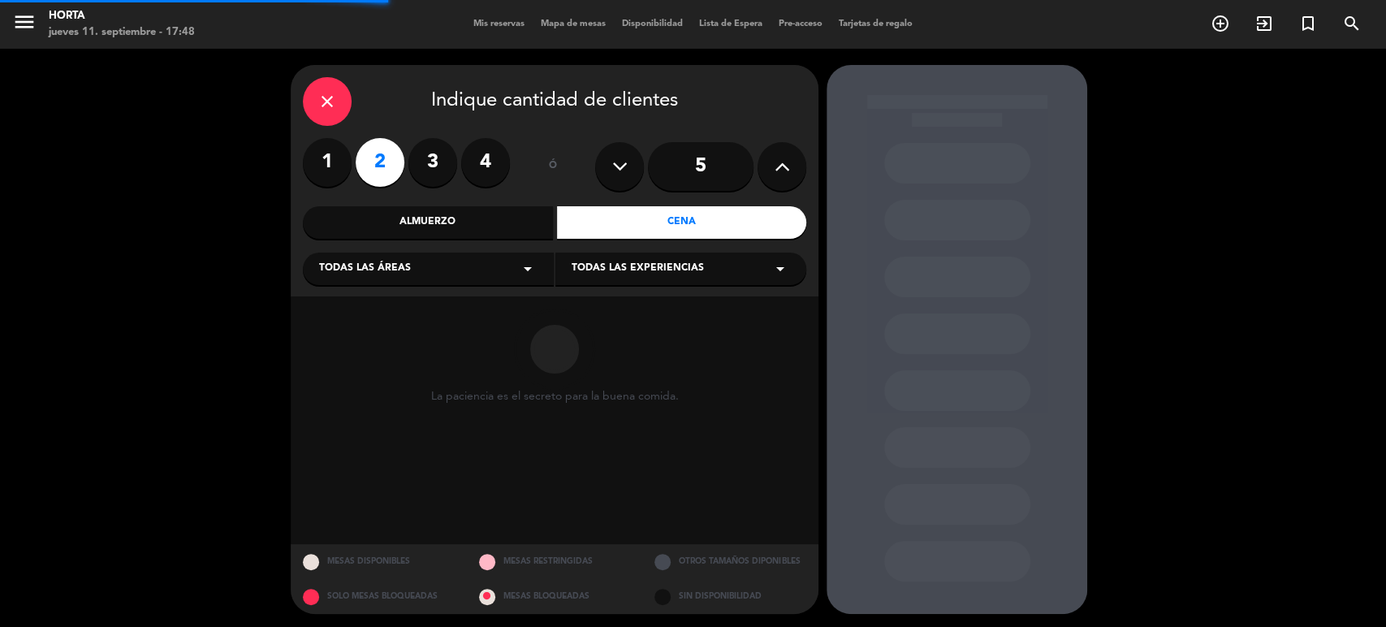
click at [645, 258] on div "Todas las experiencias arrow_drop_down" at bounding box center [681, 269] width 251 height 32
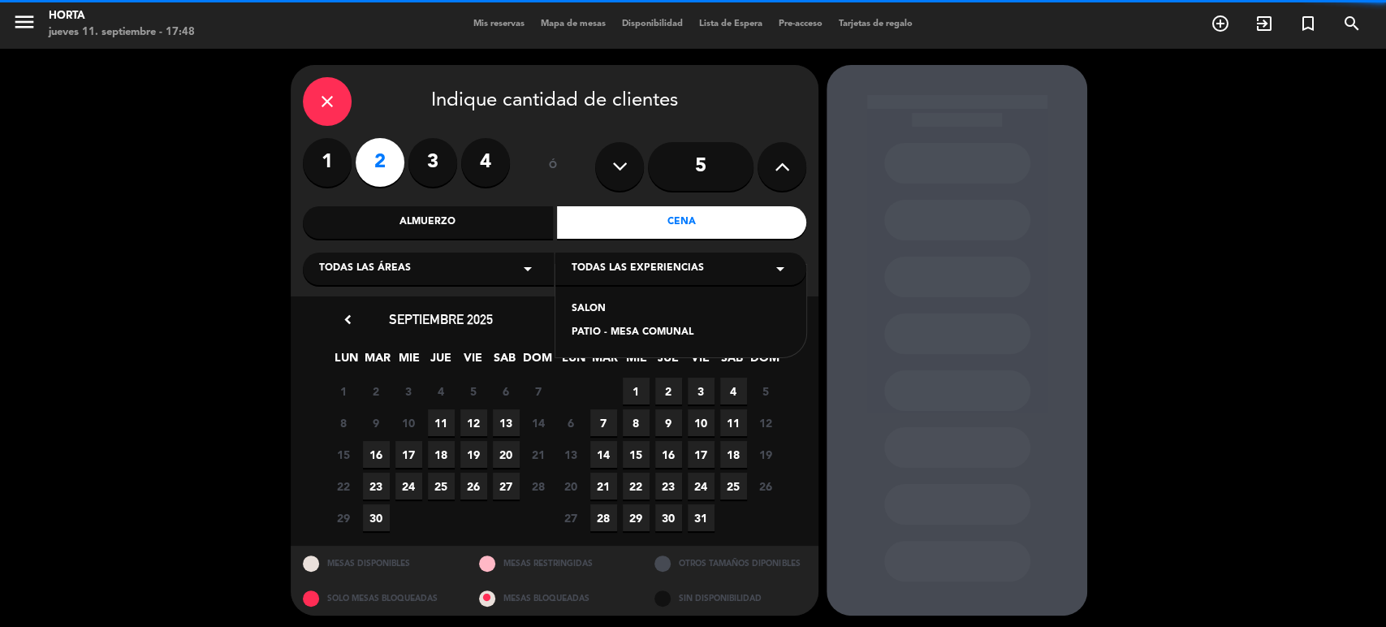
click at [611, 301] on div "SALON" at bounding box center [681, 309] width 218 height 16
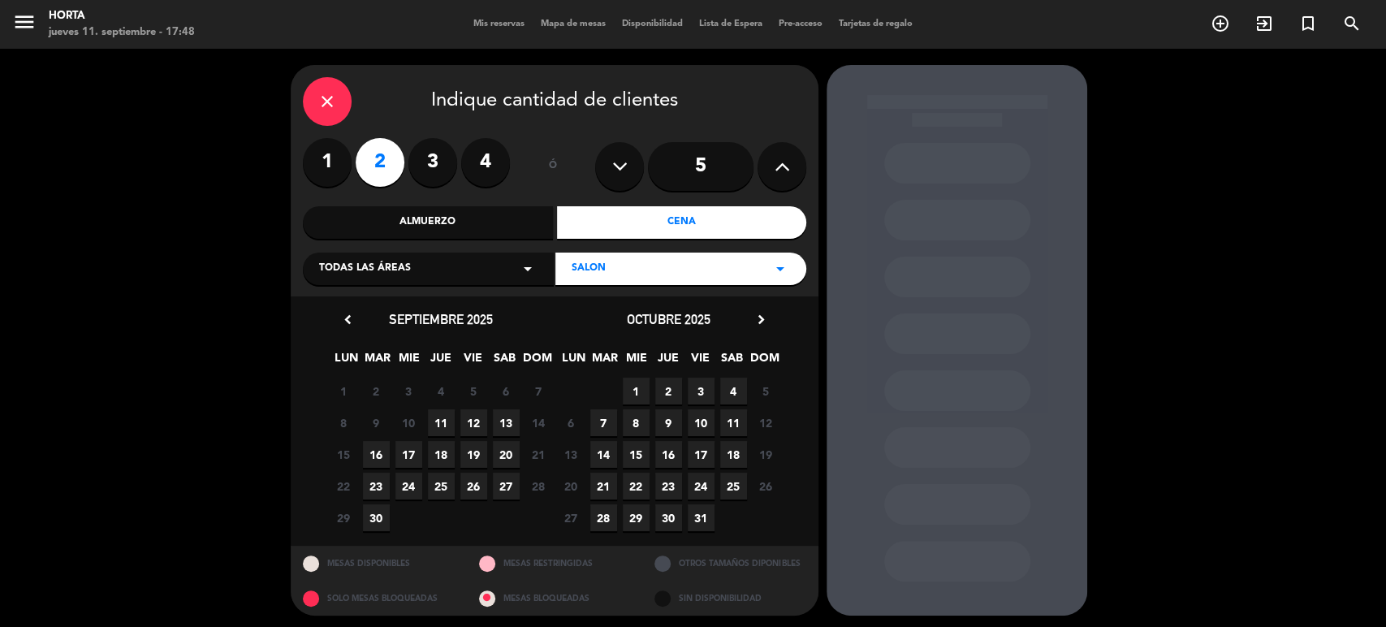
click at [509, 429] on span "13" at bounding box center [506, 422] width 27 height 27
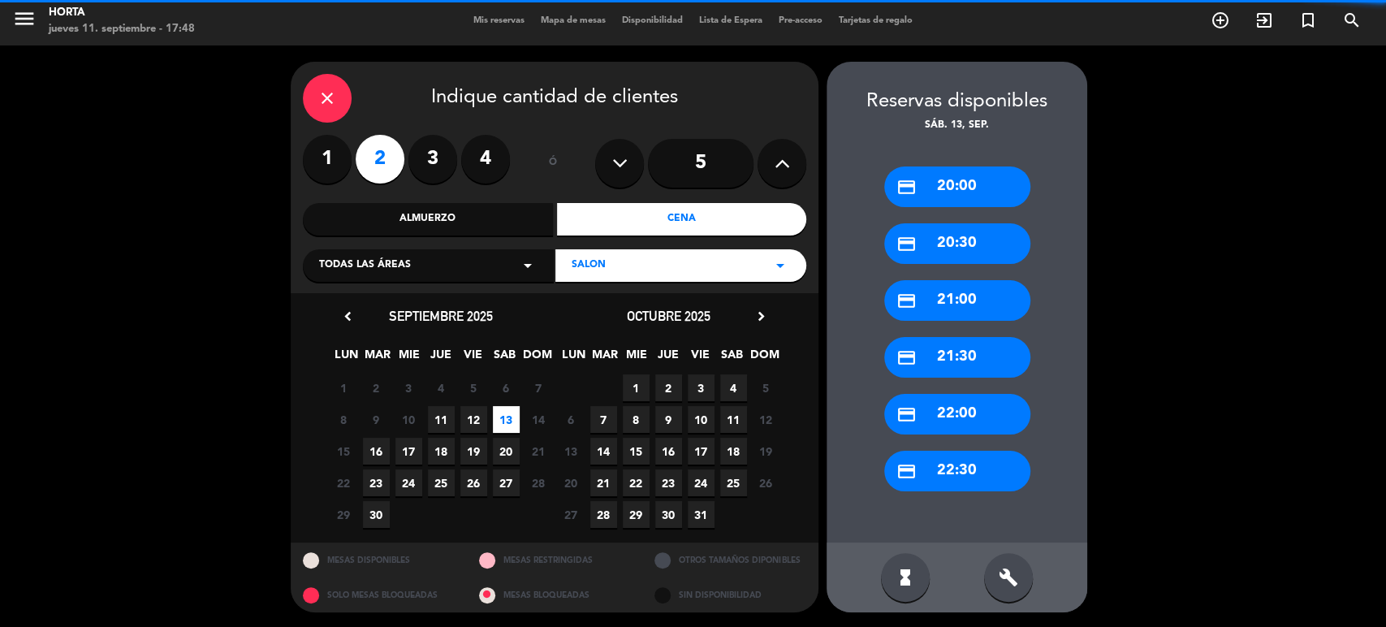
click at [935, 251] on div "credit_card 20:30" at bounding box center [957, 243] width 146 height 41
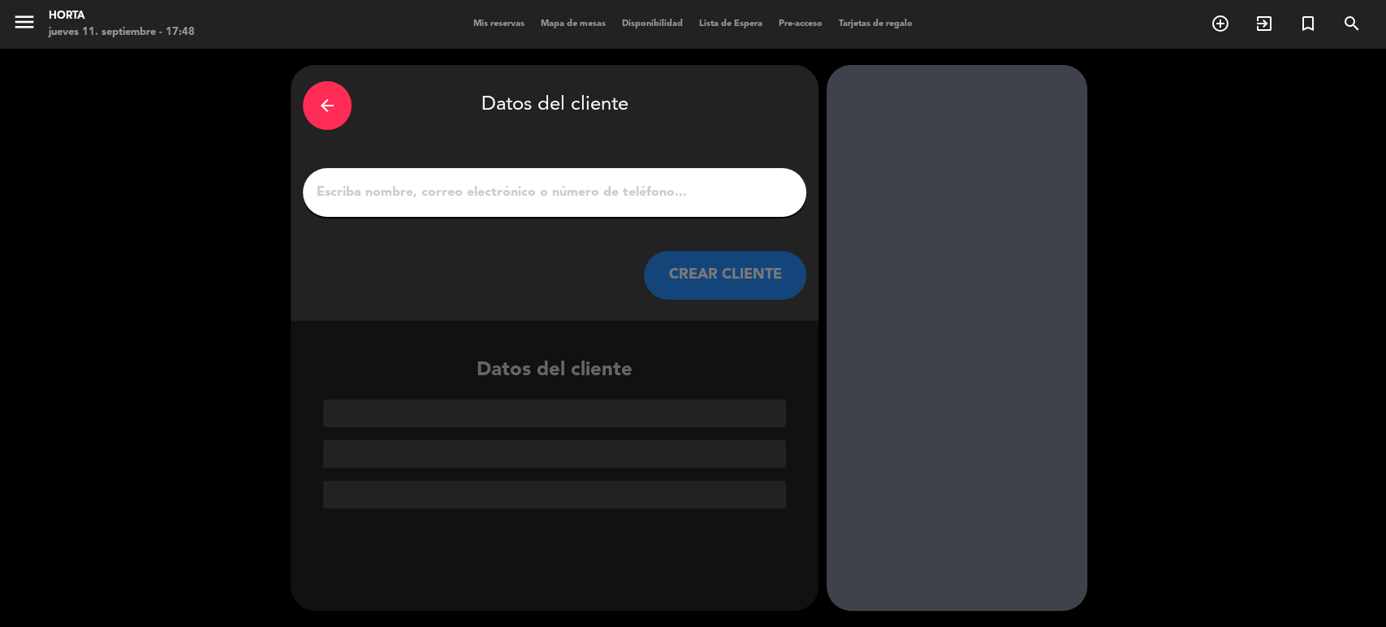
click at [530, 165] on div "arrow_back Datos del cliente CREAR CLIENTE" at bounding box center [555, 193] width 528 height 256
click at [532, 175] on div at bounding box center [555, 192] width 504 height 49
click at [540, 181] on input "1" at bounding box center [554, 192] width 479 height 23
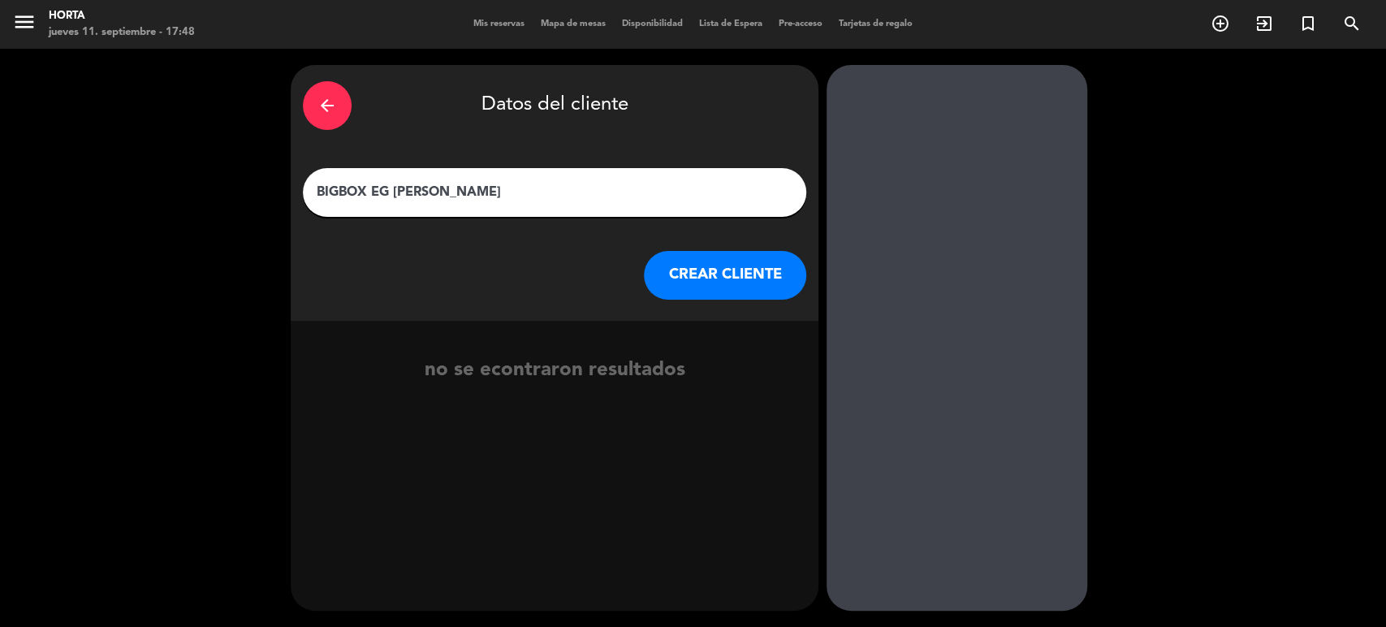
type input "BIGBOX EG [PERSON_NAME]"
click at [681, 286] on button "CREAR CLIENTE" at bounding box center [725, 275] width 162 height 49
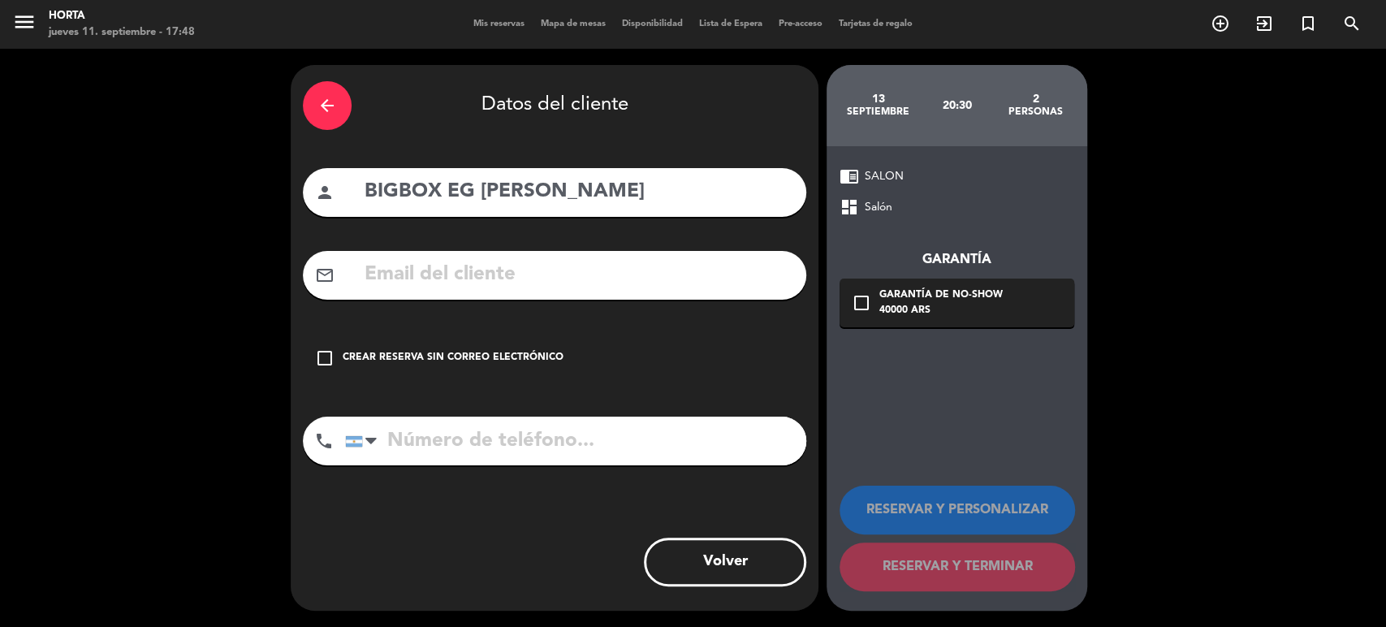
click at [457, 361] on div "Crear reserva sin correo electrónico" at bounding box center [453, 358] width 221 height 16
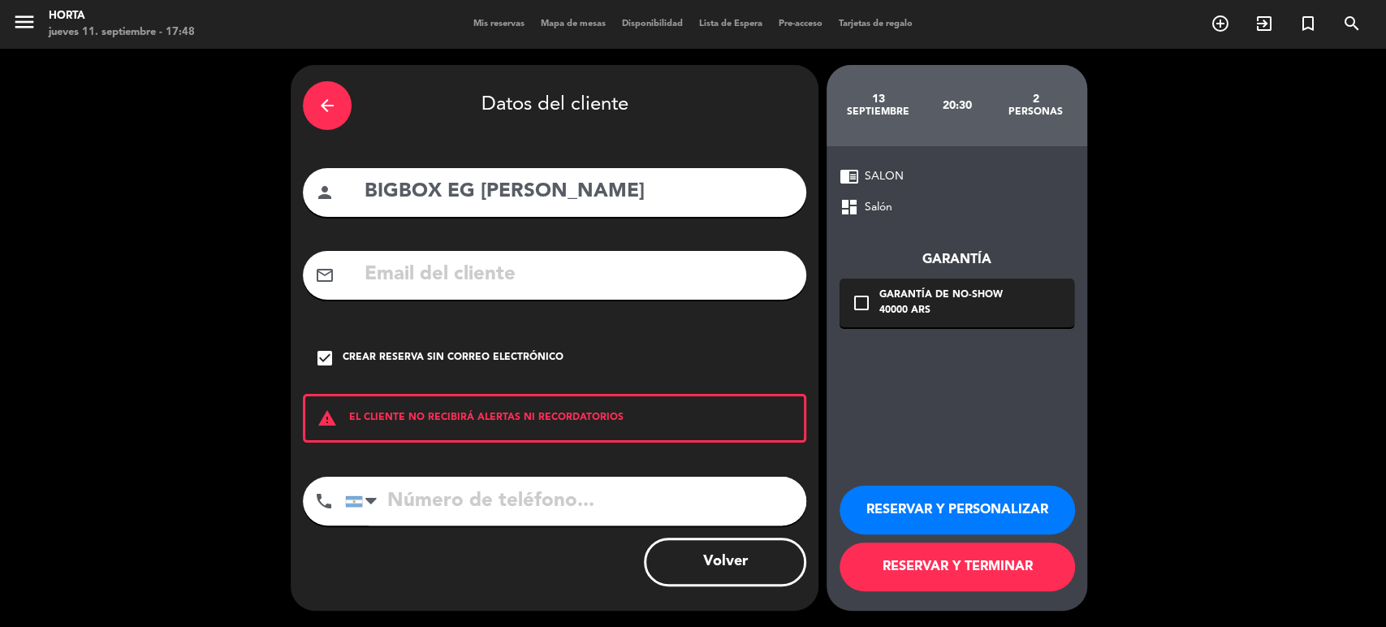
click at [885, 561] on button "RESERVAR Y TERMINAR" at bounding box center [958, 567] width 236 height 49
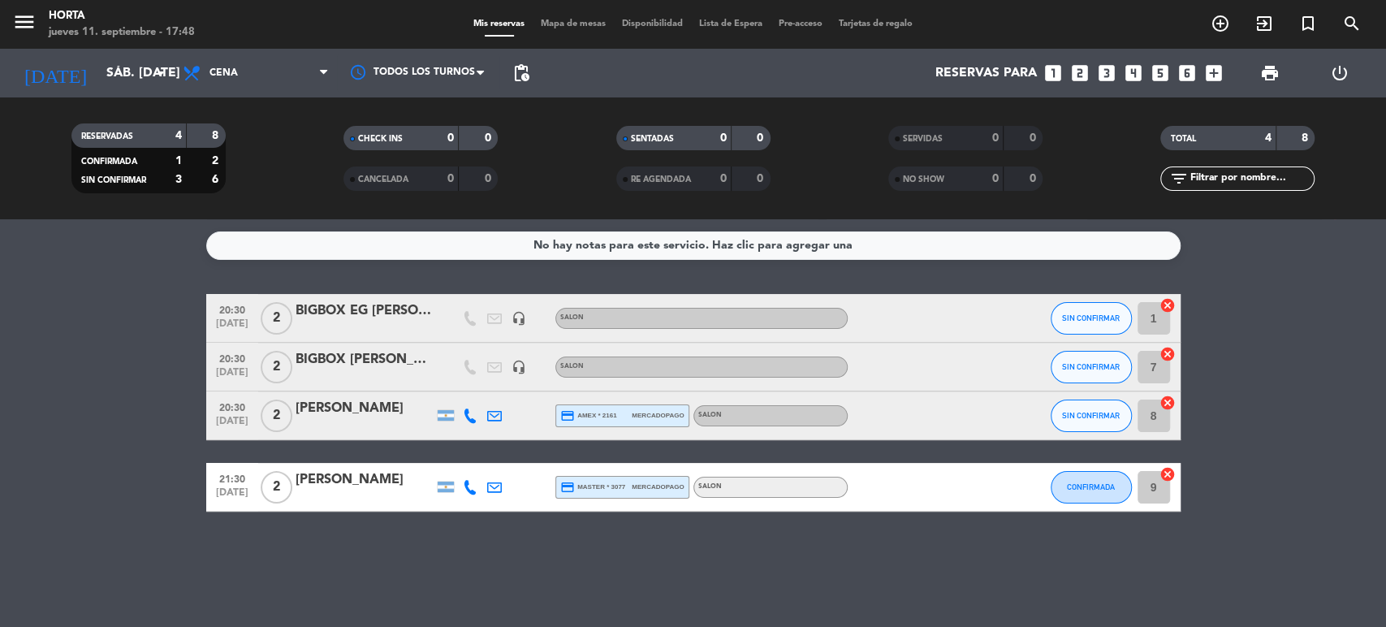
click at [1083, 70] on icon "looks_two" at bounding box center [1080, 73] width 21 height 21
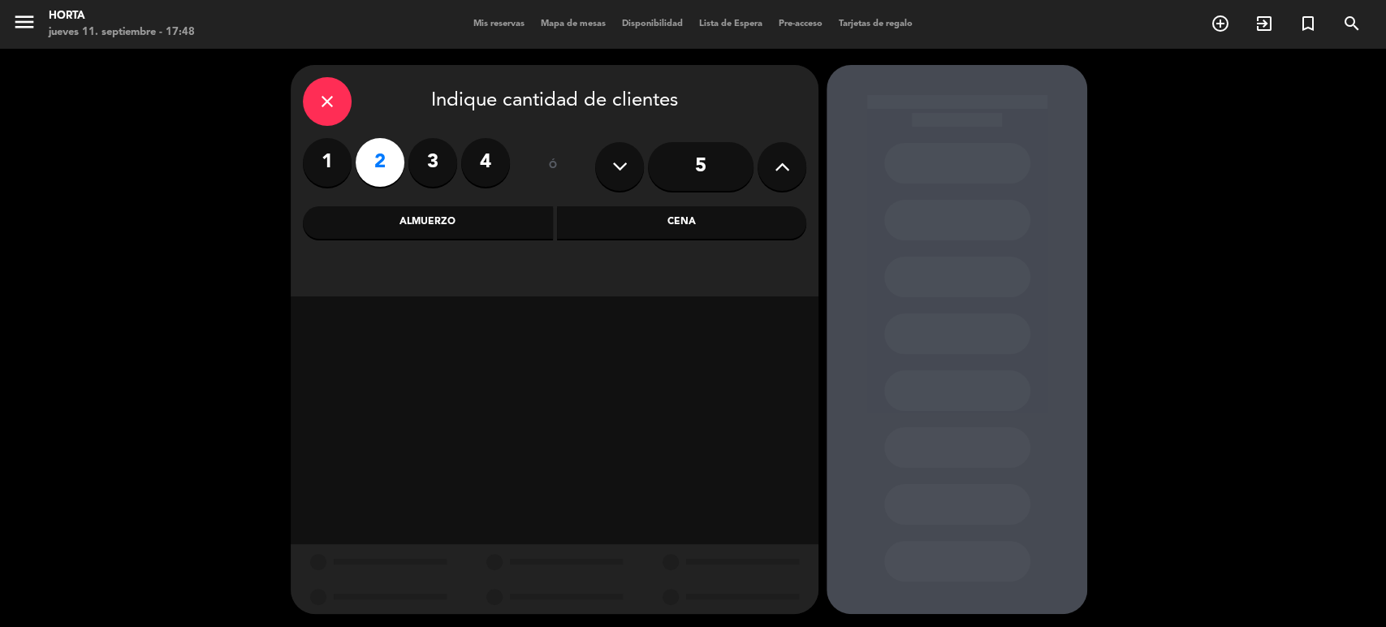
click at [703, 223] on div "Cena" at bounding box center [682, 222] width 250 height 32
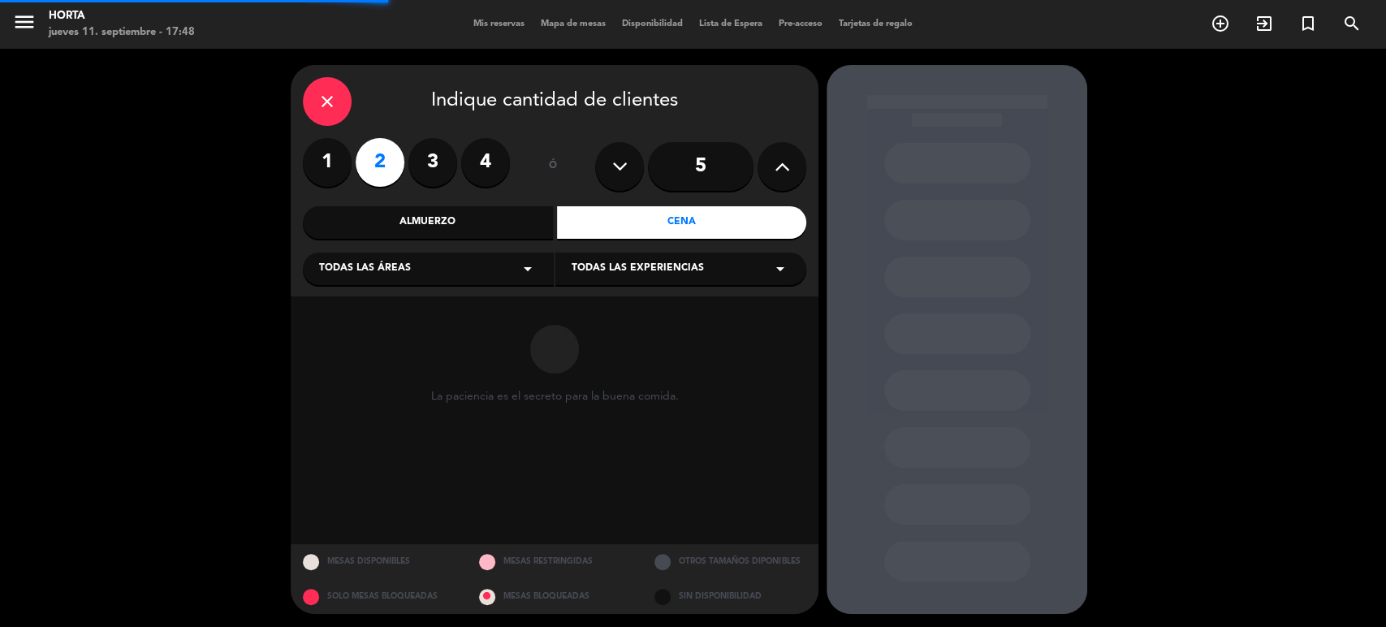
click at [632, 259] on div "Todas las experiencias arrow_drop_down" at bounding box center [681, 269] width 251 height 32
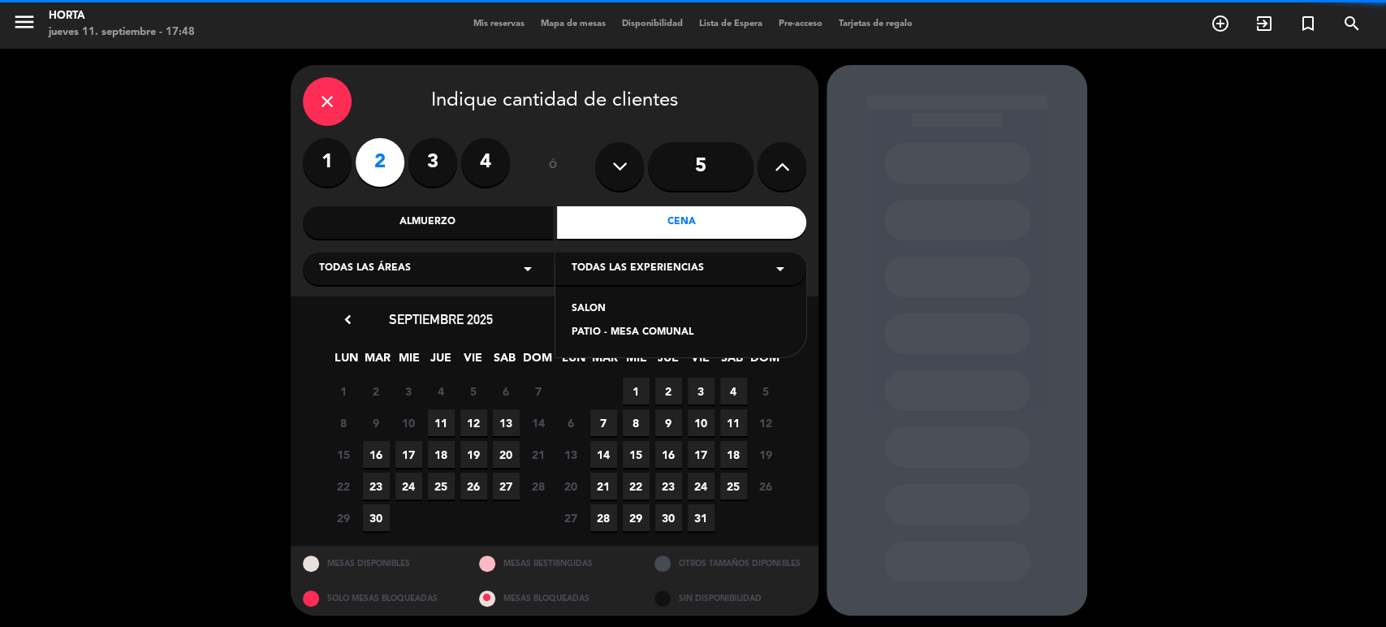
click at [586, 305] on div "SALON" at bounding box center [681, 309] width 218 height 16
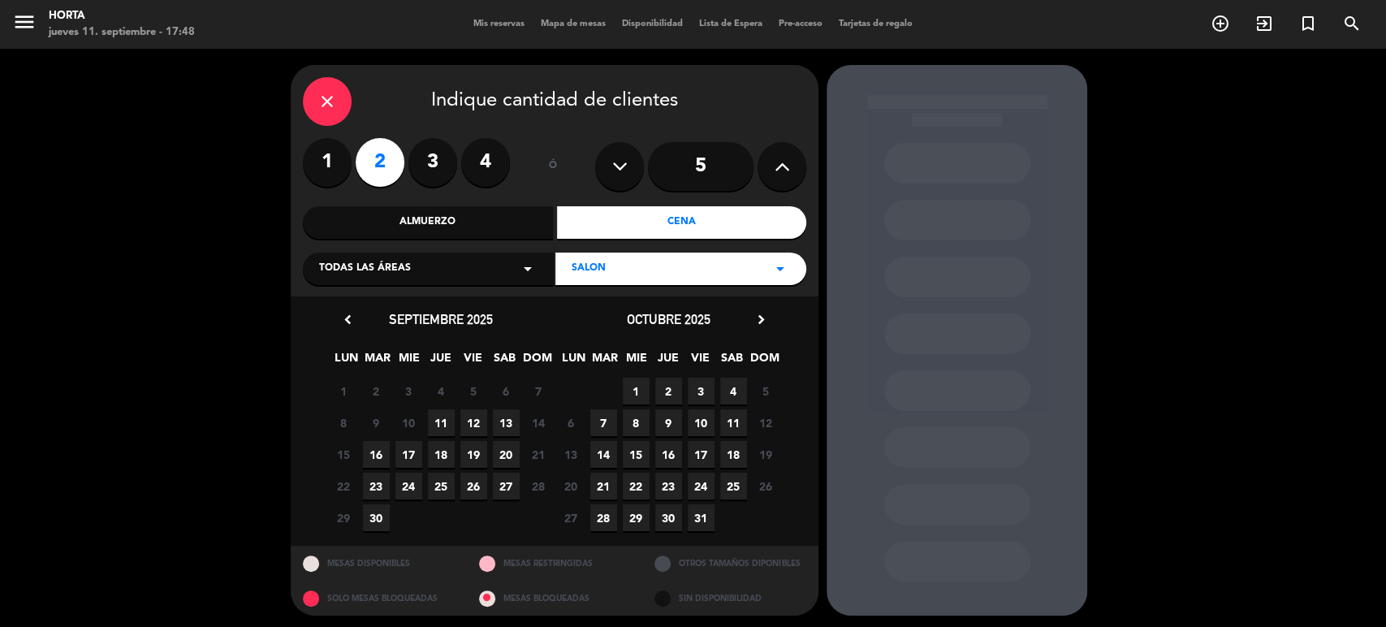
click at [499, 417] on span "13" at bounding box center [506, 422] width 27 height 27
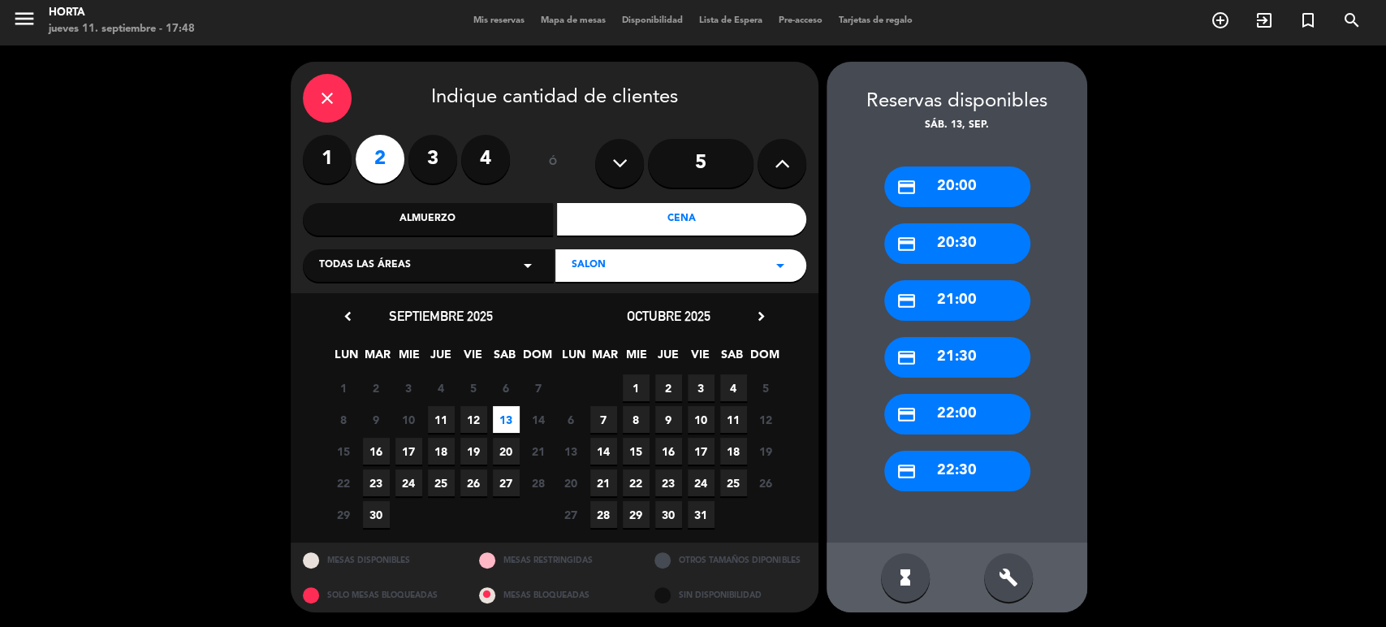
click at [961, 247] on div "credit_card 20:30" at bounding box center [957, 243] width 146 height 41
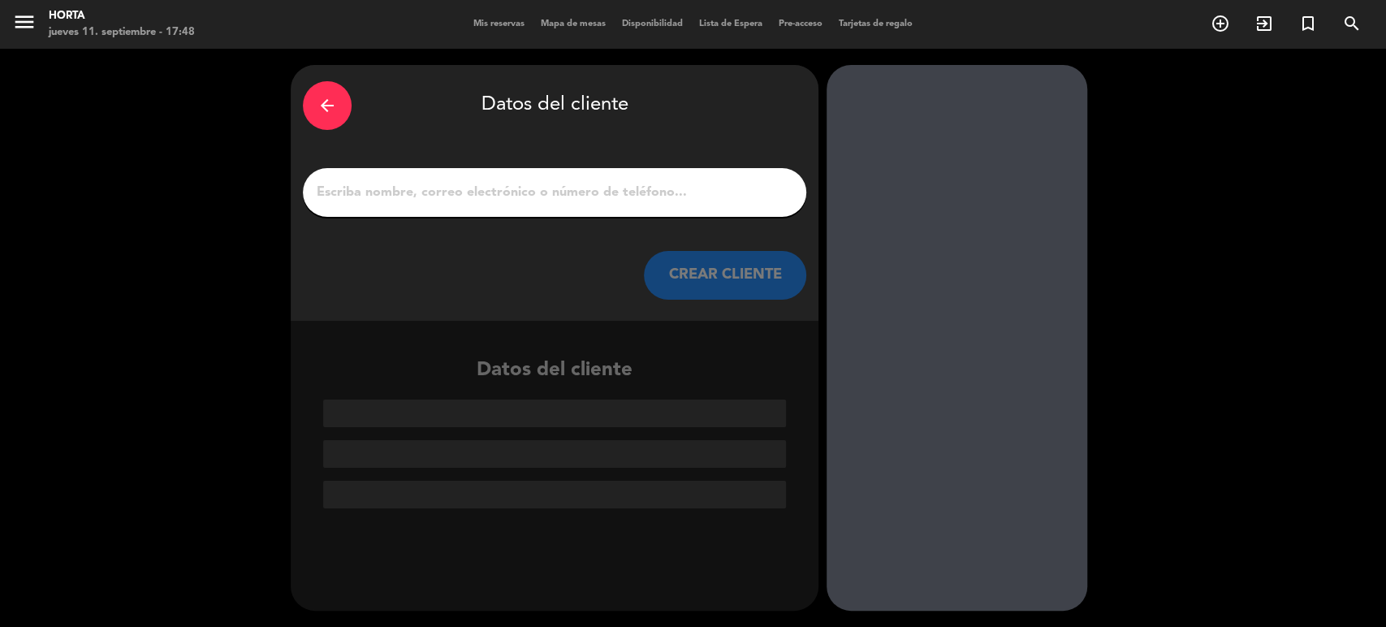
click at [534, 179] on div at bounding box center [555, 192] width 504 height 49
click at [545, 195] on input "1" at bounding box center [554, 192] width 479 height 23
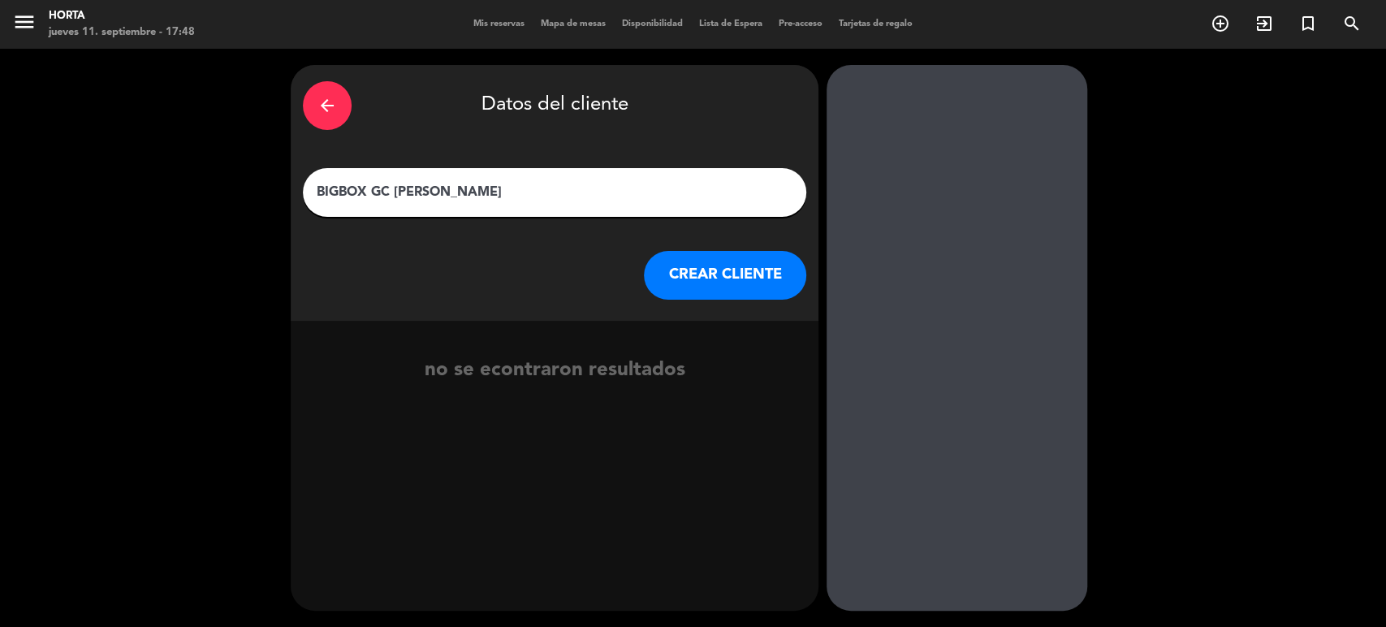
type input "BIGBOX GC [PERSON_NAME]"
click at [669, 278] on button "CREAR CLIENTE" at bounding box center [725, 275] width 162 height 49
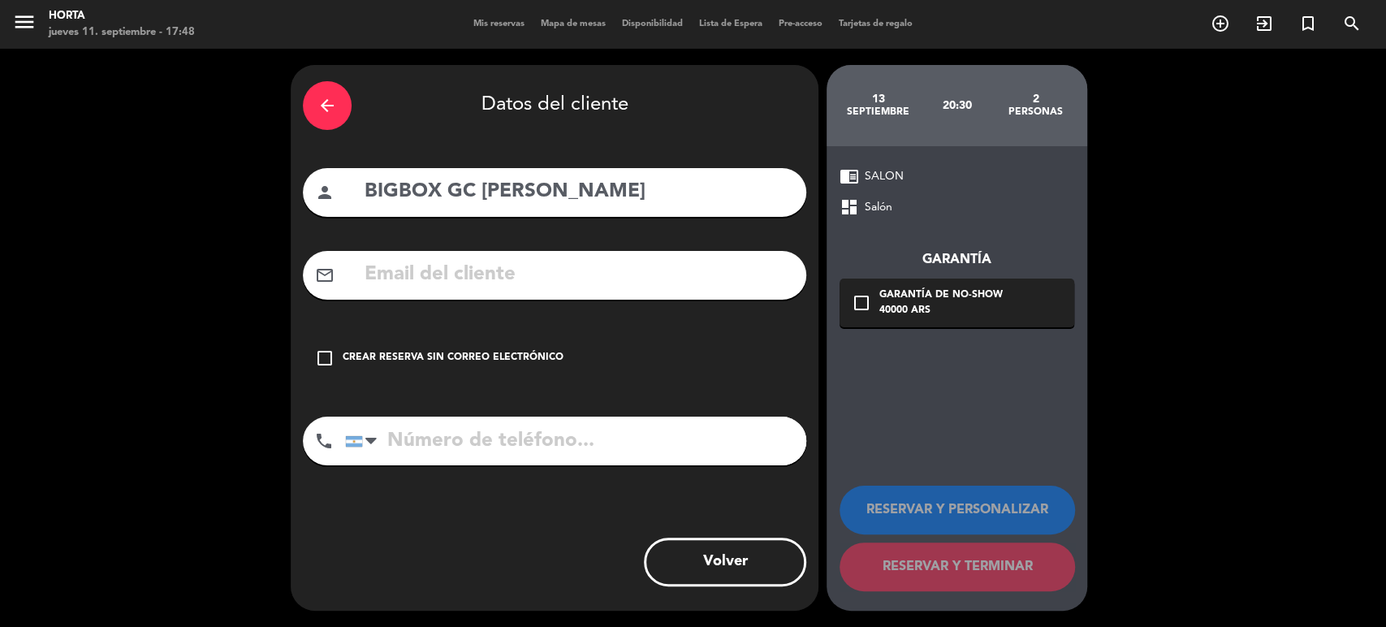
click at [432, 357] on div "Crear reserva sin correo electrónico" at bounding box center [453, 358] width 221 height 16
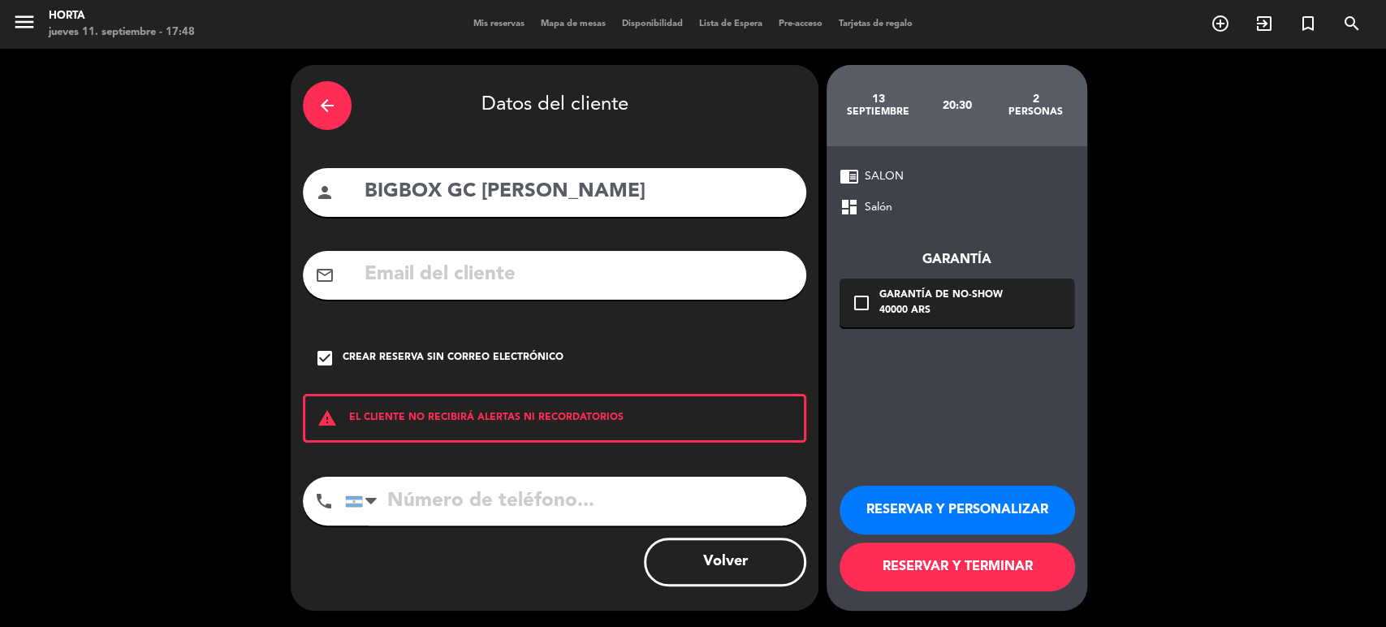
click at [975, 564] on button "RESERVAR Y TERMINAR" at bounding box center [958, 567] width 236 height 49
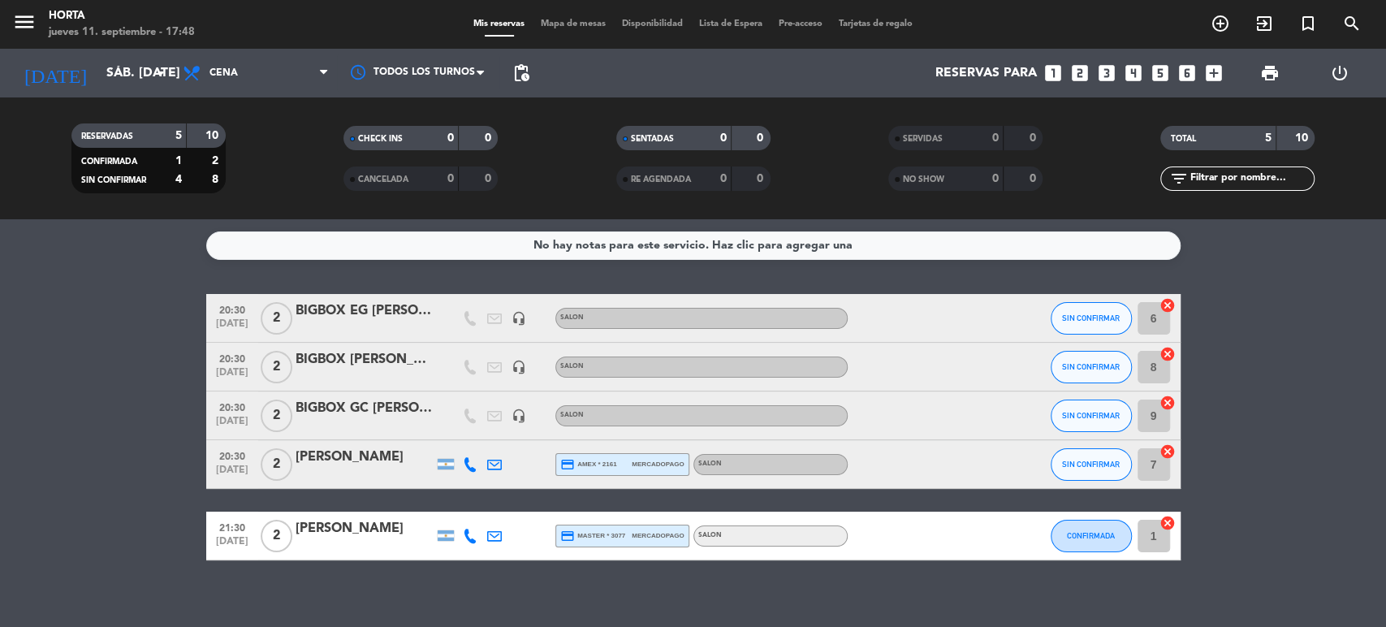
click at [1080, 76] on icon "looks_two" at bounding box center [1080, 73] width 21 height 21
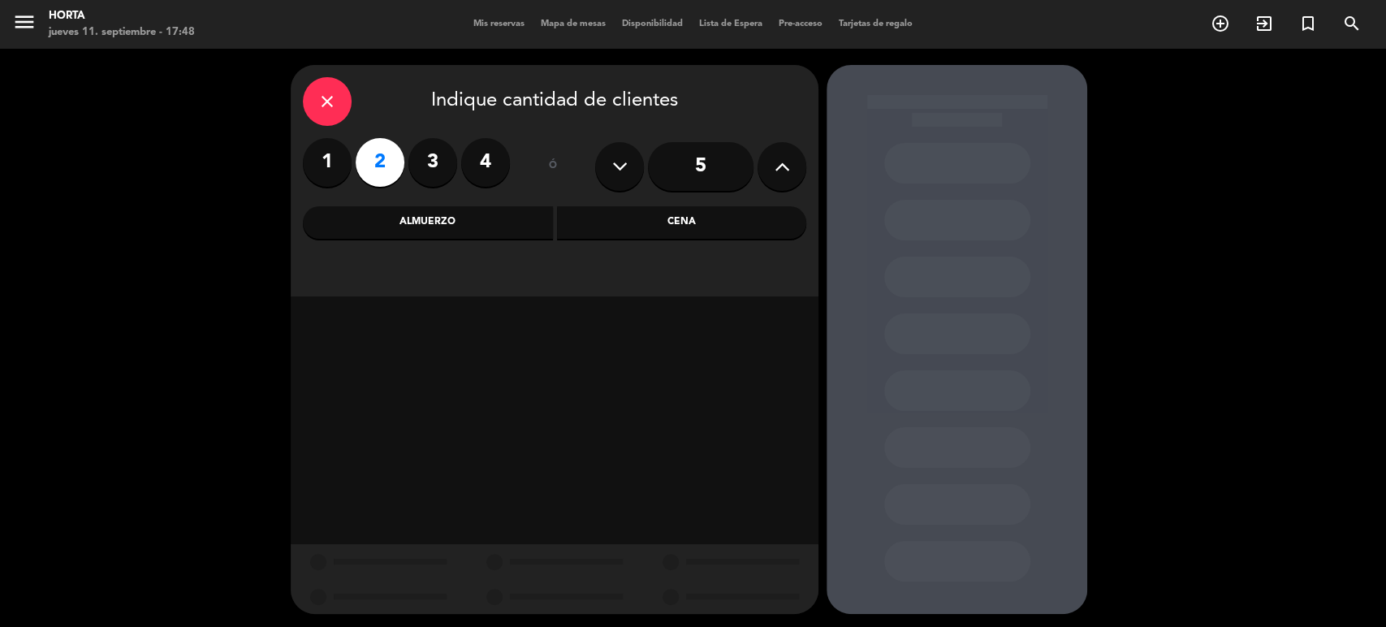
click at [632, 223] on div "Cena" at bounding box center [682, 222] width 250 height 32
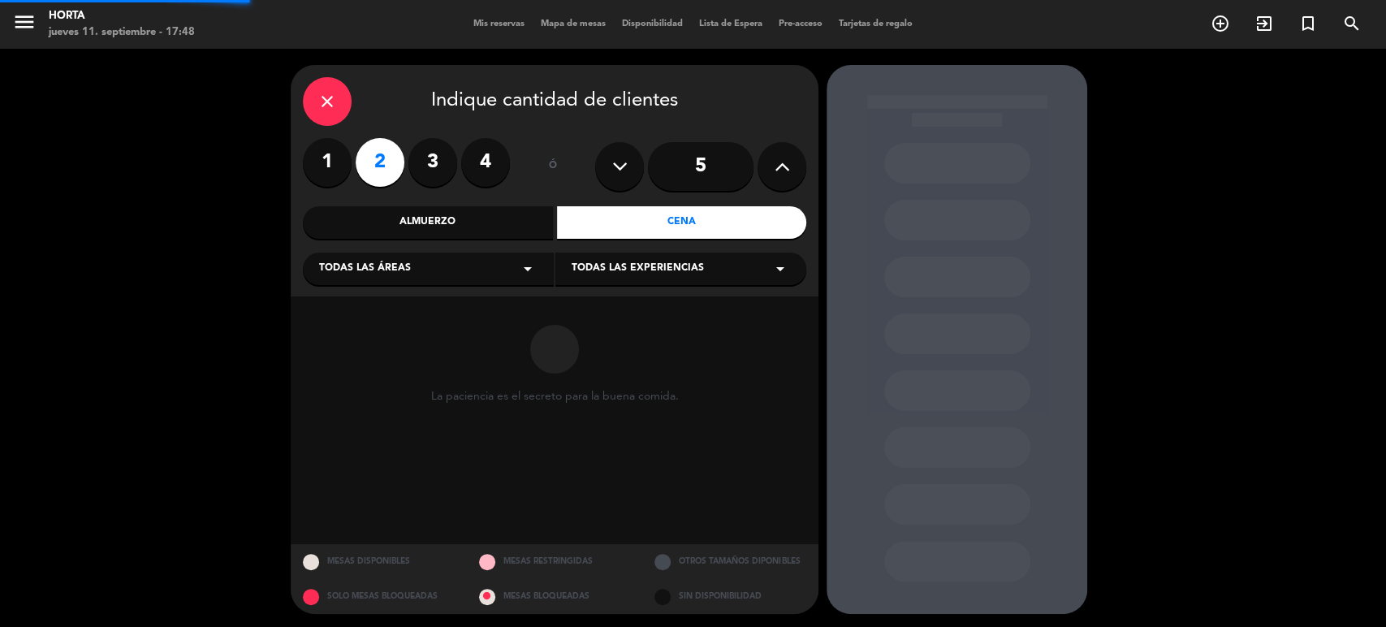
click at [594, 262] on span "Todas las experiencias" at bounding box center [638, 269] width 132 height 16
click at [586, 304] on div "SALON" at bounding box center [681, 309] width 218 height 16
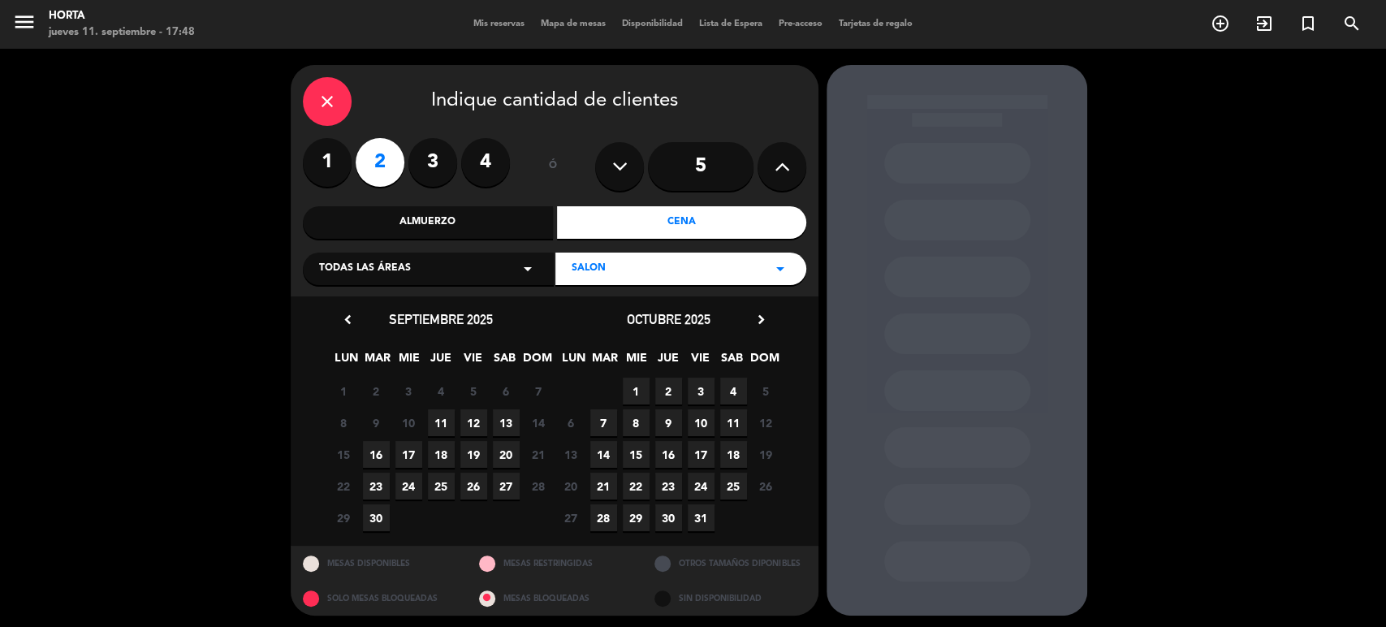
click at [498, 423] on span "13" at bounding box center [506, 422] width 27 height 27
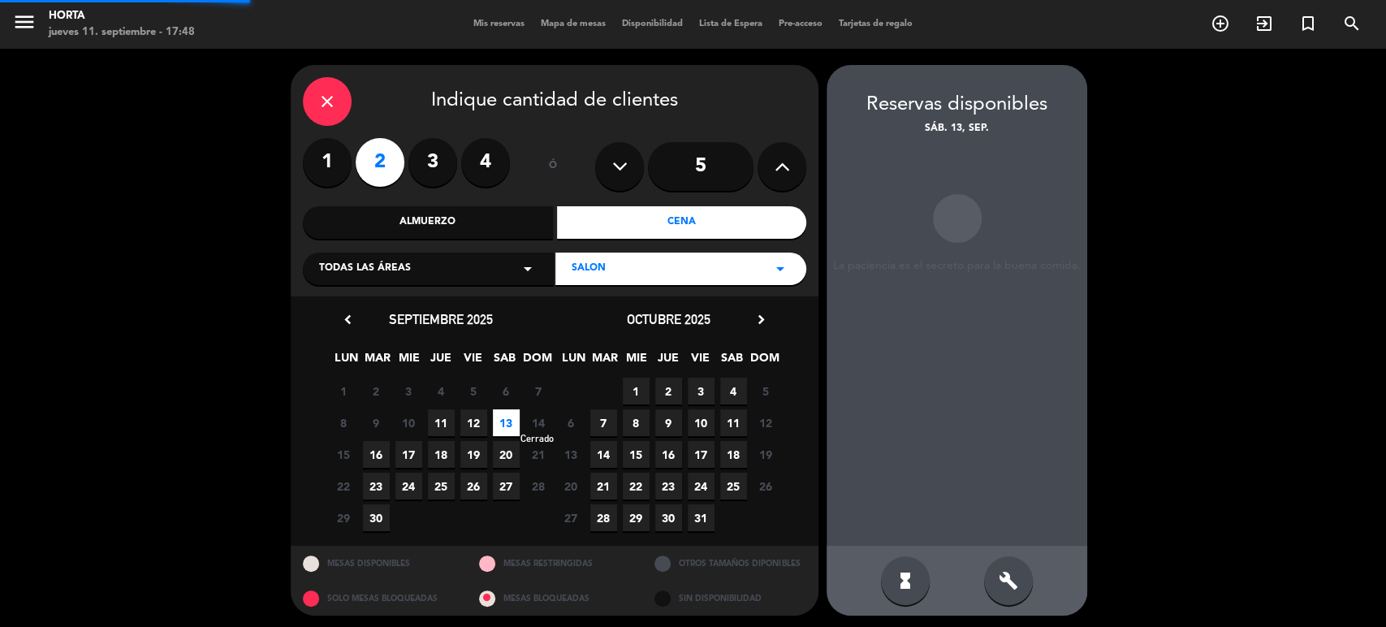
scroll to position [3, 0]
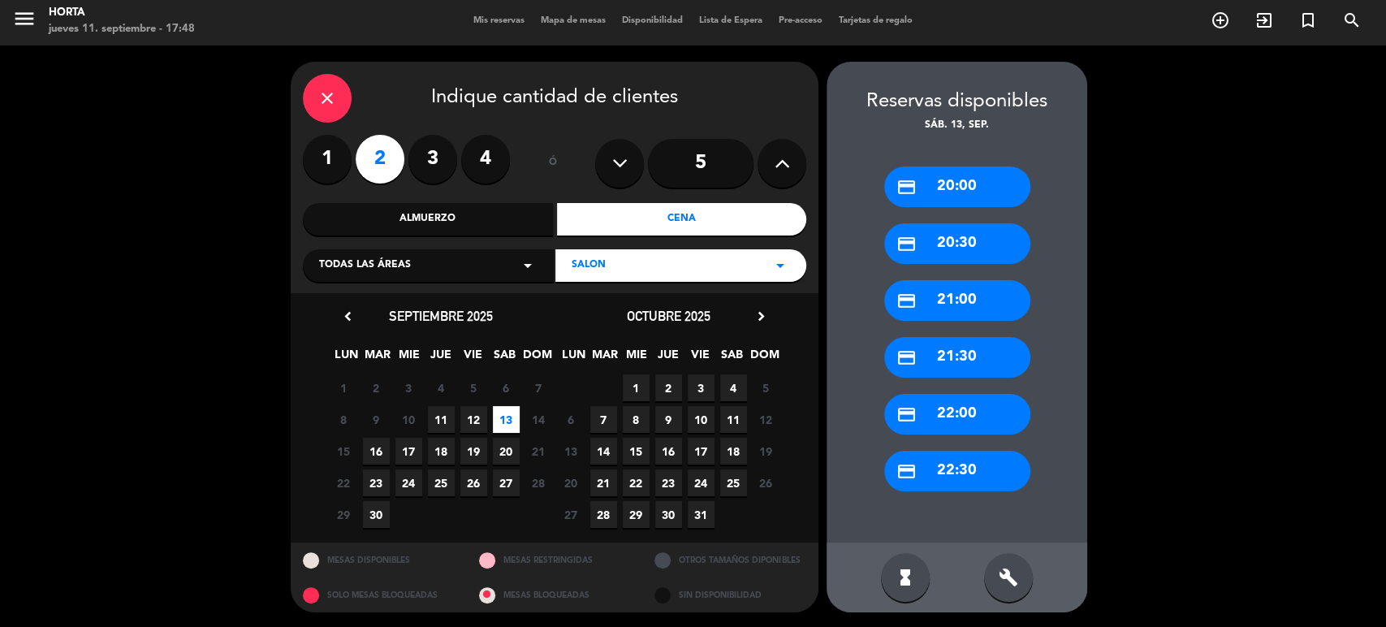
click at [973, 419] on div "credit_card 22:00" at bounding box center [957, 414] width 146 height 41
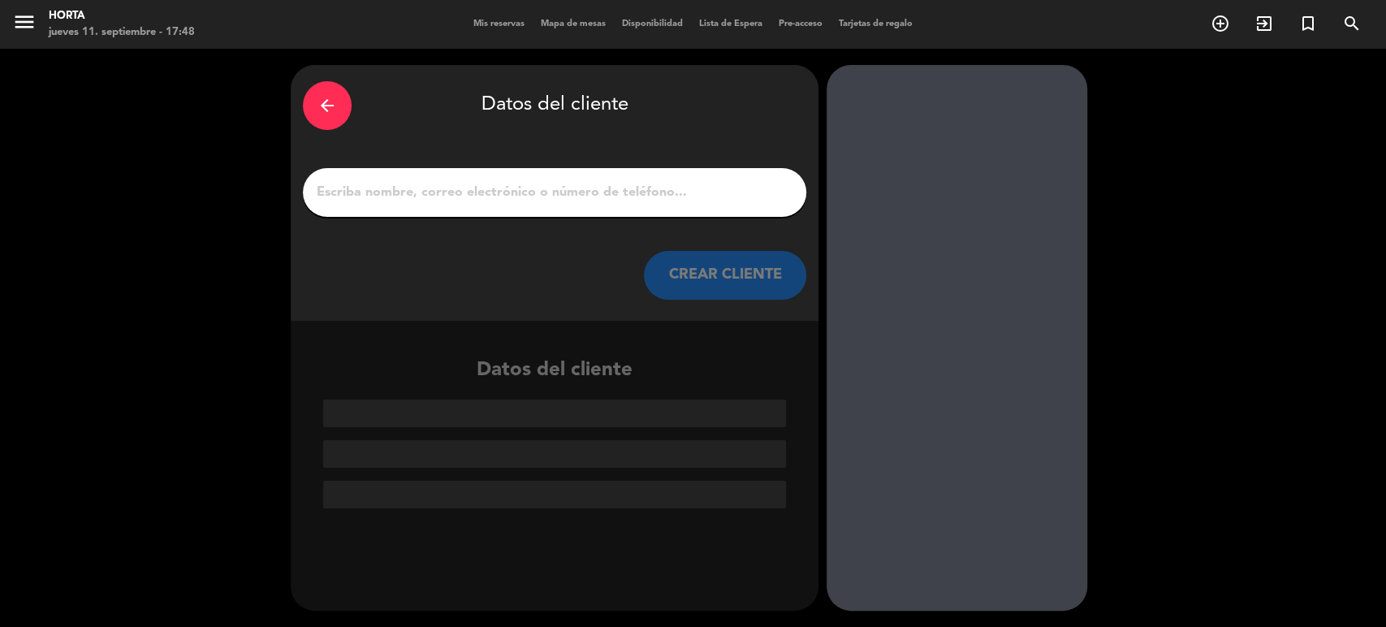
scroll to position [0, 0]
click at [530, 196] on input "1" at bounding box center [554, 192] width 479 height 23
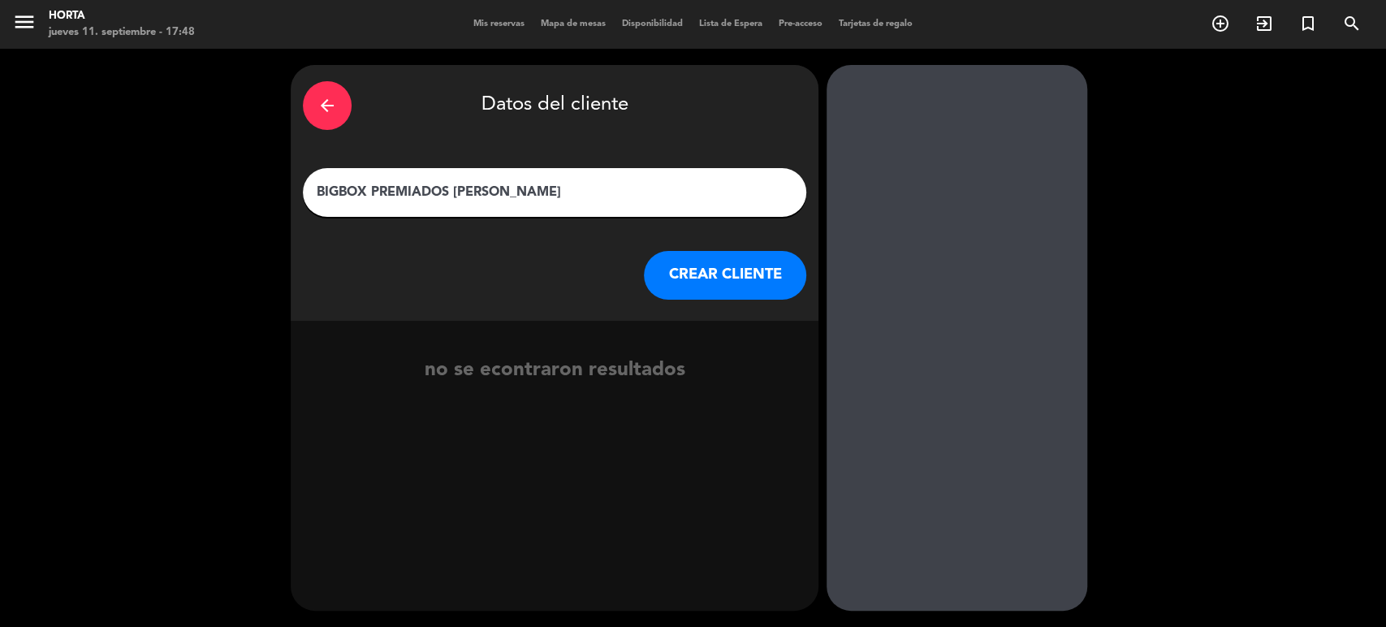
type input "BIGBOX PREMIADOS [PERSON_NAME]"
click at [698, 265] on button "CREAR CLIENTE" at bounding box center [725, 275] width 162 height 49
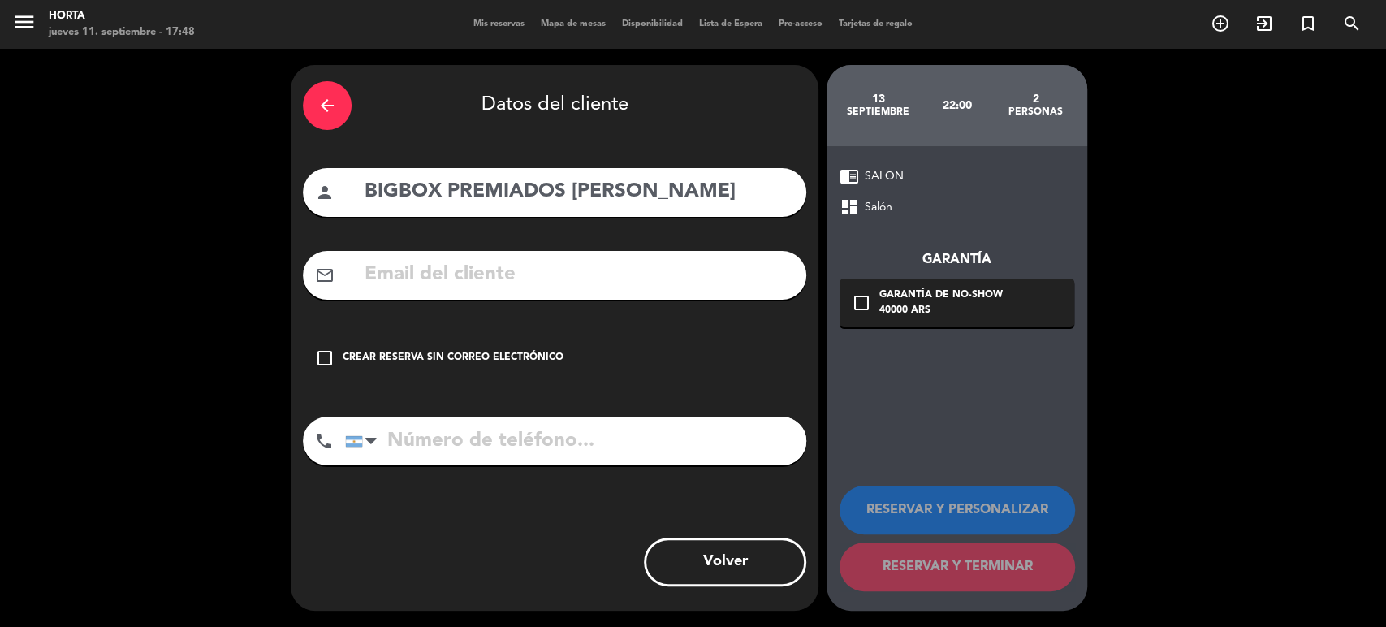
click at [516, 348] on div "check_box_outline_blank Crear reserva sin correo electrónico" at bounding box center [555, 358] width 504 height 49
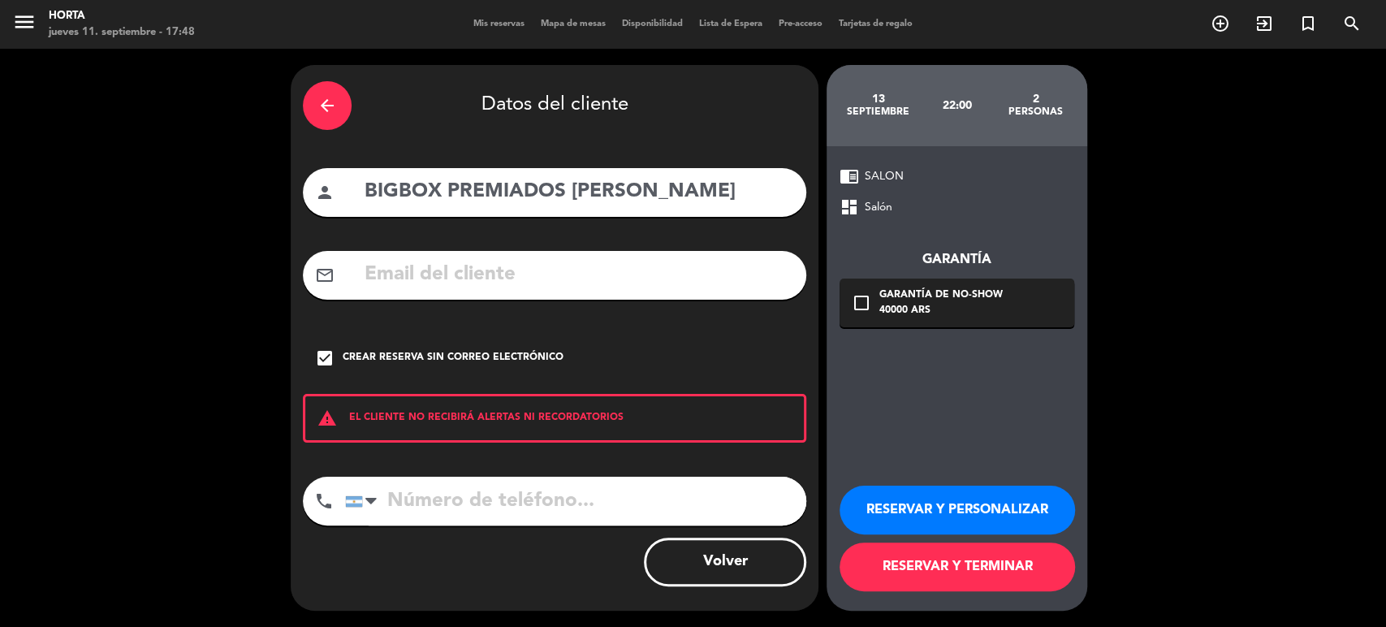
click at [1056, 583] on button "RESERVAR Y TERMINAR" at bounding box center [958, 567] width 236 height 49
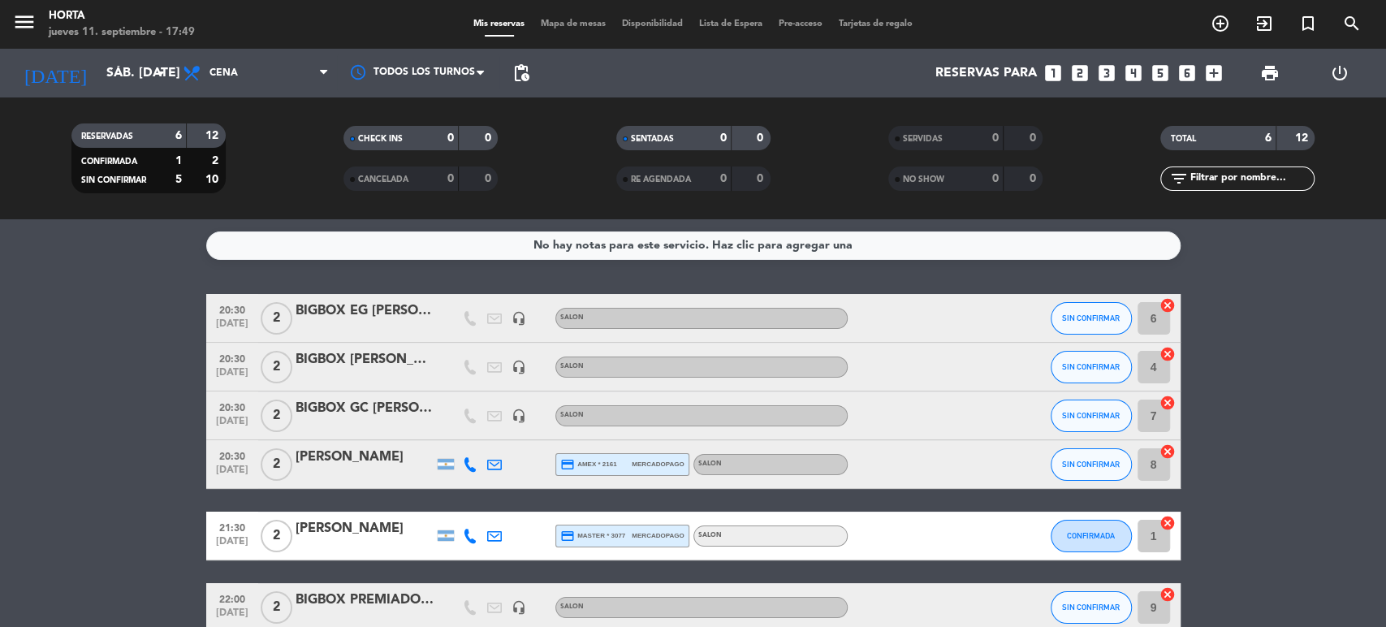
click at [1079, 75] on icon "looks_two" at bounding box center [1080, 73] width 21 height 21
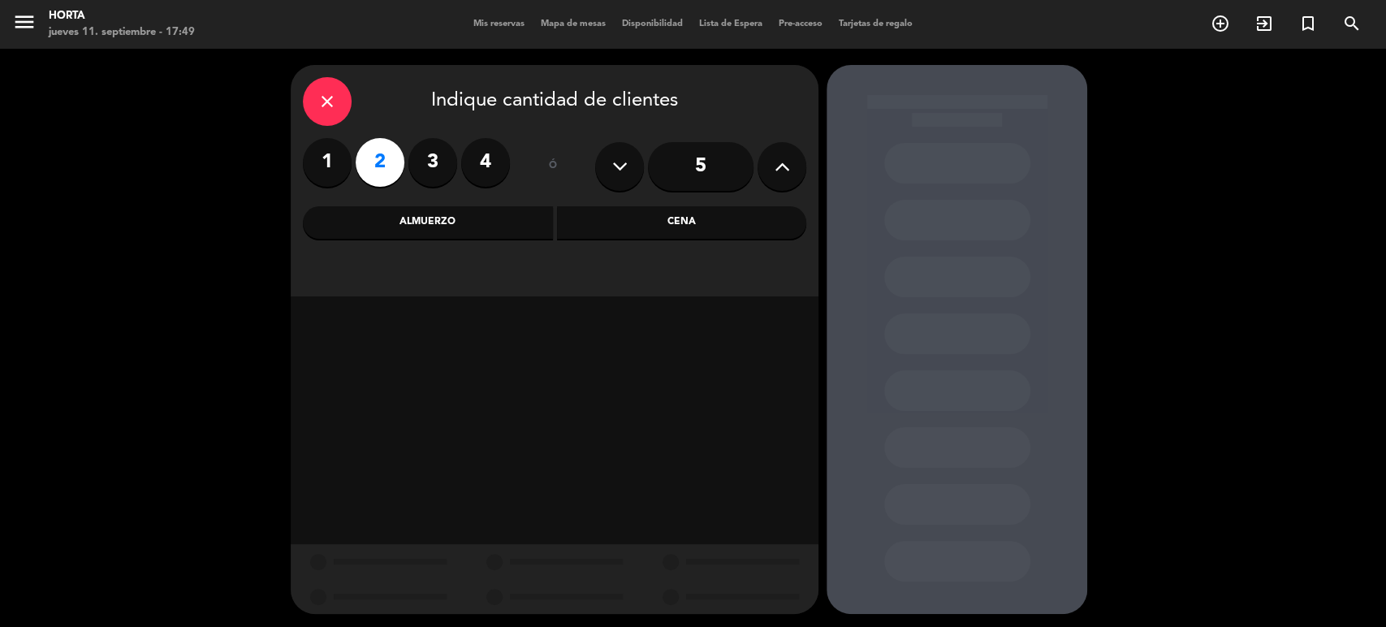
click at [630, 249] on div "close Indique cantidad de clientes 1 2 3 4 ó 5 Almuerzo Cena" at bounding box center [555, 180] width 528 height 231
click at [648, 218] on div "Cena" at bounding box center [682, 222] width 250 height 32
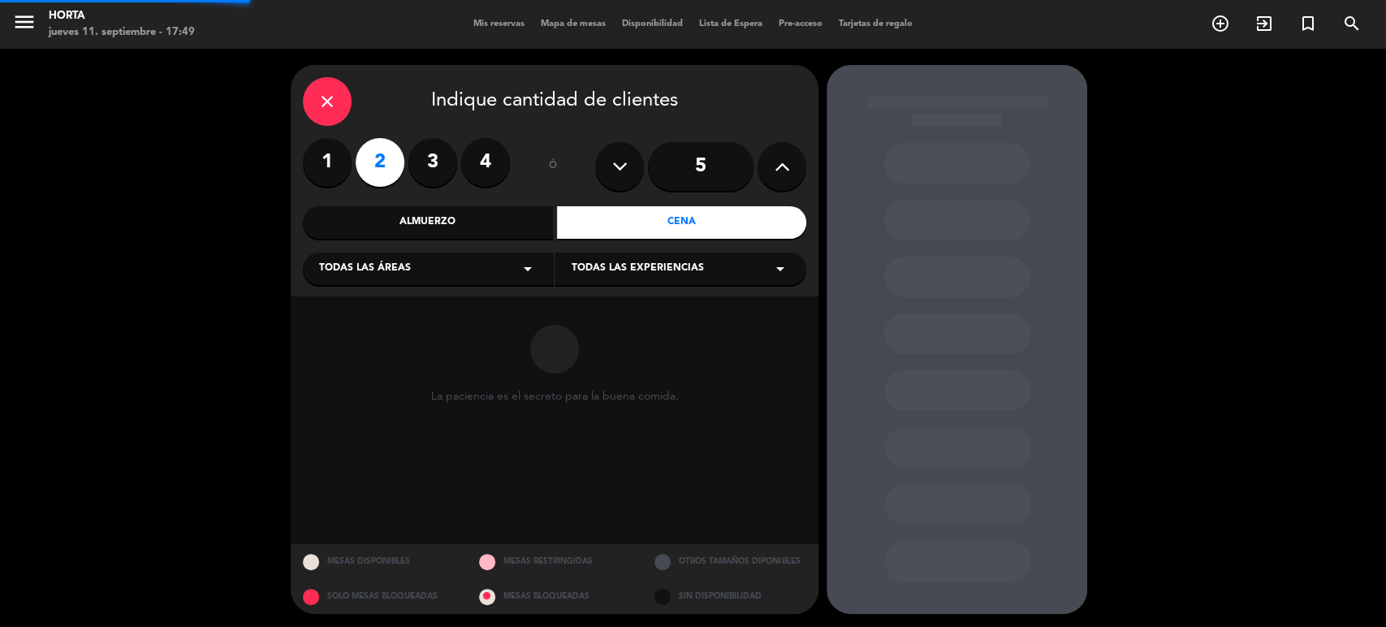
click at [616, 276] on span "Todas las experiencias" at bounding box center [638, 269] width 132 height 16
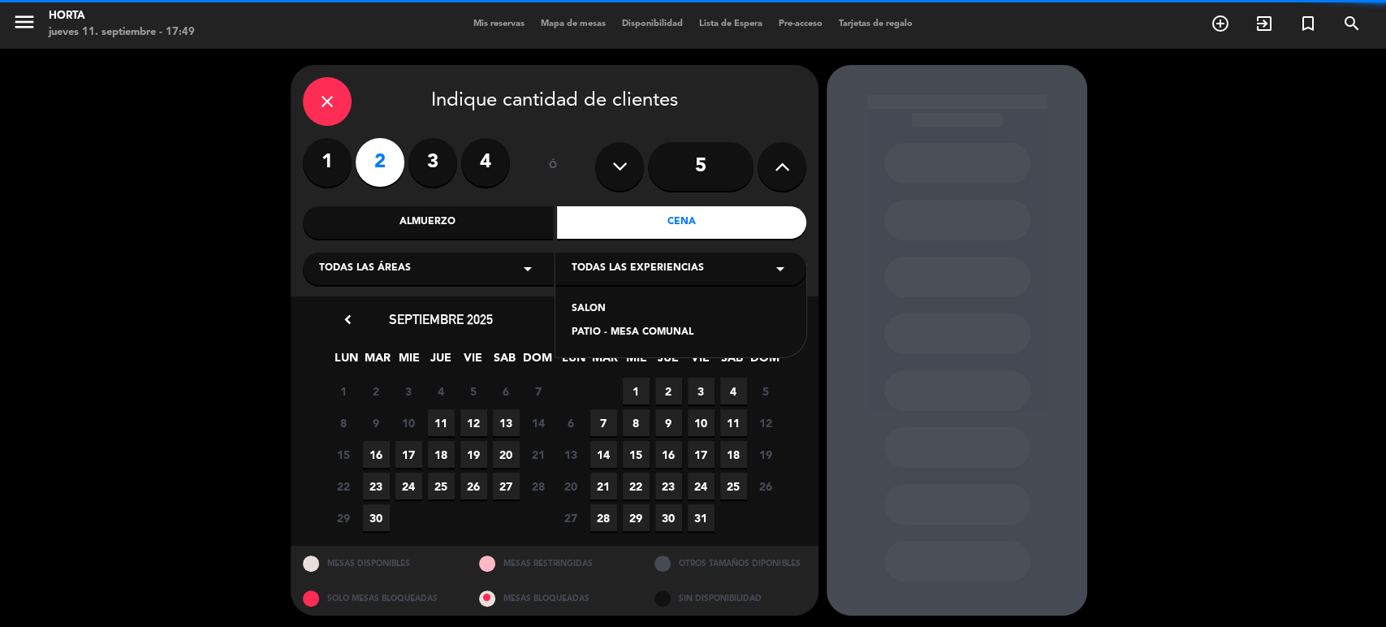
click at [594, 313] on div "SALON" at bounding box center [681, 309] width 218 height 16
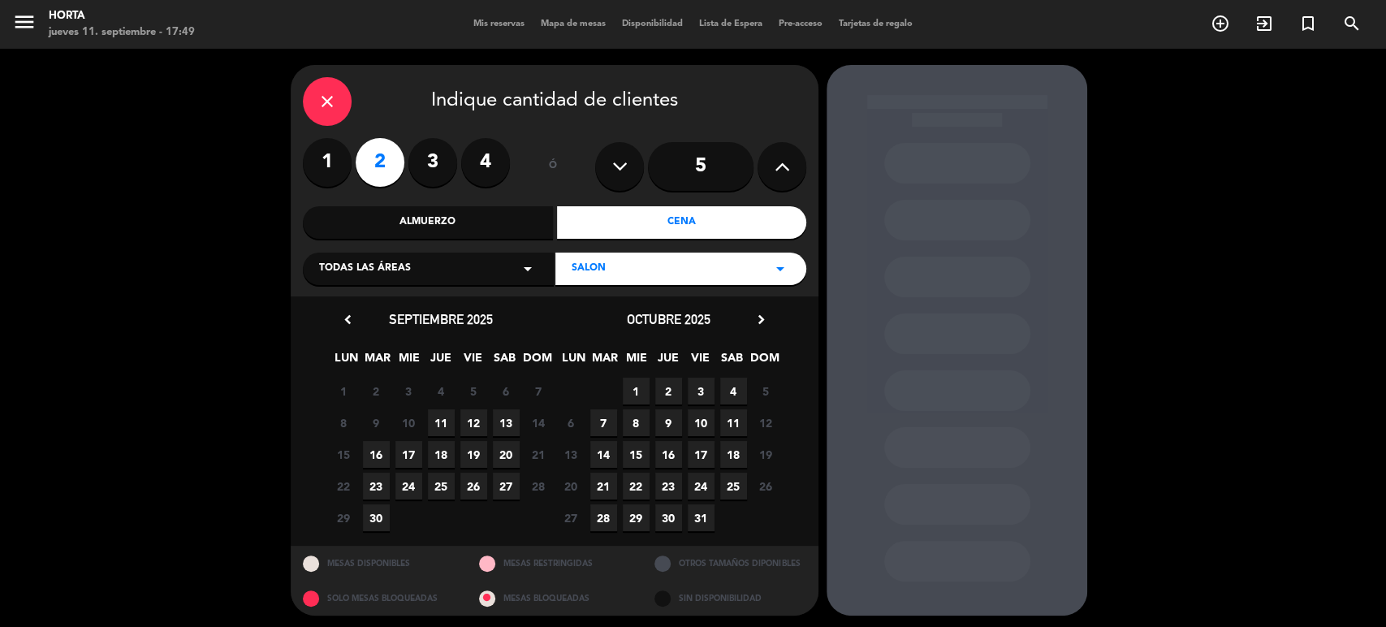
click at [497, 425] on span "13" at bounding box center [506, 422] width 27 height 27
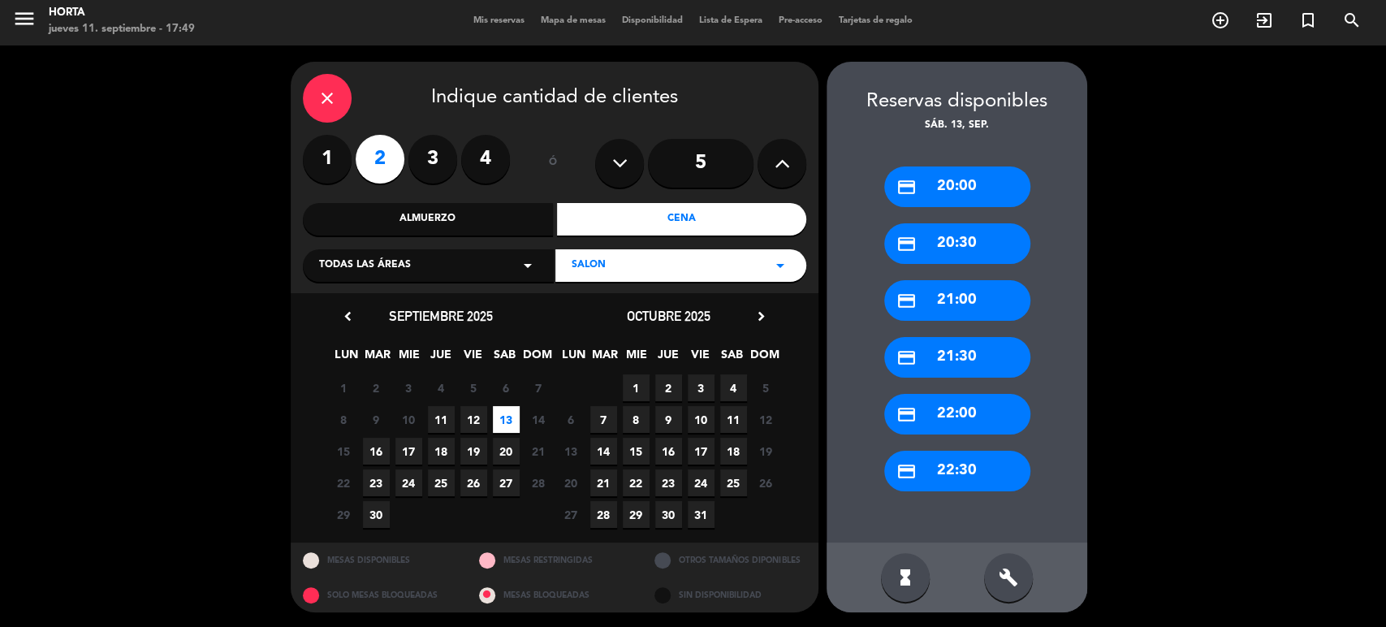
click at [927, 416] on div "credit_card 22:00" at bounding box center [957, 414] width 146 height 41
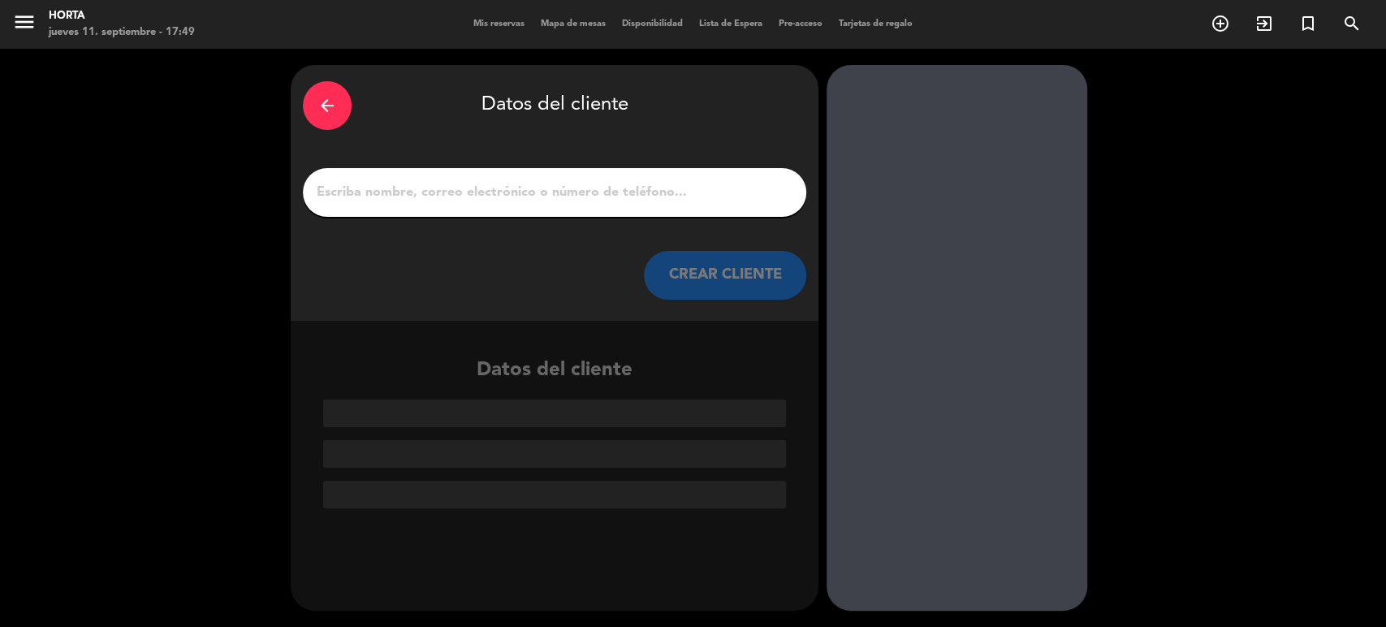
click at [398, 192] on input "1" at bounding box center [554, 192] width 479 height 23
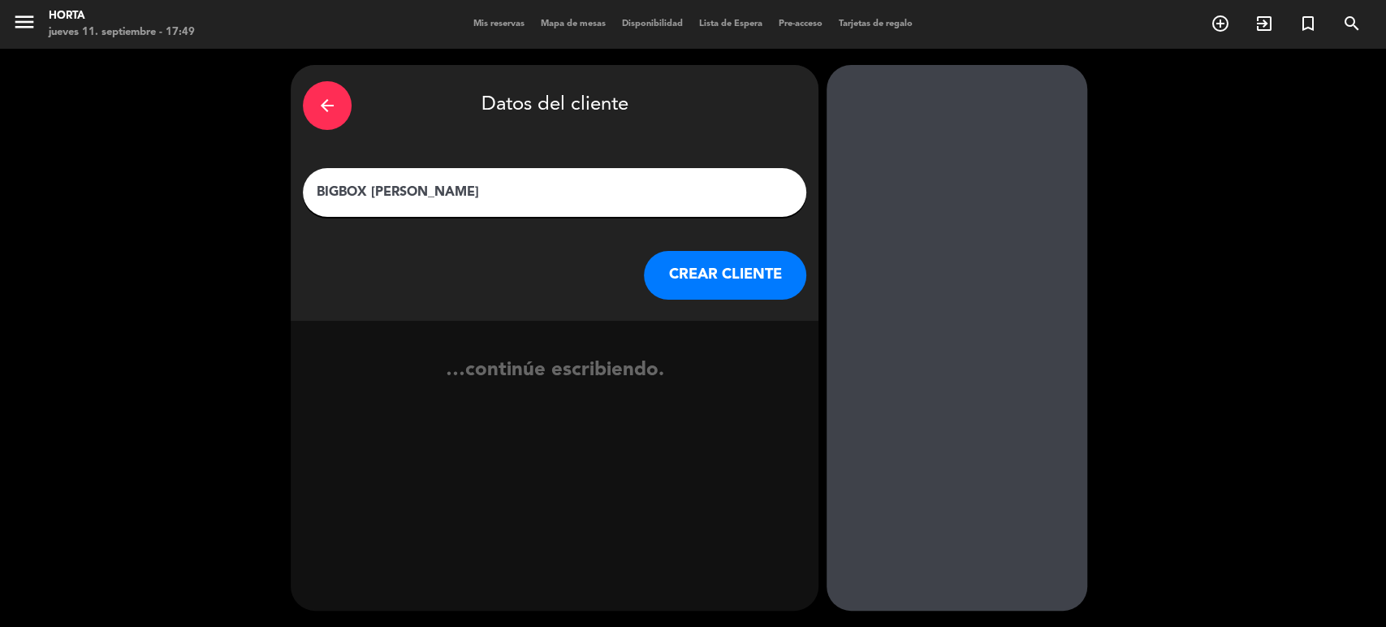
type input "BIGBOX [PERSON_NAME]"
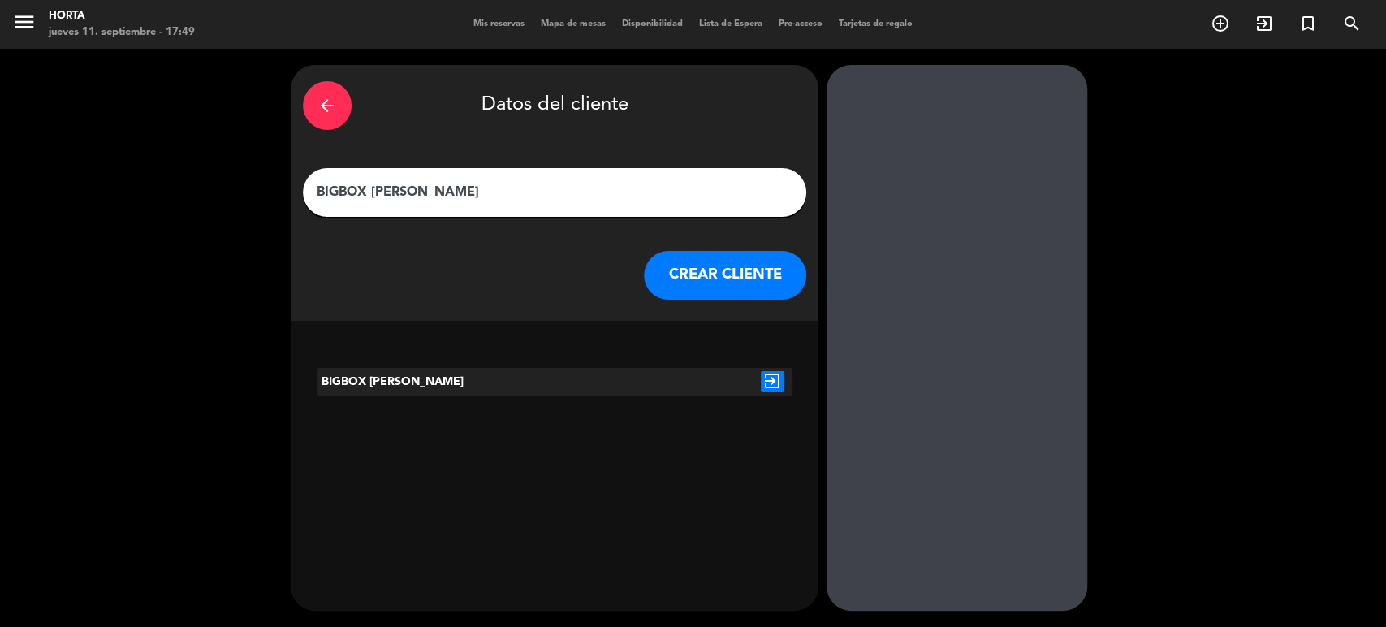
click at [738, 273] on button "CREAR CLIENTE" at bounding box center [725, 275] width 162 height 49
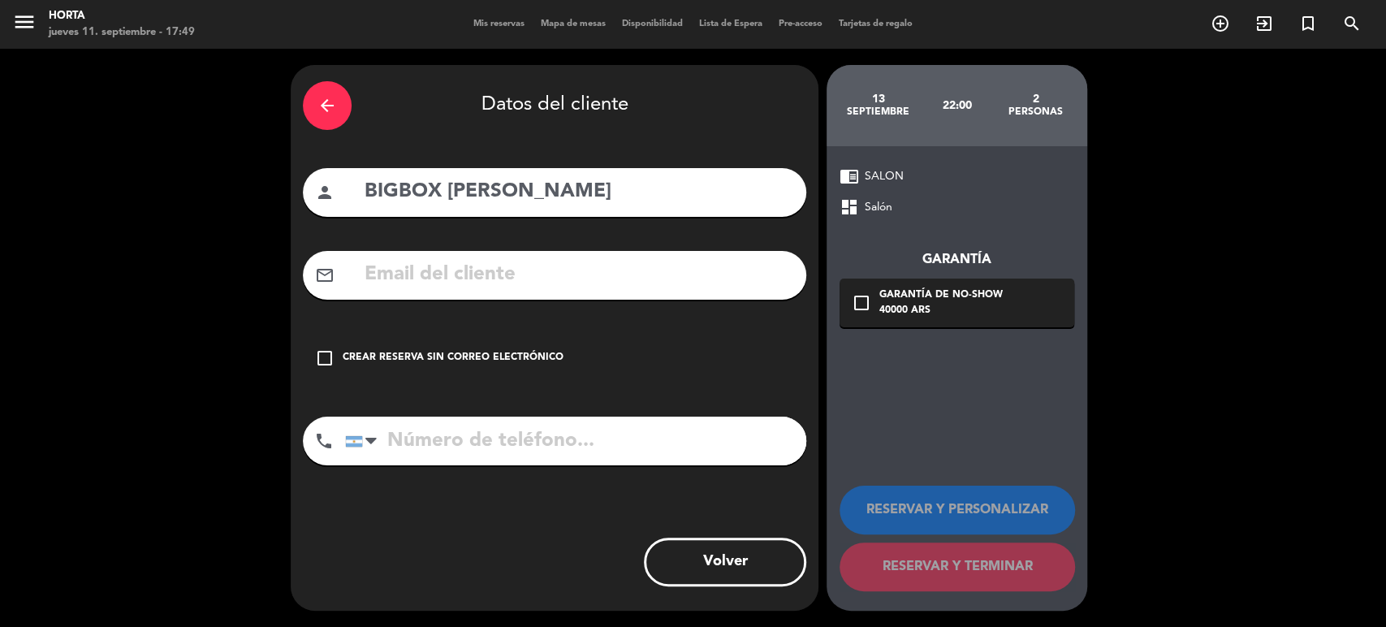
click at [508, 363] on div "Crear reserva sin correo electrónico" at bounding box center [453, 358] width 221 height 16
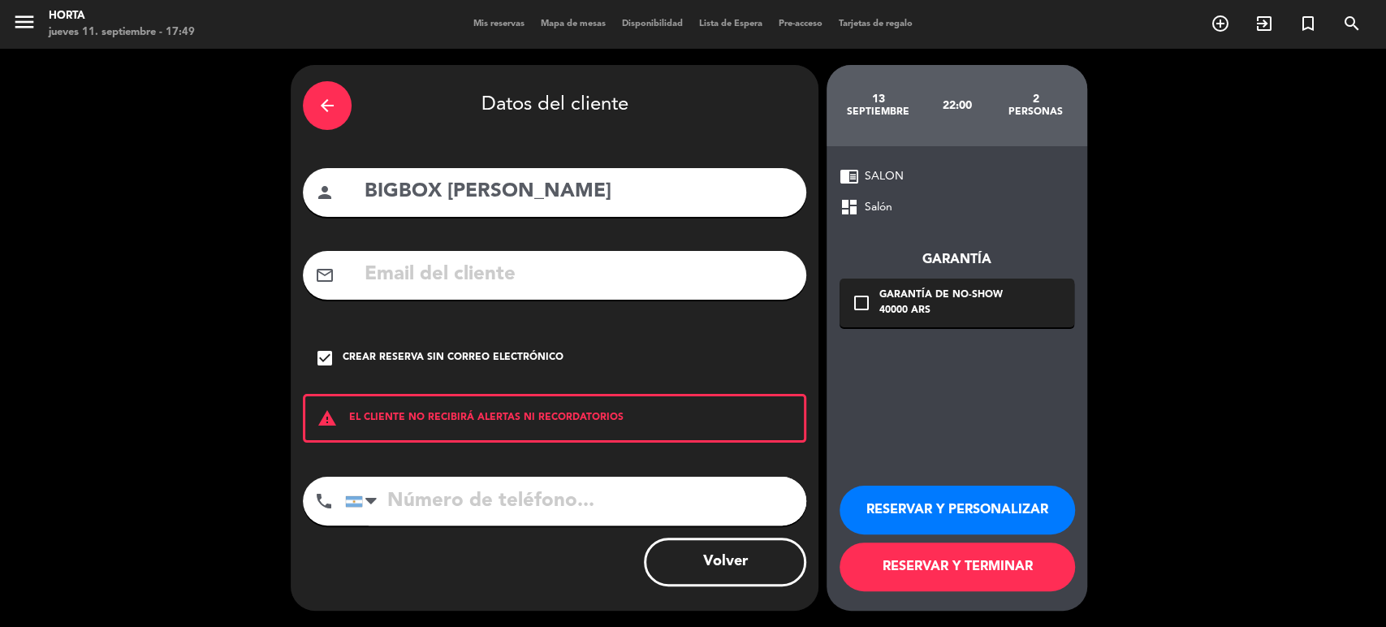
click at [1012, 582] on button "RESERVAR Y TERMINAR" at bounding box center [958, 567] width 236 height 49
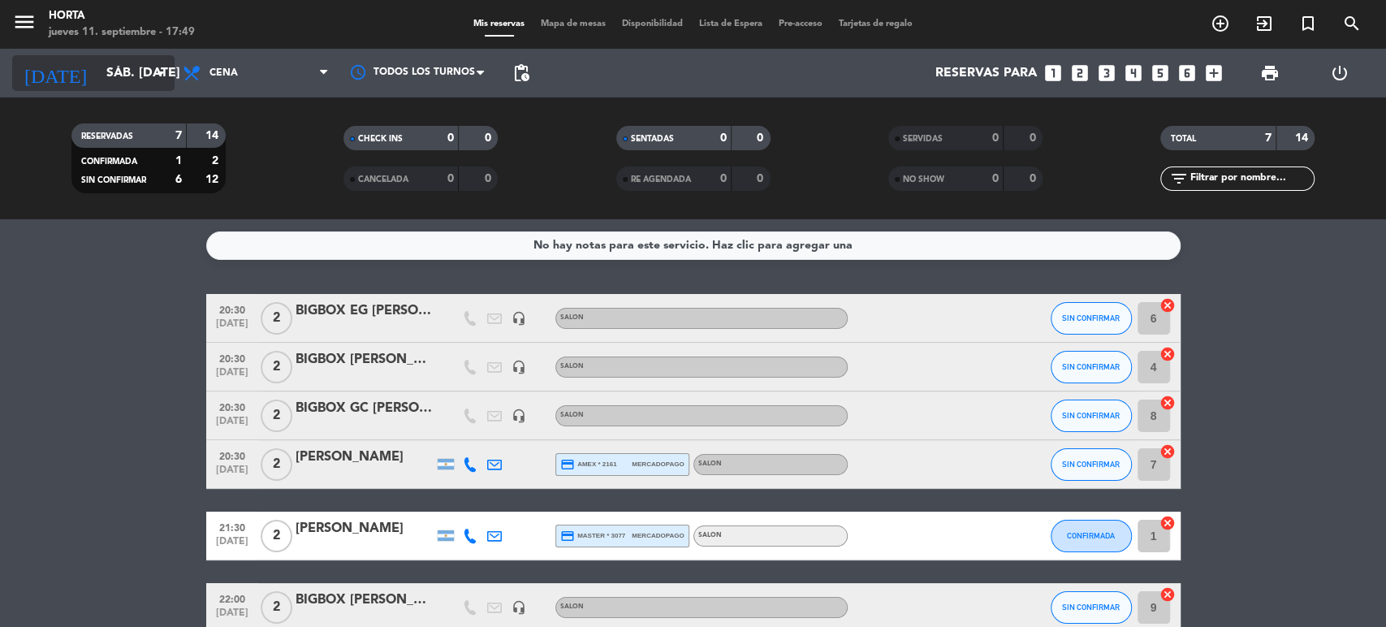
click at [98, 80] on input "sáb. [DATE]" at bounding box center [183, 74] width 171 height 32
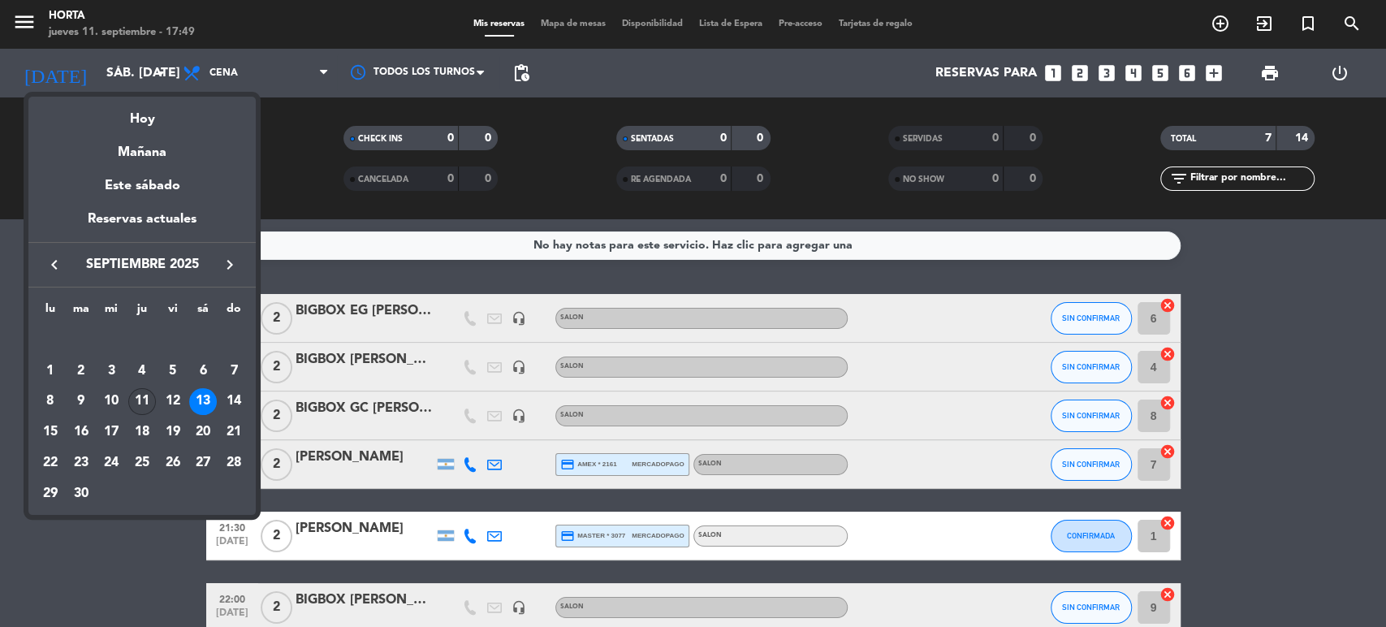
click at [135, 391] on div "11" at bounding box center [142, 402] width 28 height 28
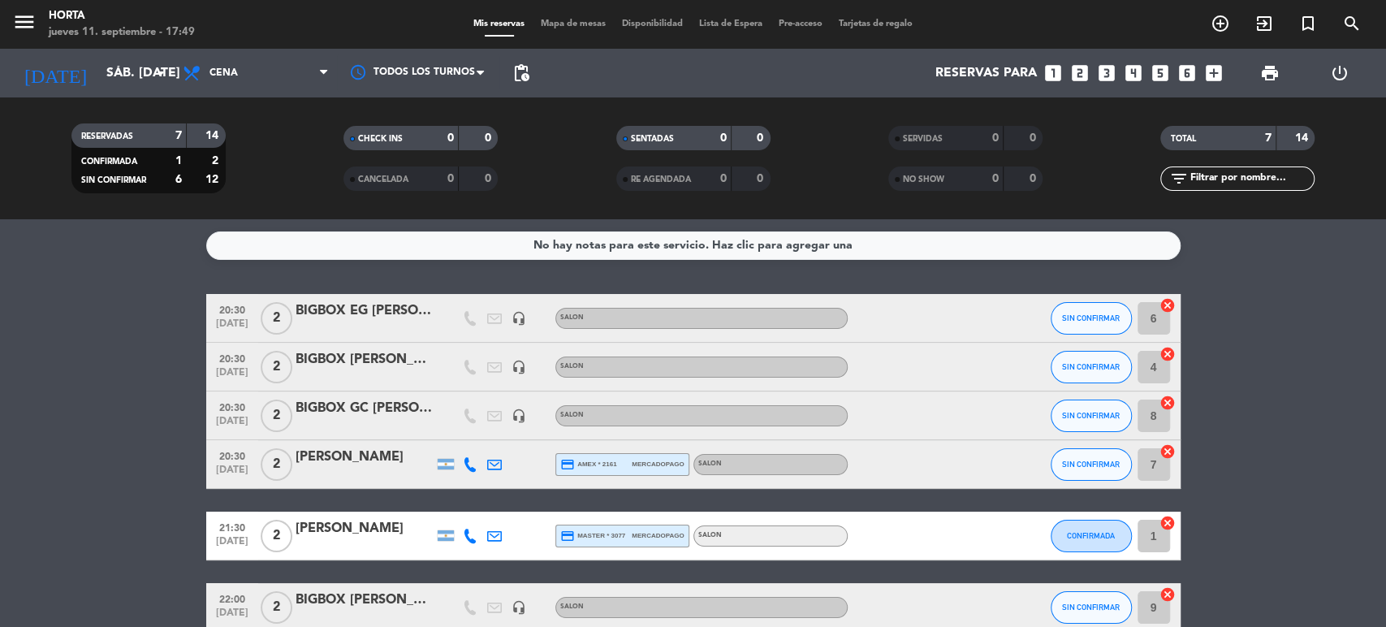
type input "[DEMOGRAPHIC_DATA] [DATE]"
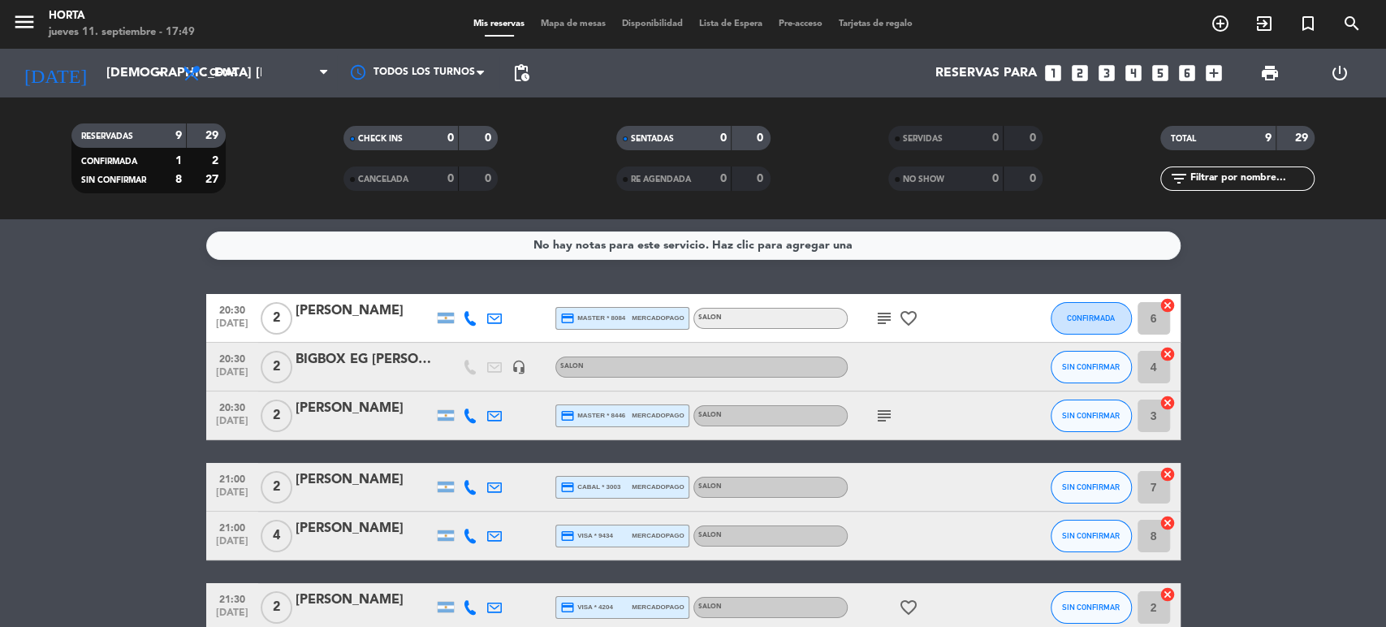
click at [881, 413] on icon "subject" at bounding box center [884, 415] width 19 height 19
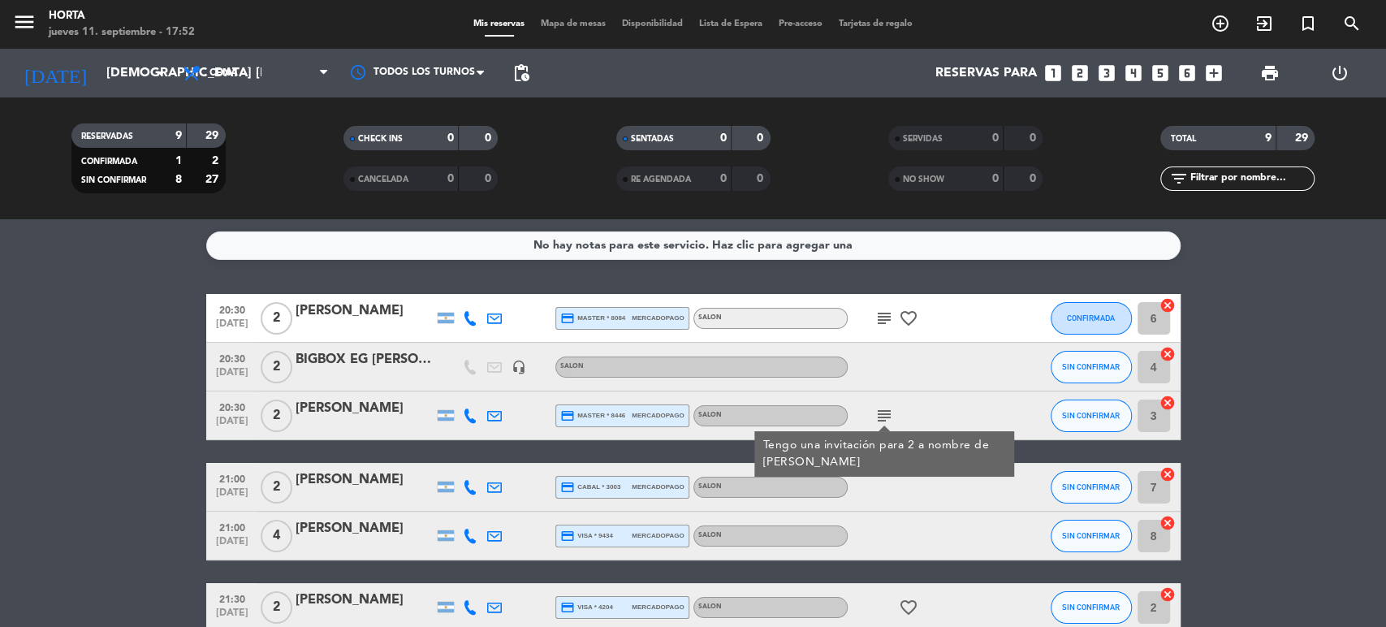
click at [881, 413] on icon "subject" at bounding box center [884, 415] width 19 height 19
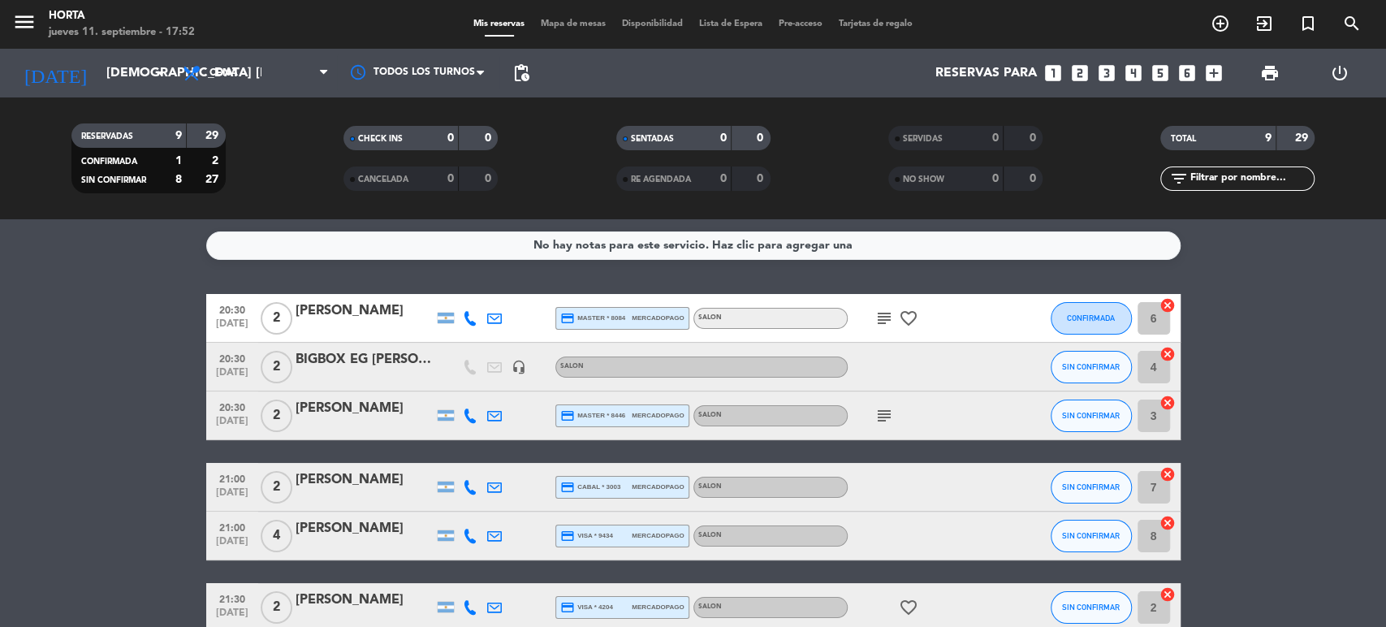
click at [881, 413] on icon "subject" at bounding box center [884, 415] width 19 height 19
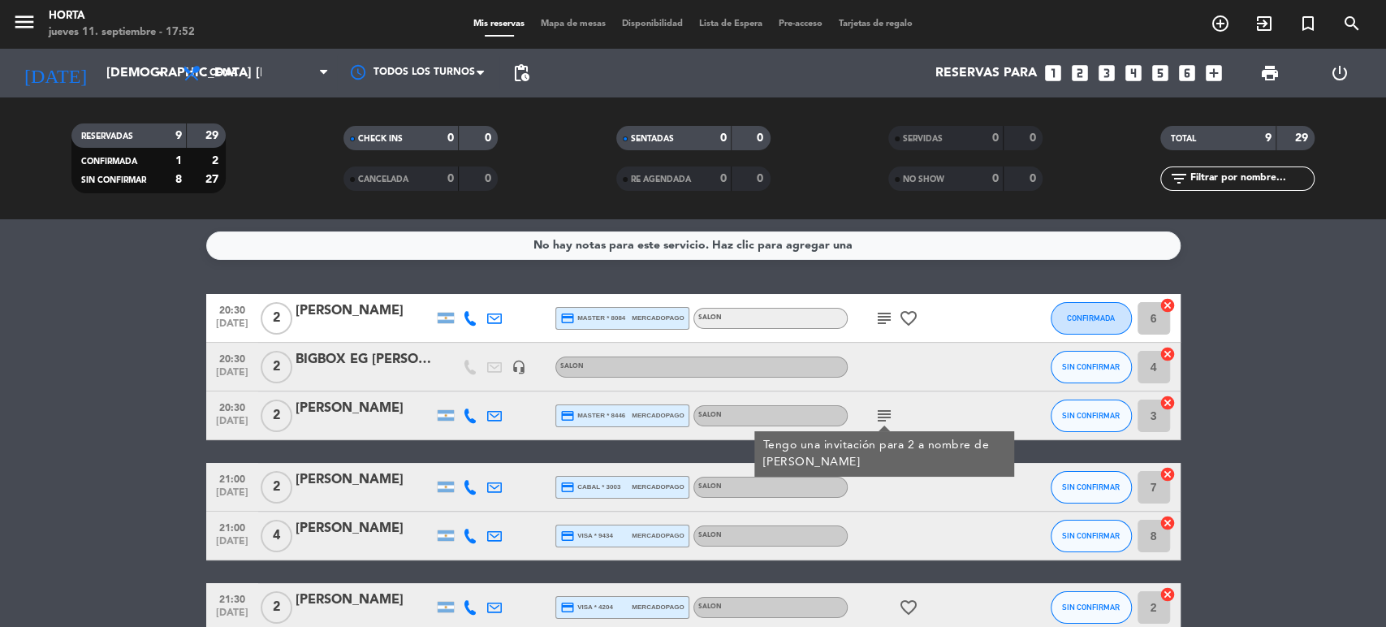
click at [881, 413] on icon "subject" at bounding box center [884, 415] width 19 height 19
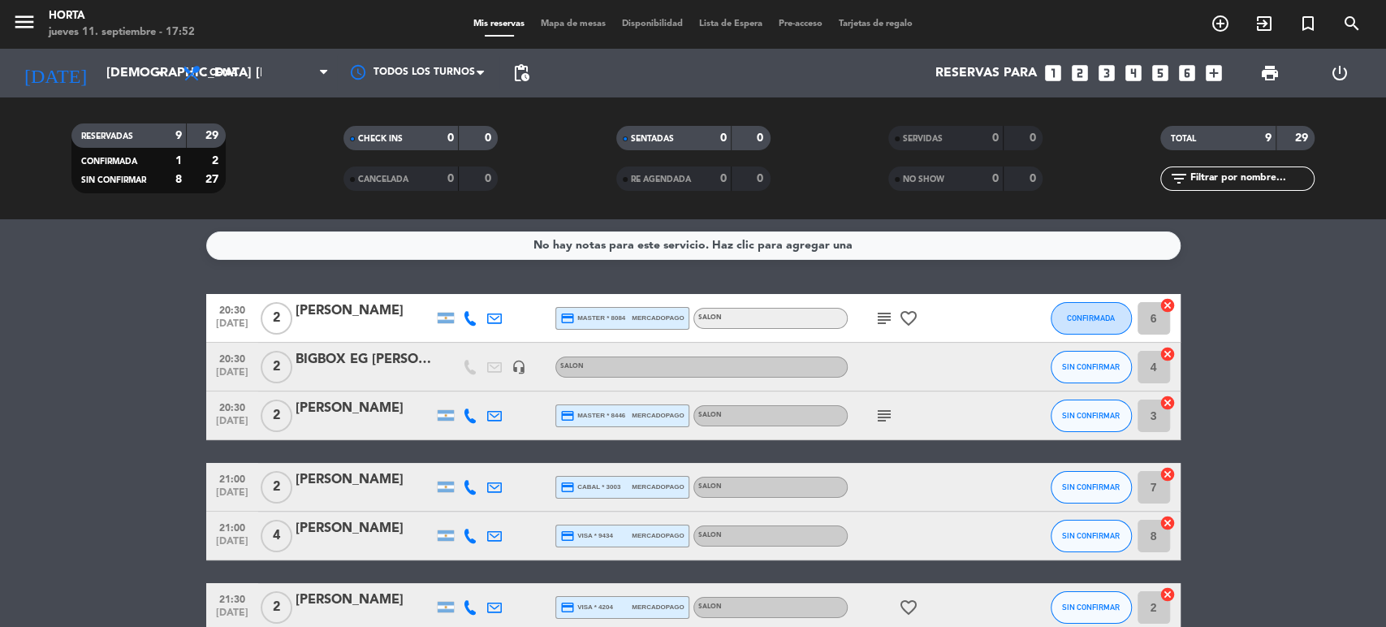
click at [881, 413] on icon "subject" at bounding box center [884, 415] width 19 height 19
